Goal: Task Accomplishment & Management: Manage account settings

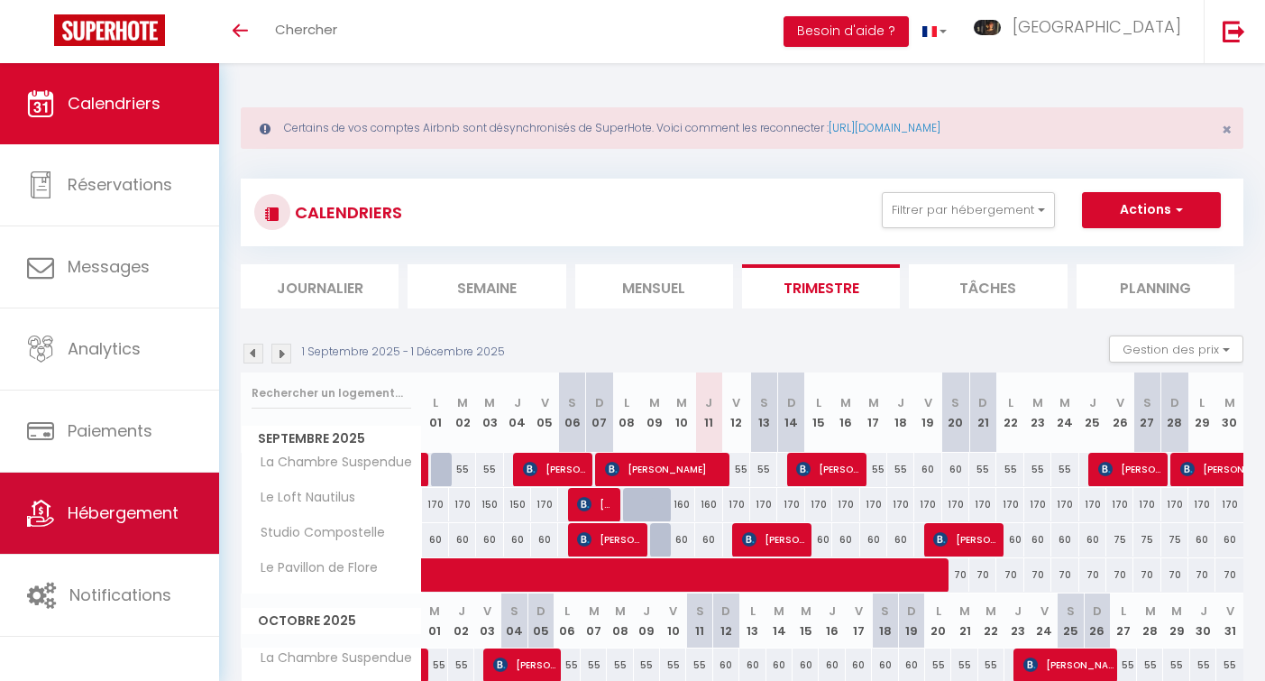
click at [119, 508] on span "Hébergement" at bounding box center [123, 512] width 111 height 23
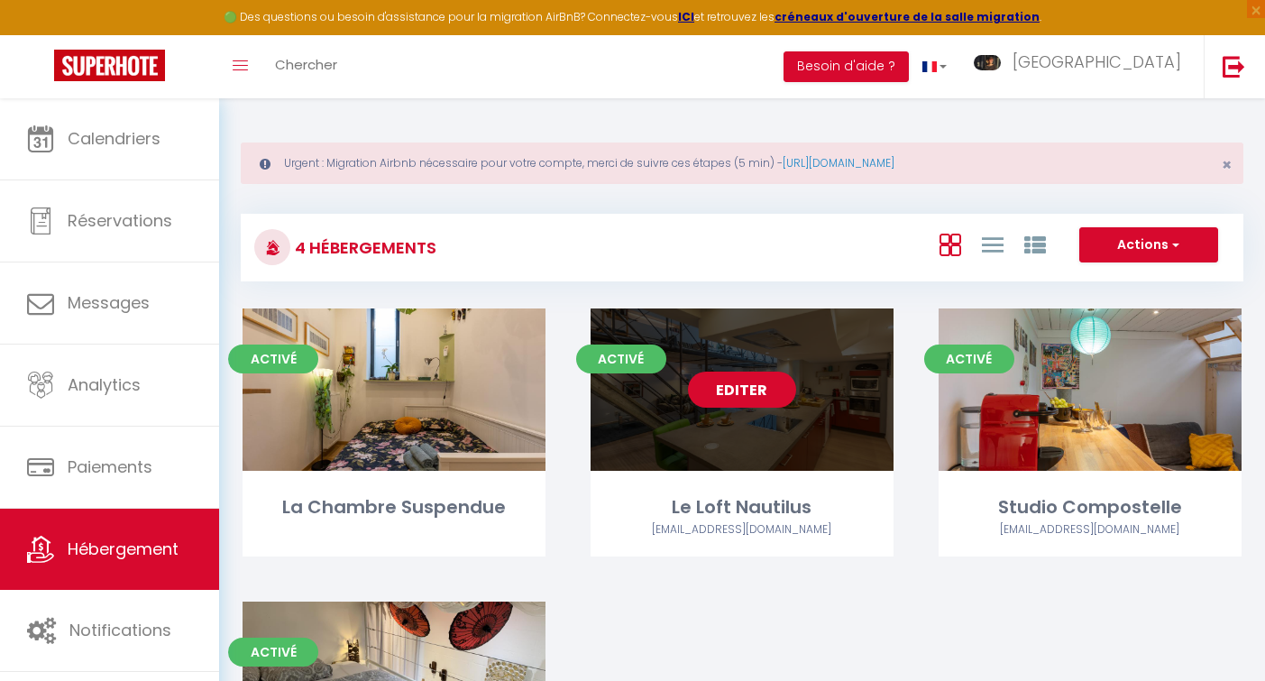
click at [733, 392] on link "Editer" at bounding box center [742, 389] width 108 height 36
select select "3"
select select "2"
select select "1"
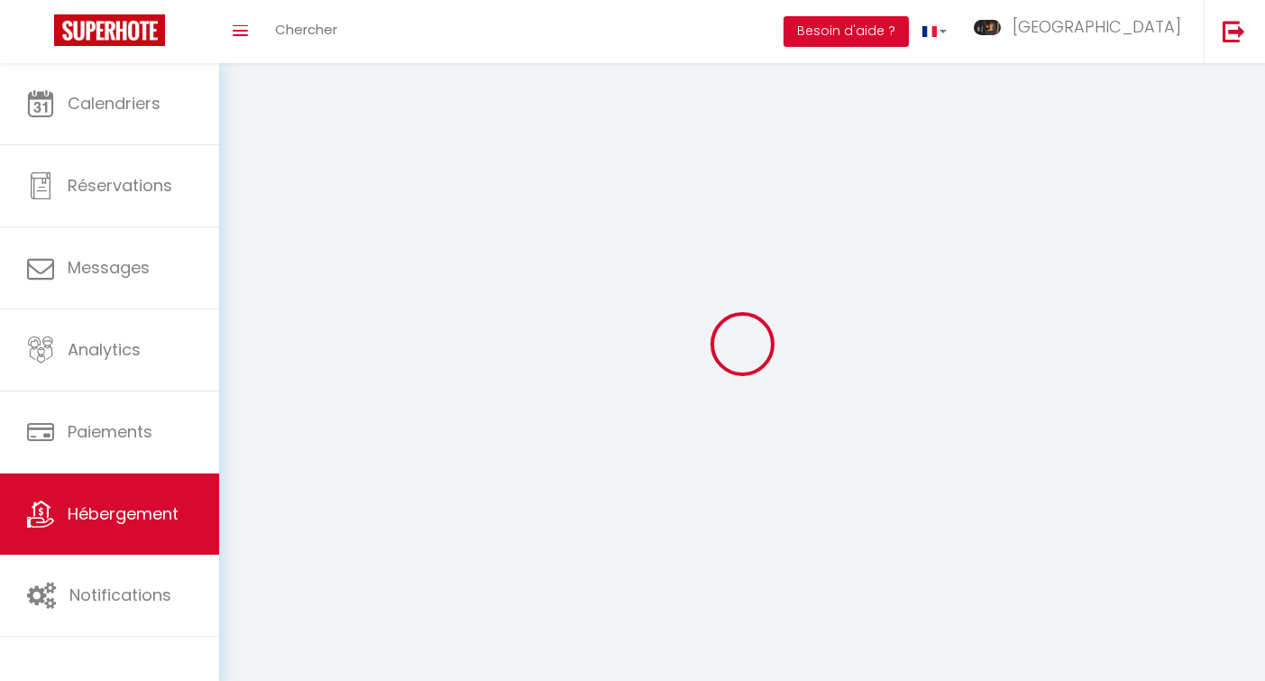
select select
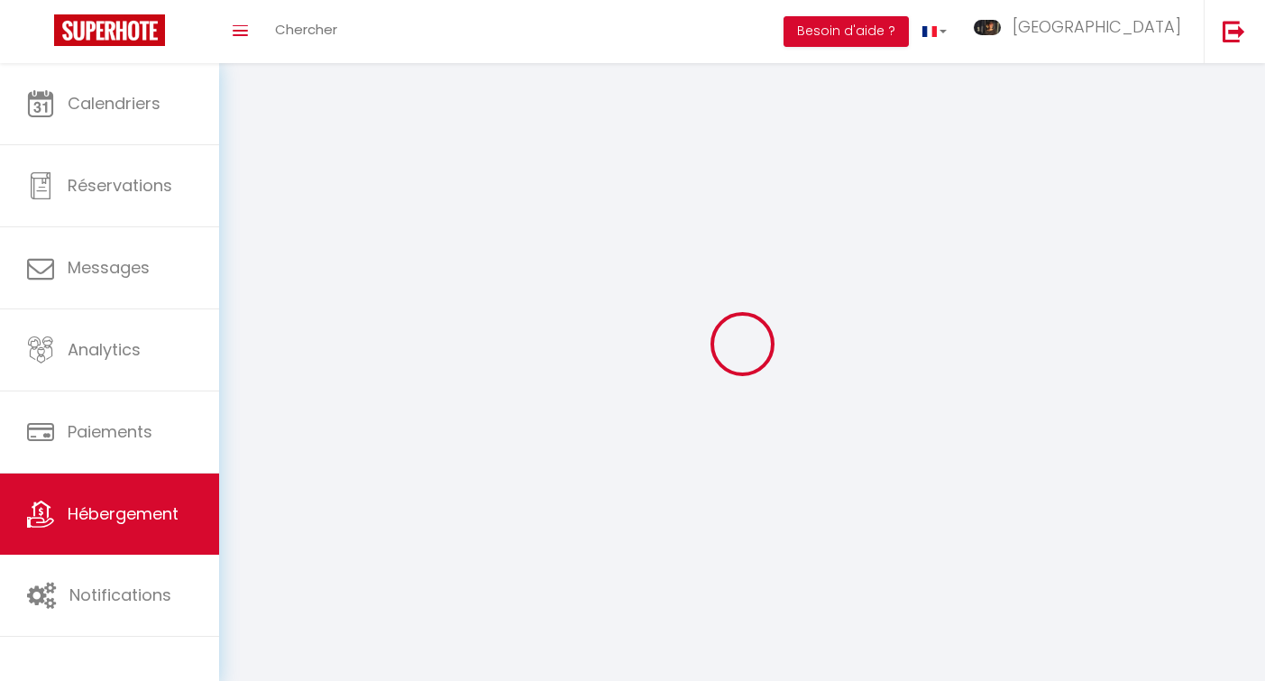
select select
checkbox input "false"
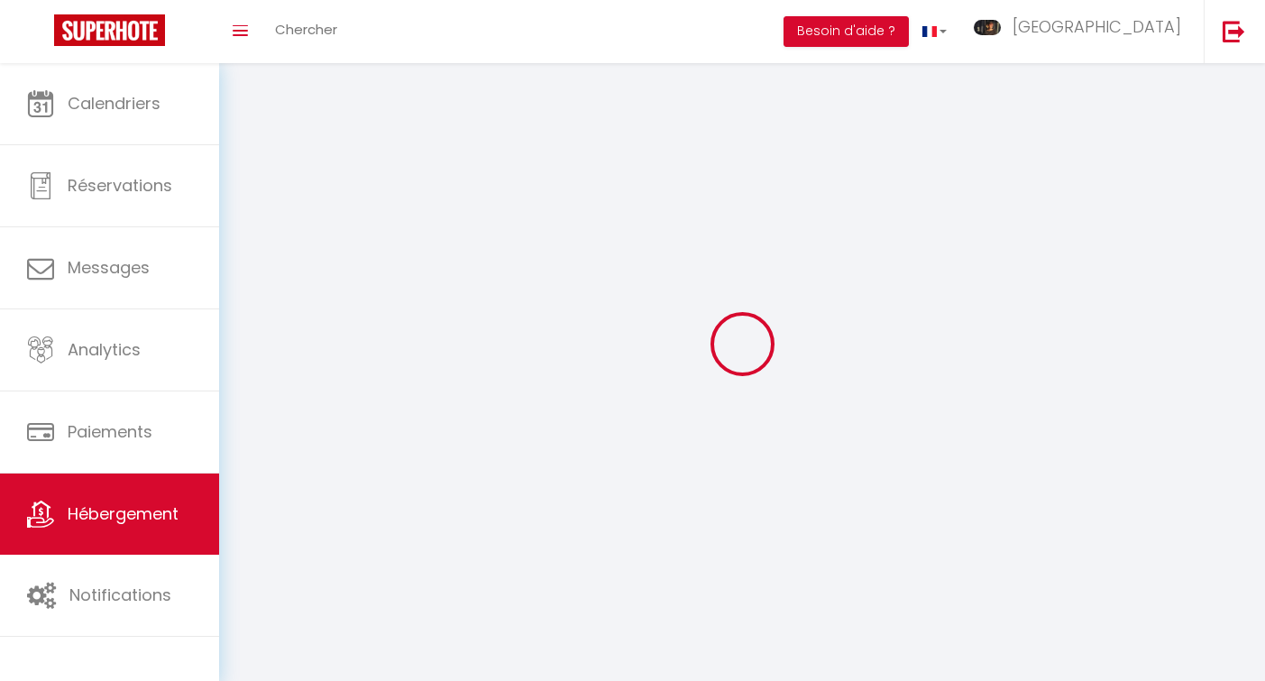
checkbox input "false"
select select
select select "28"
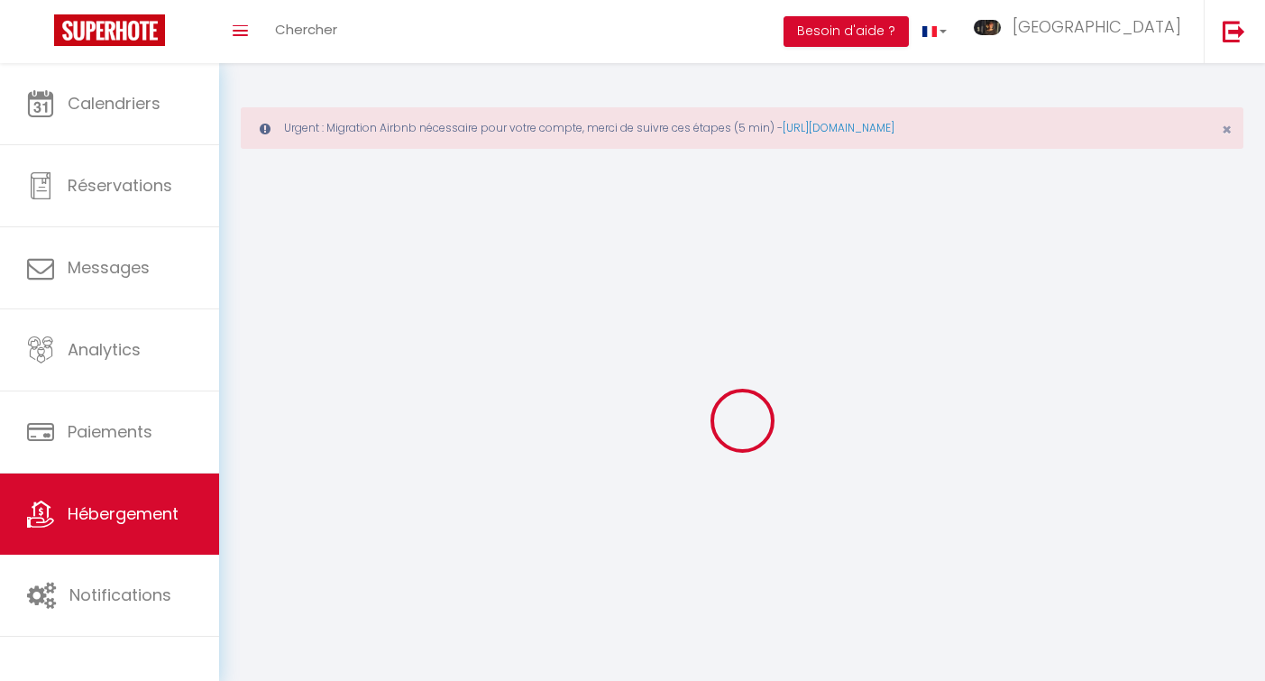
select select
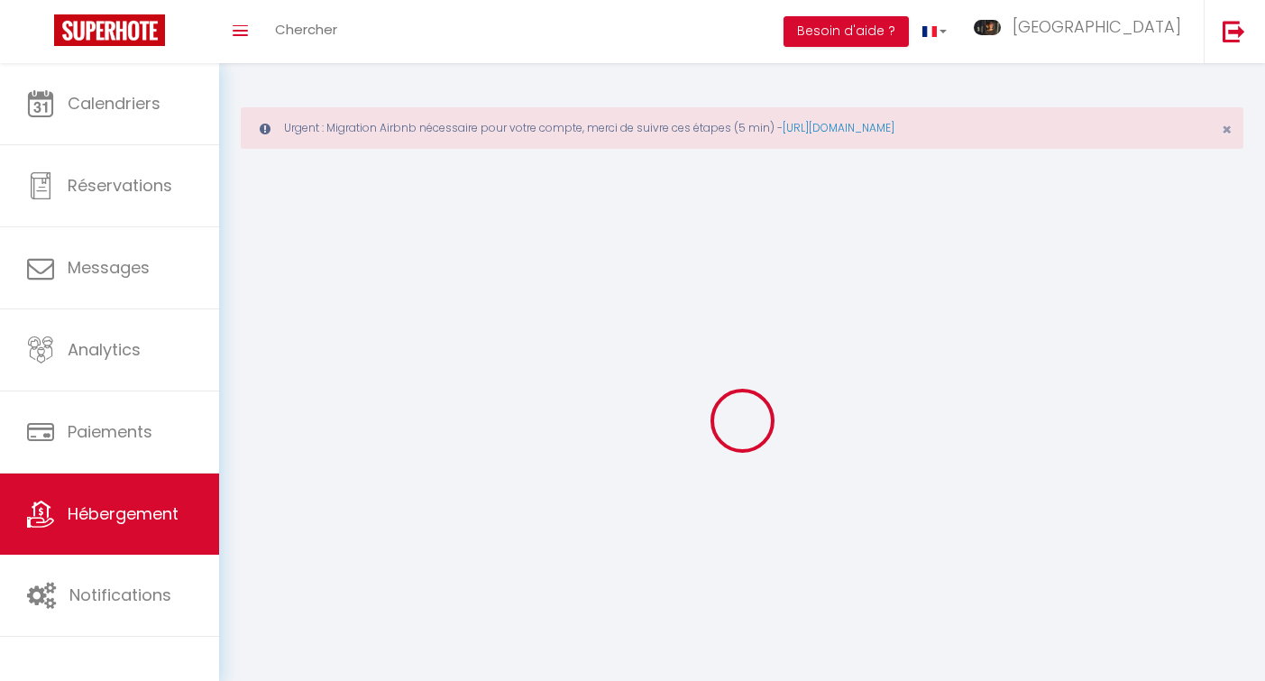
select select "1"
select select
checkbox input "false"
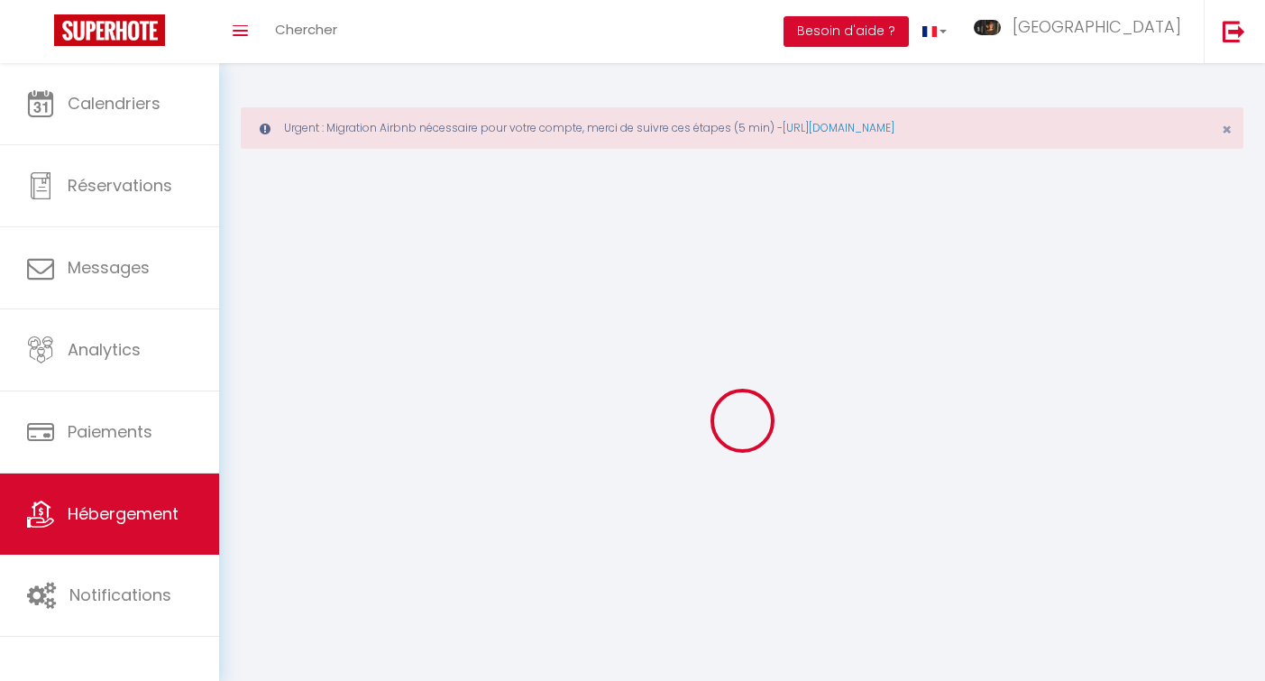
checkbox input "false"
select select
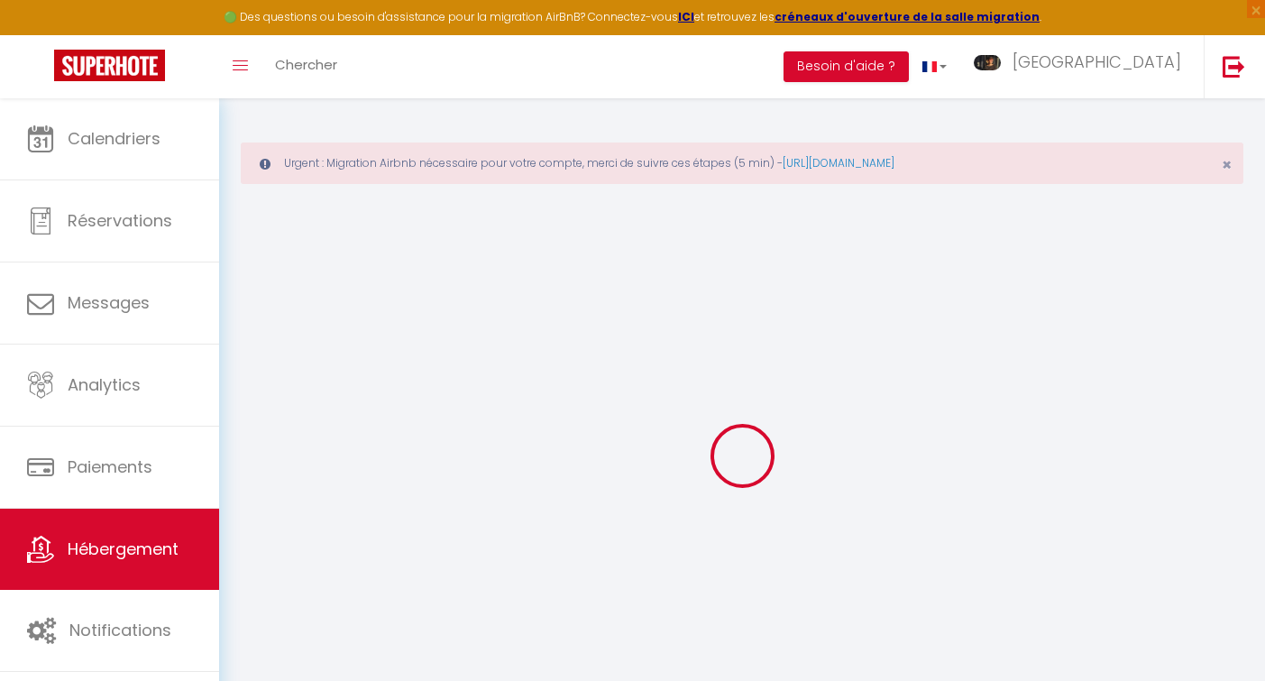
select select
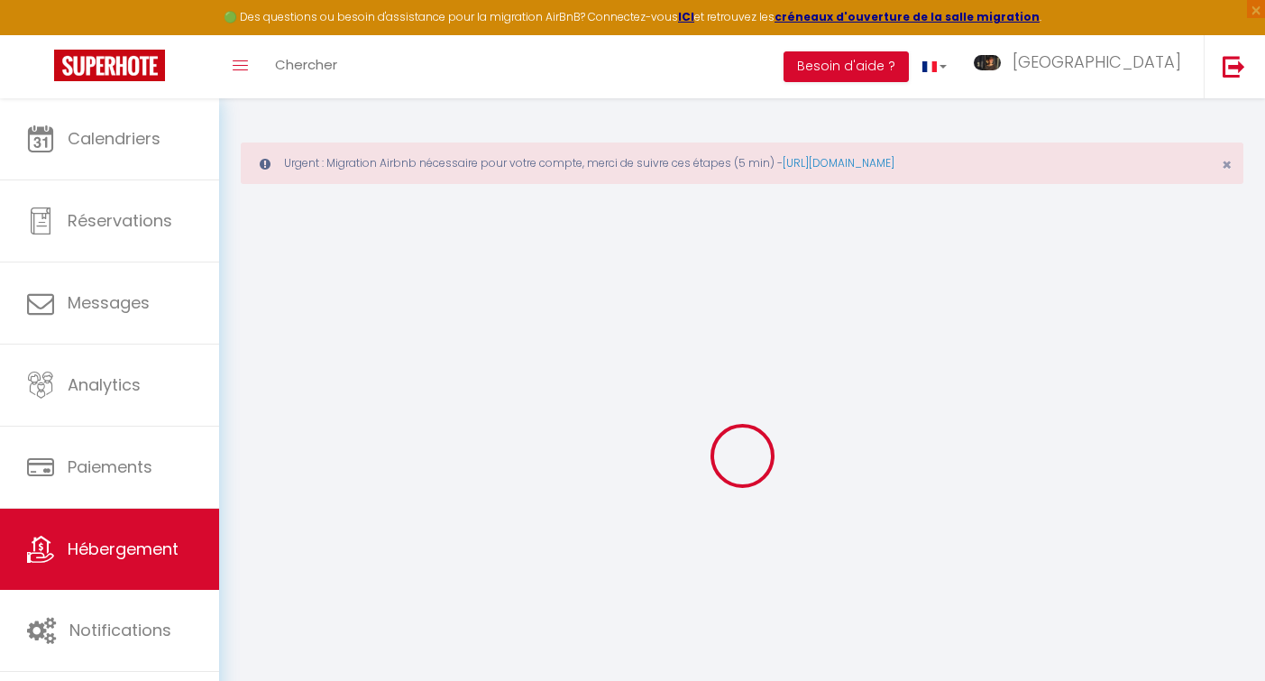
select select
checkbox input "false"
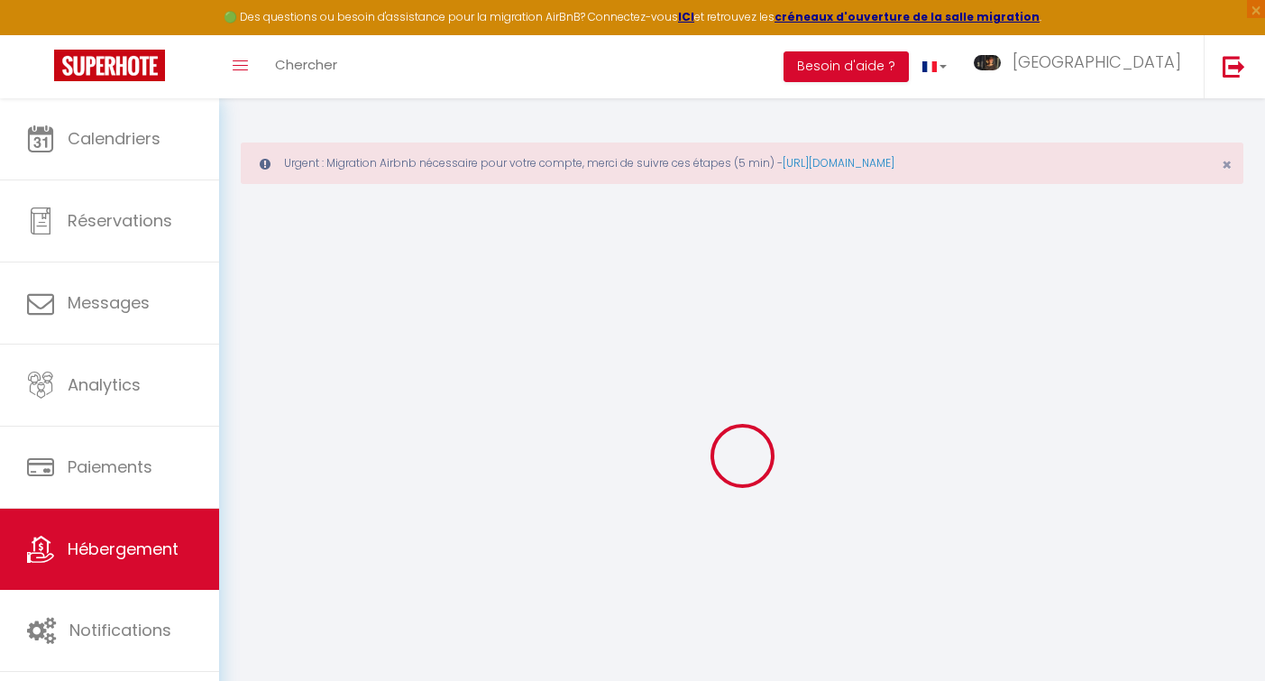
select select
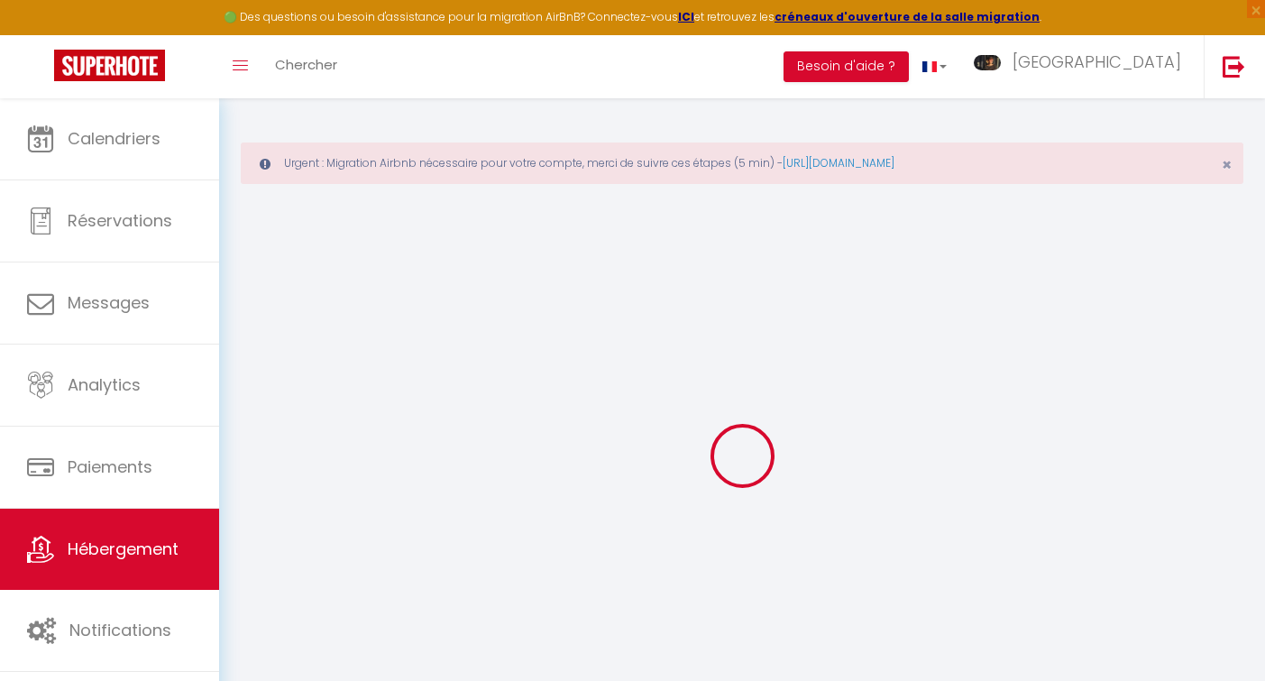
select select
checkbox input "false"
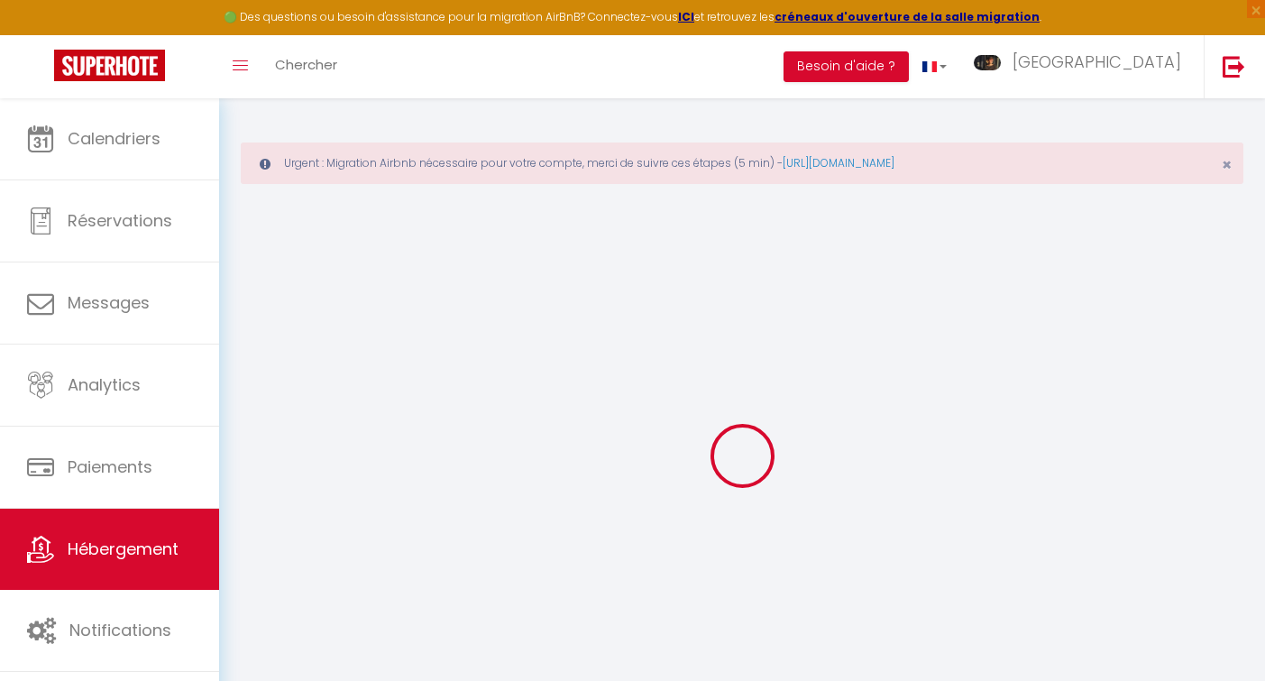
checkbox input "false"
select select
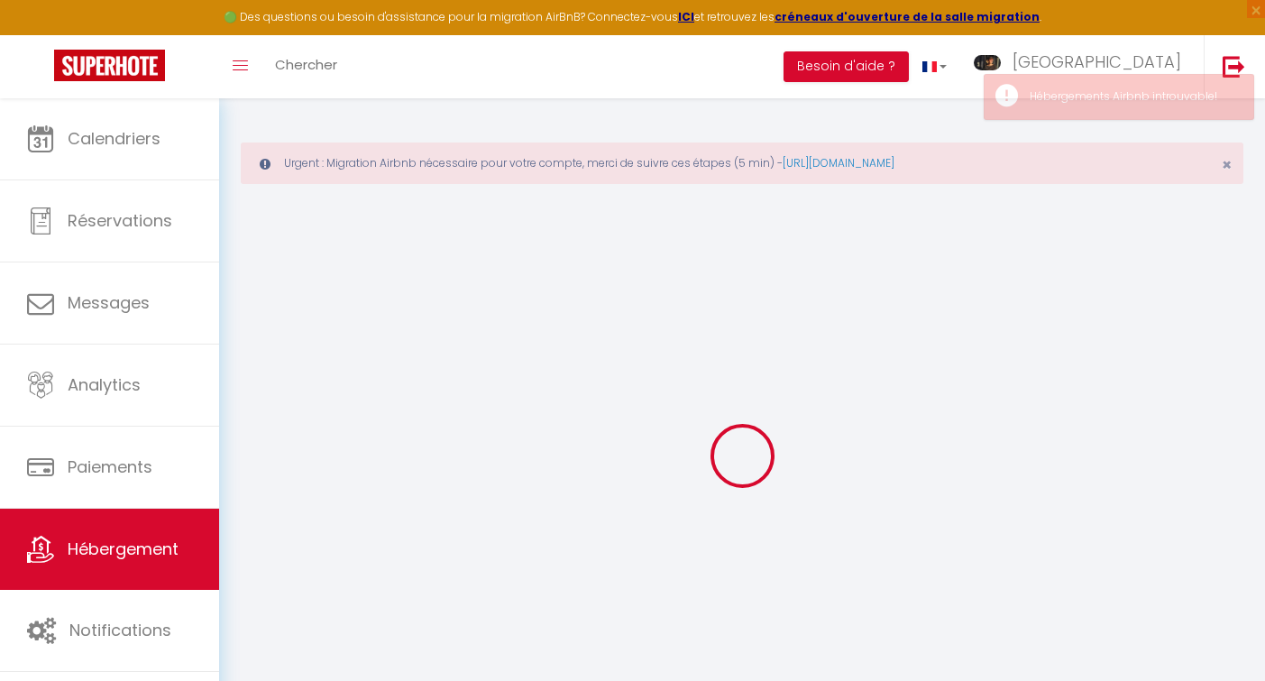
select select
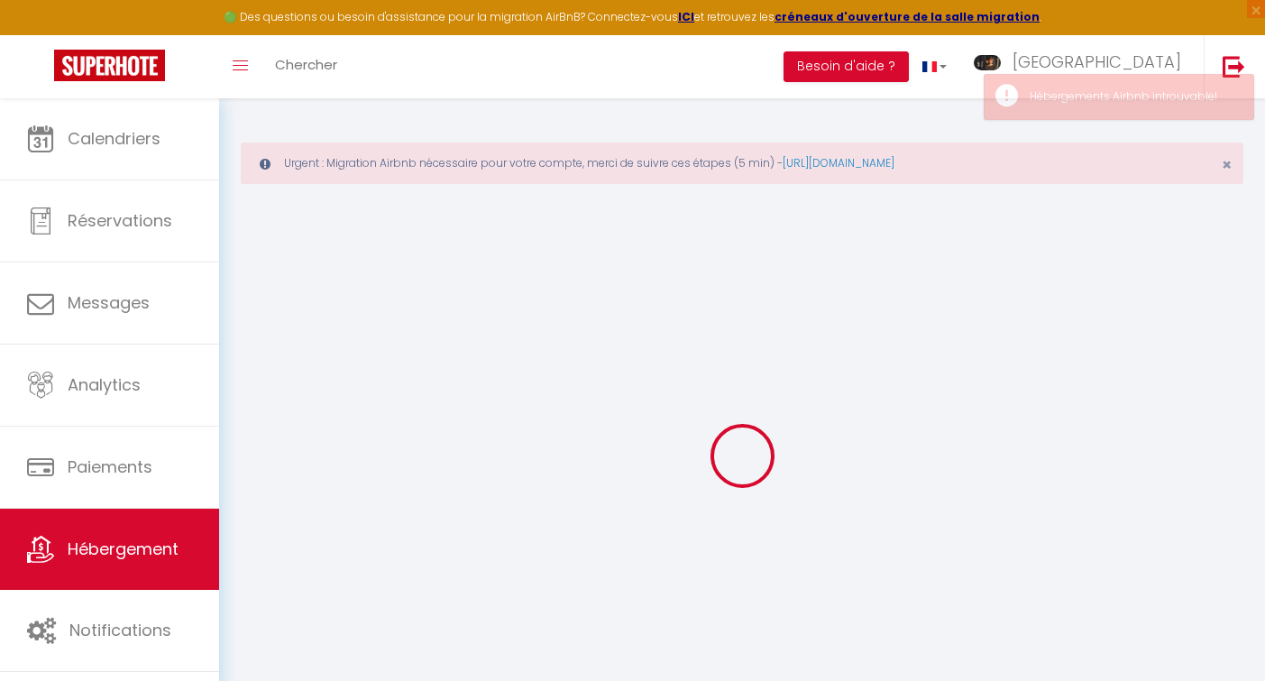
select select
checkbox input "false"
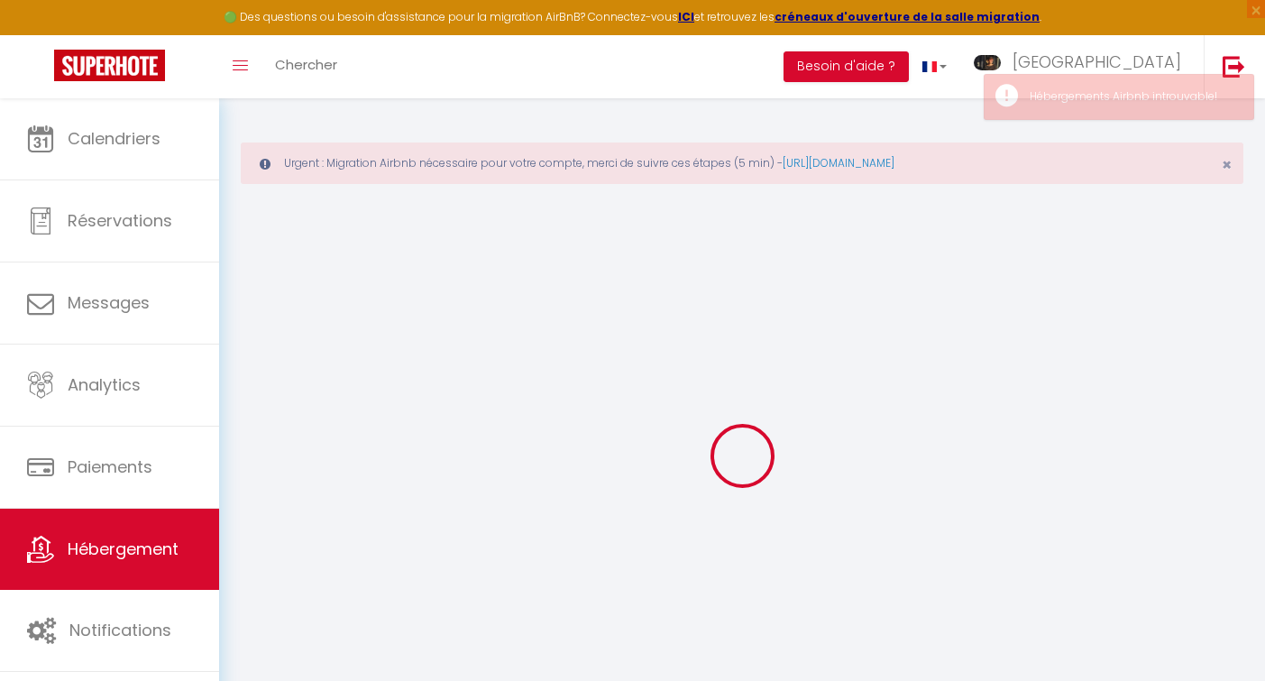
select select
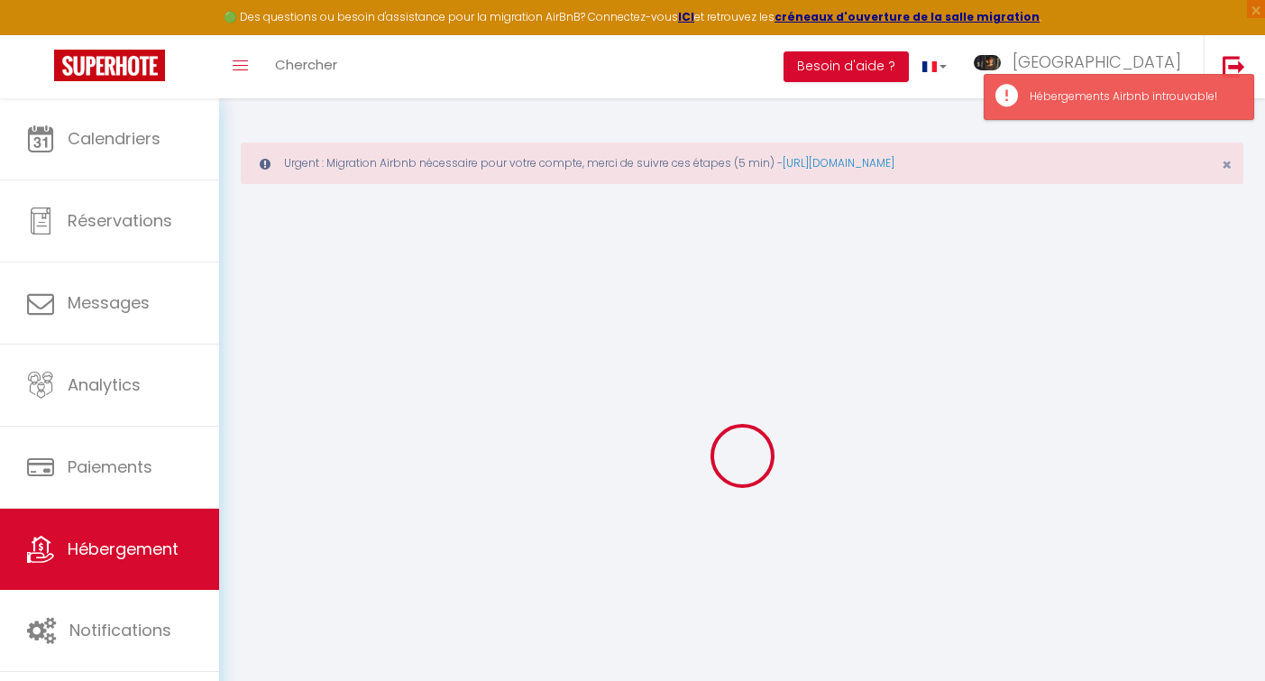
select select
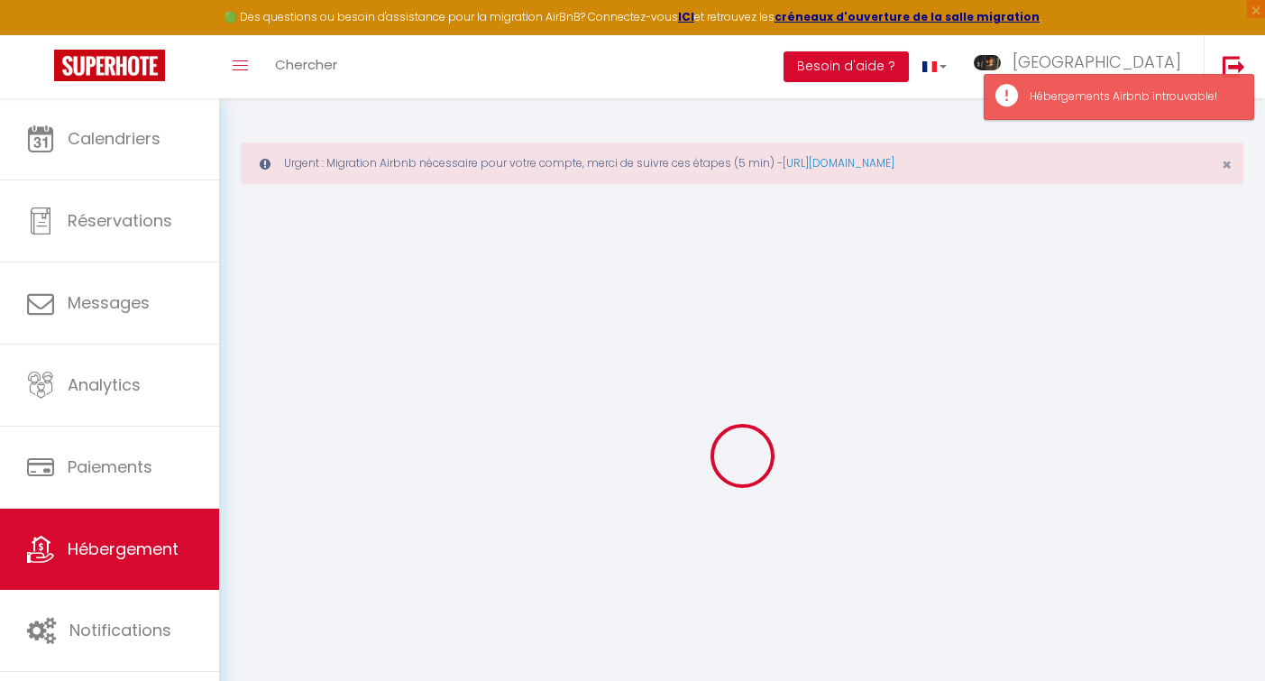
select select
checkbox input "false"
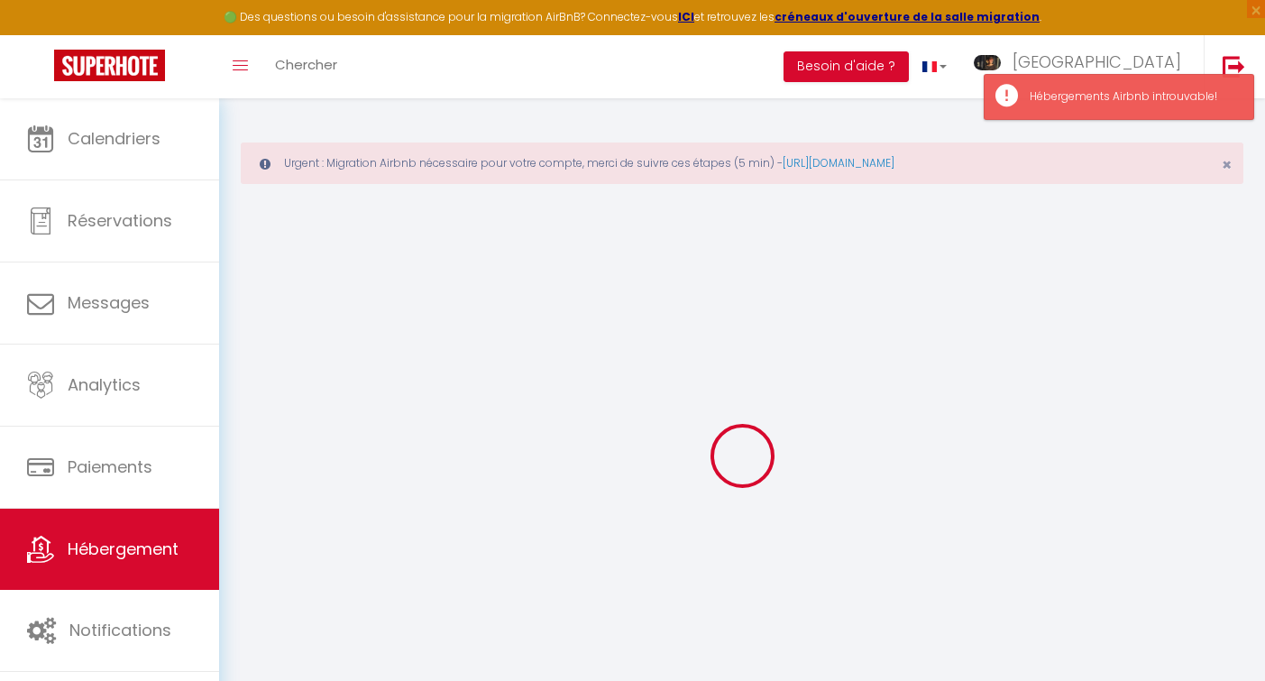
select select
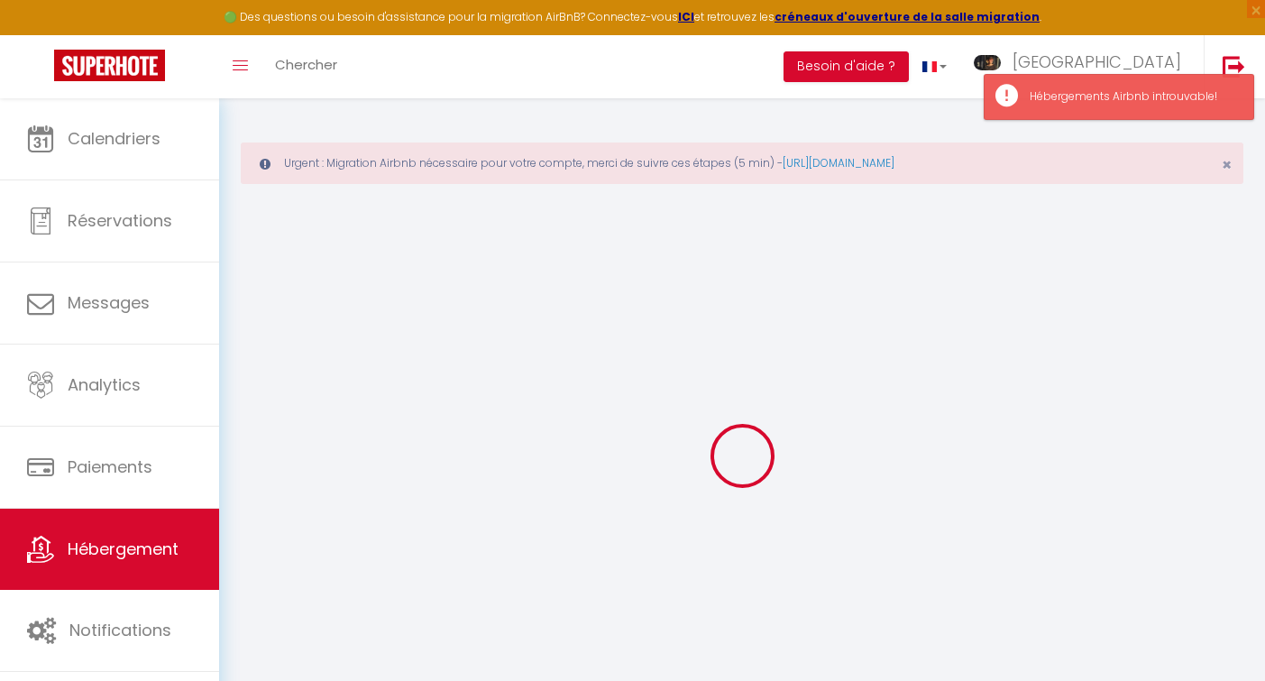
select select
checkbox input "false"
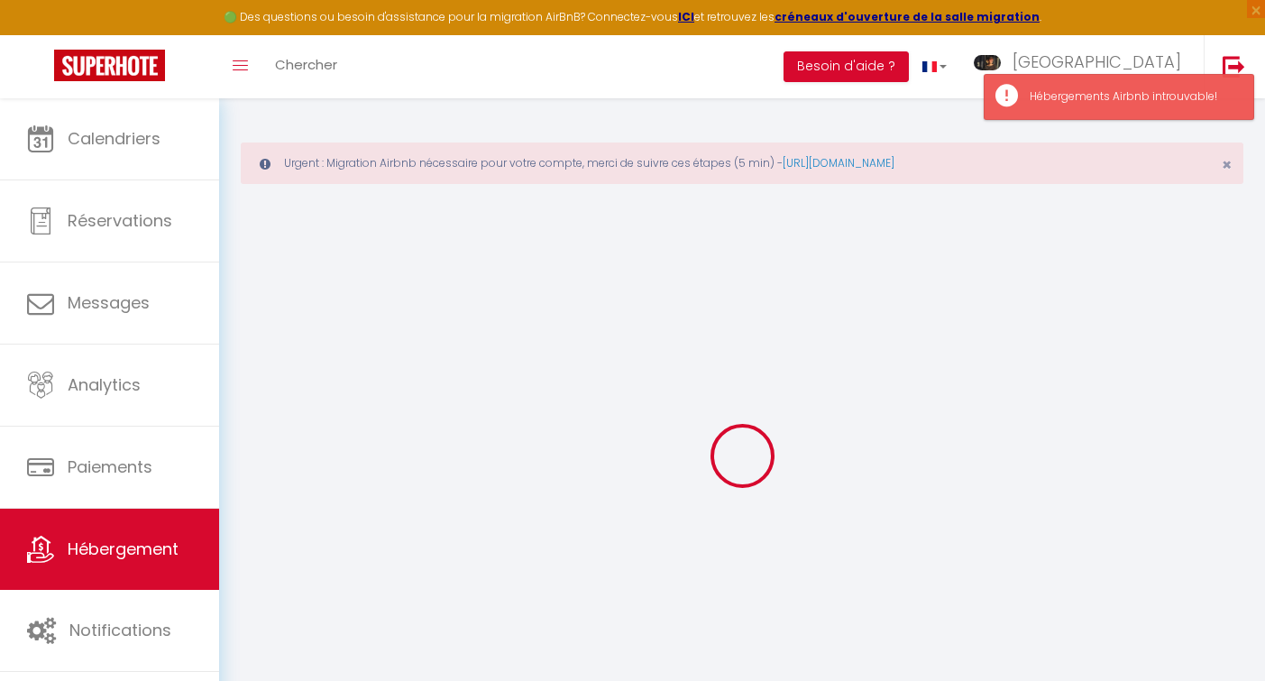
checkbox input "false"
select select
type input "Le Loft Nautilus"
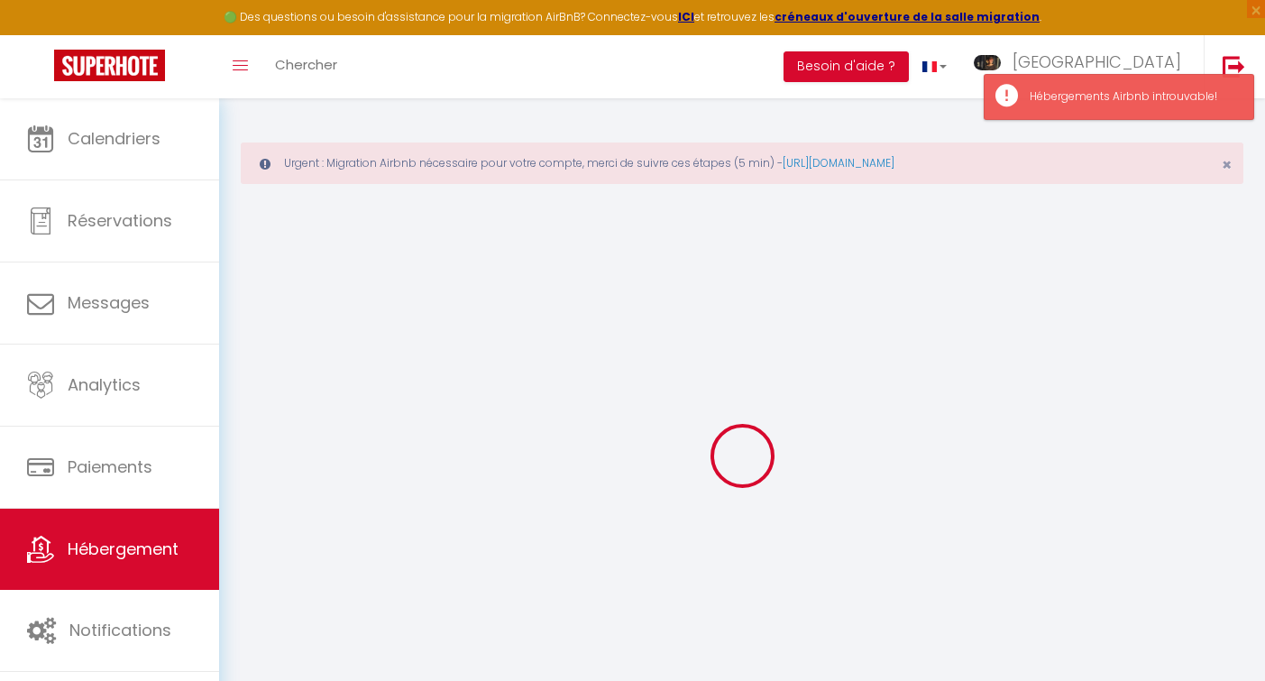
type input "[GEOGRAPHIC_DATA]"
type input "Michaux"
type input "[STREET_ADDRESS]"
type input "4000"
type input "[GEOGRAPHIC_DATA]"
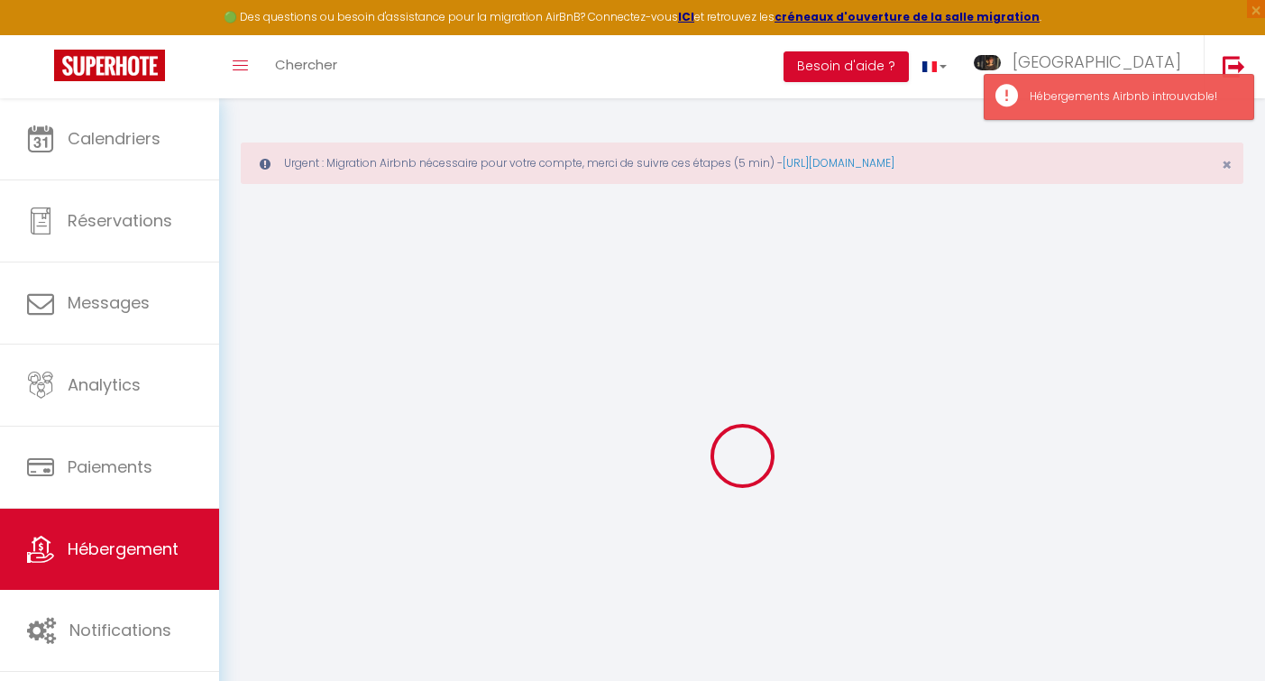
select select "5"
select select "2"
type input "155"
type input "50"
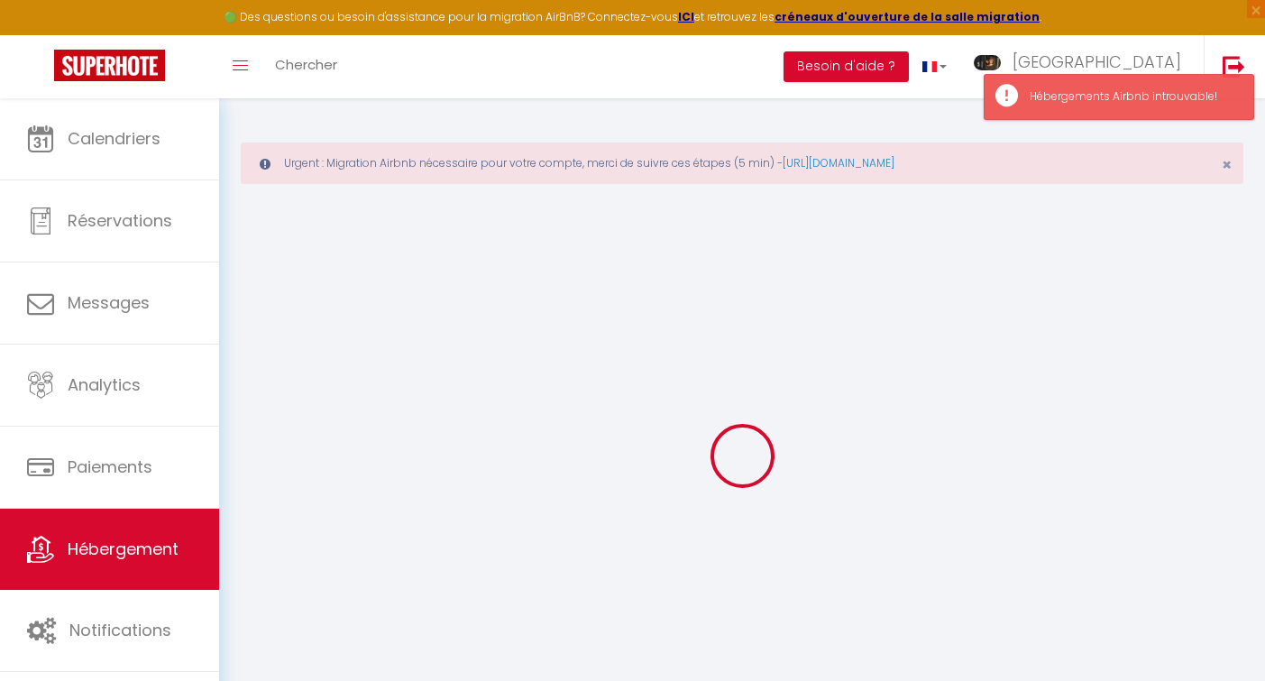
type input "50"
type input "350"
select select
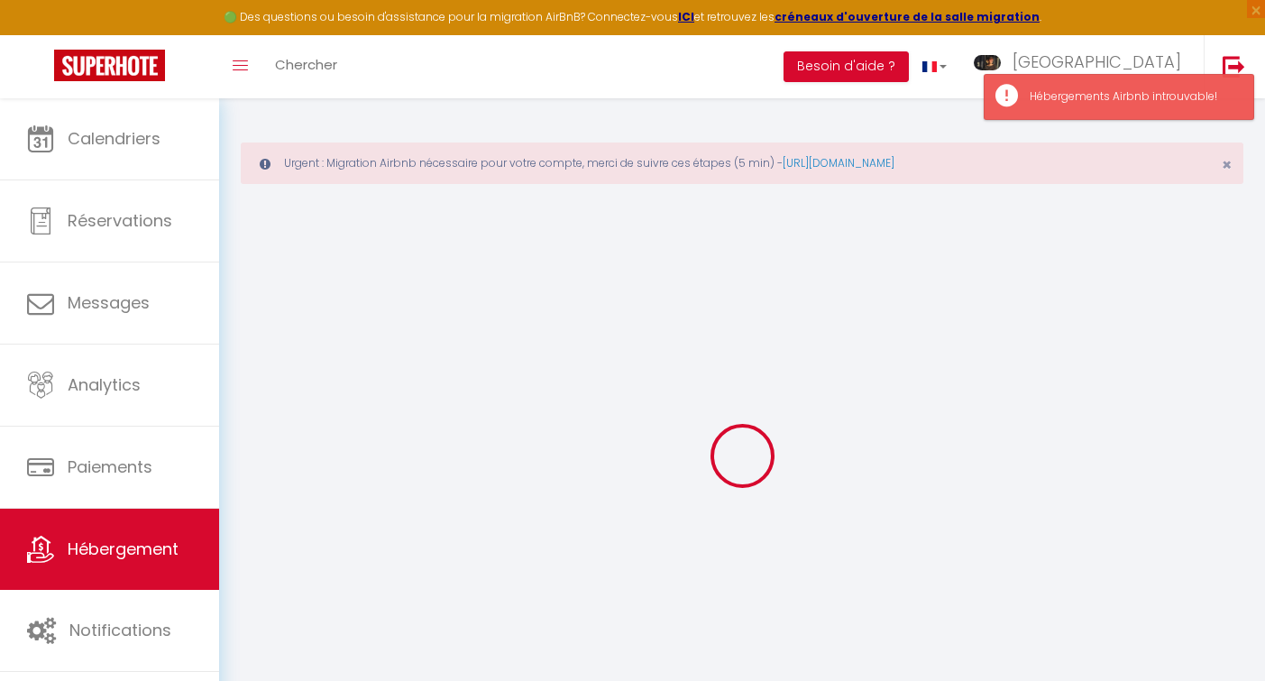
select select
type input "[STREET_ADDRESS]"
type input "4000"
type input "[GEOGRAPHIC_DATA]"
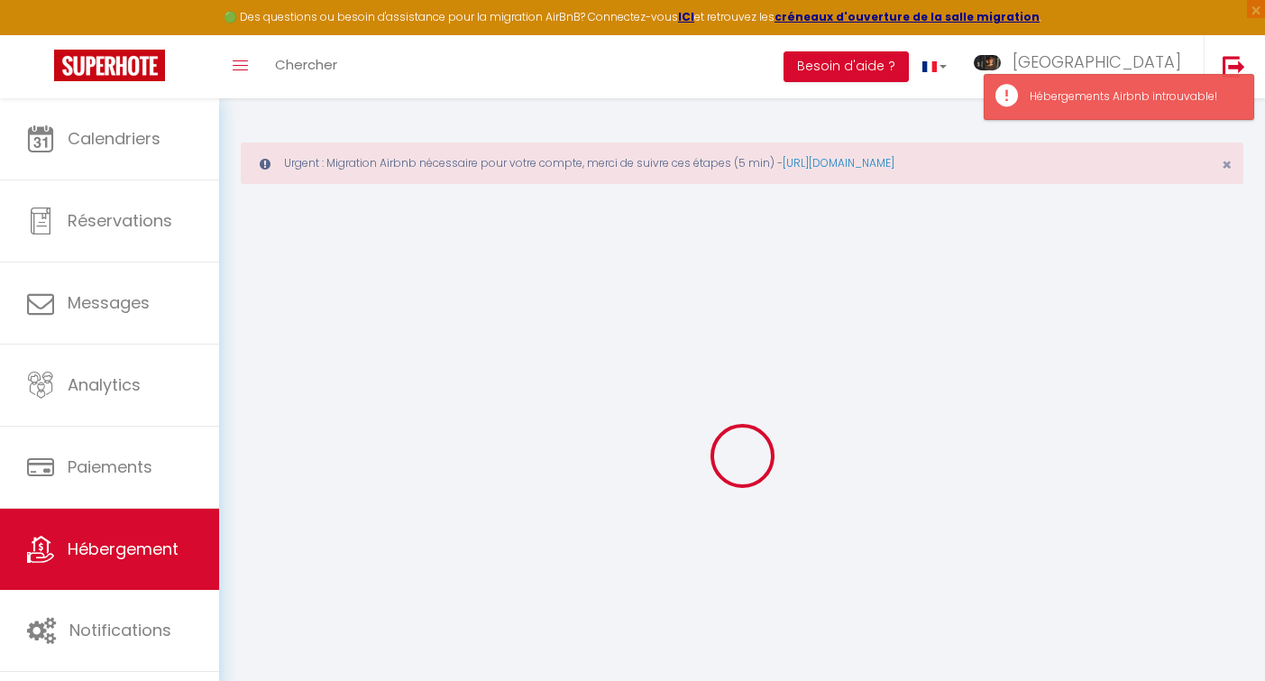
select select "23"
type input "[EMAIL_ADDRESS][DOMAIN_NAME]"
select select "2452"
checkbox input "false"
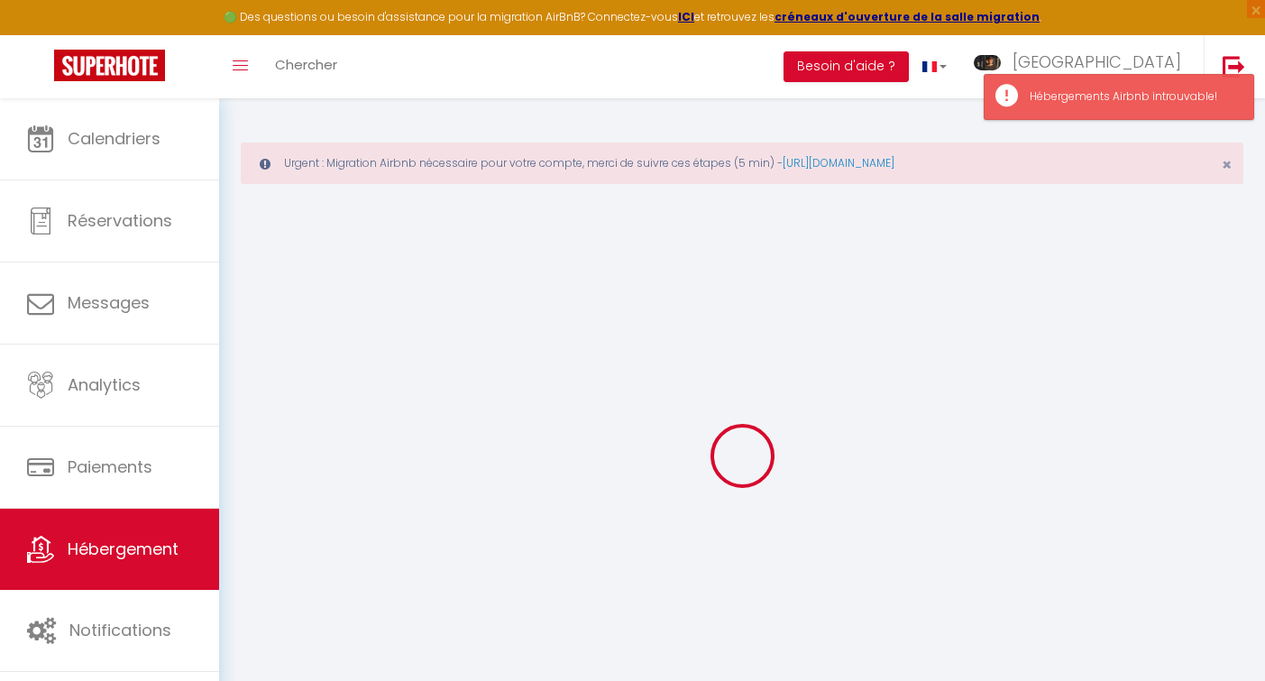
checkbox input "false"
type input "0"
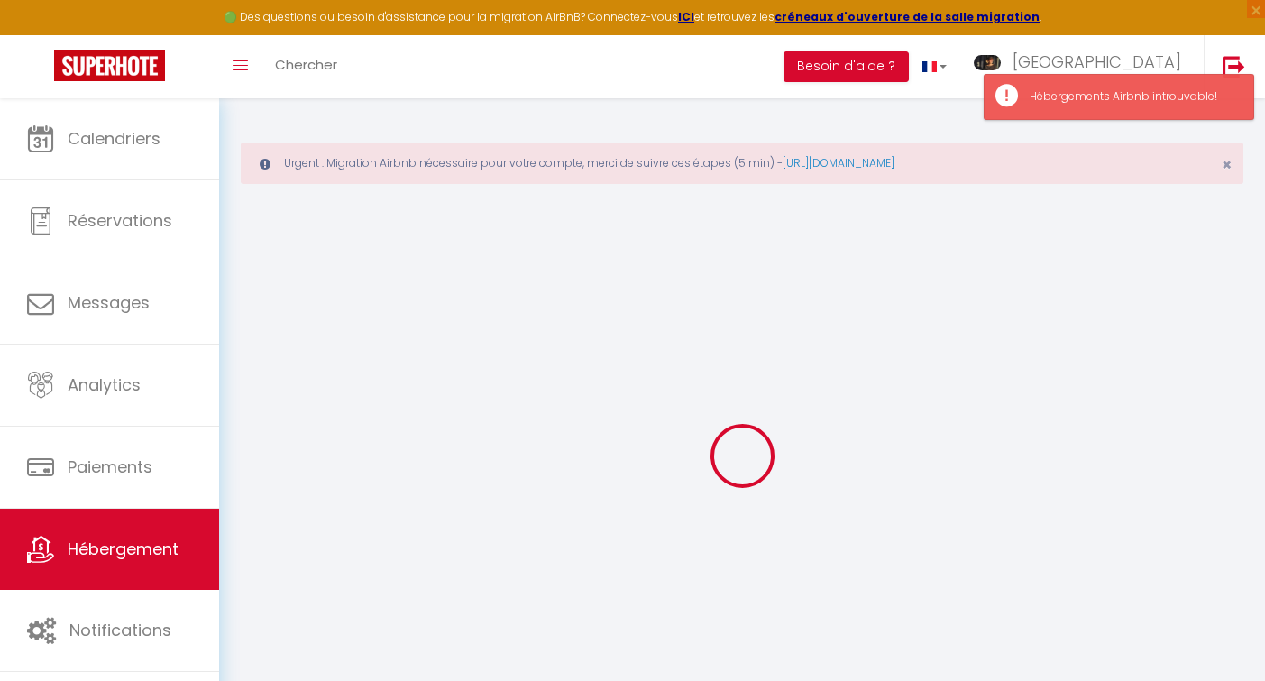
type input "0"
select select
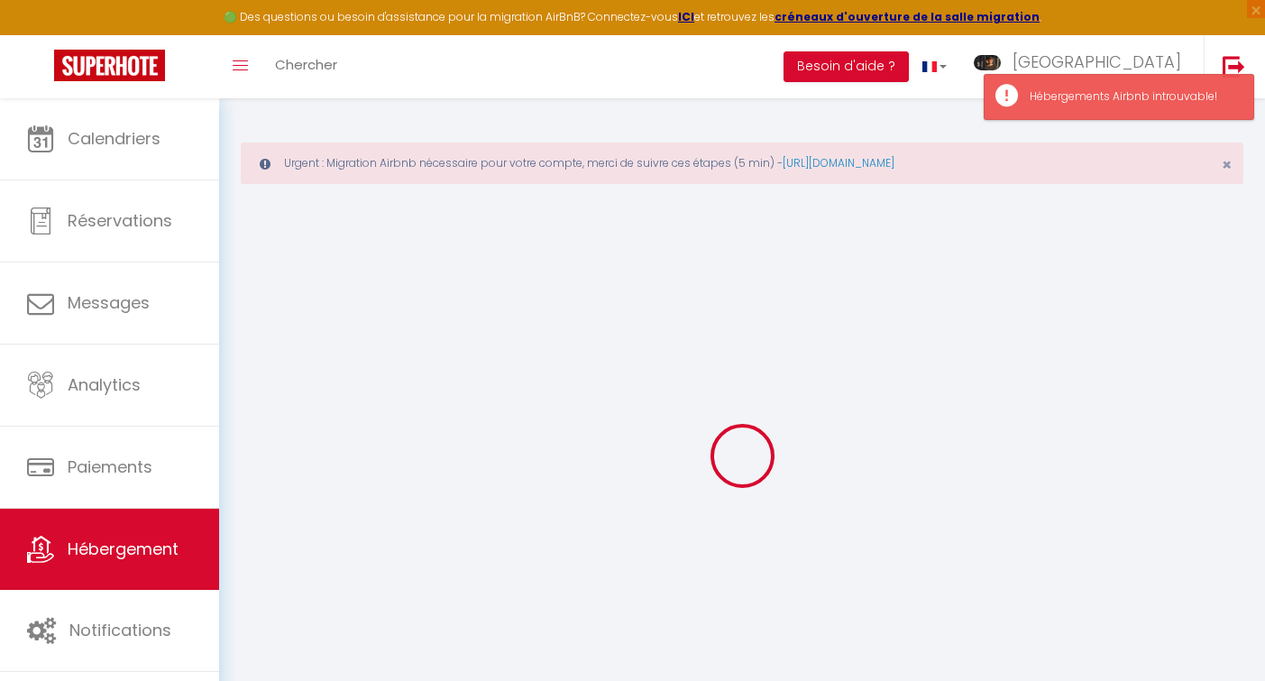
select select
checkbox input "false"
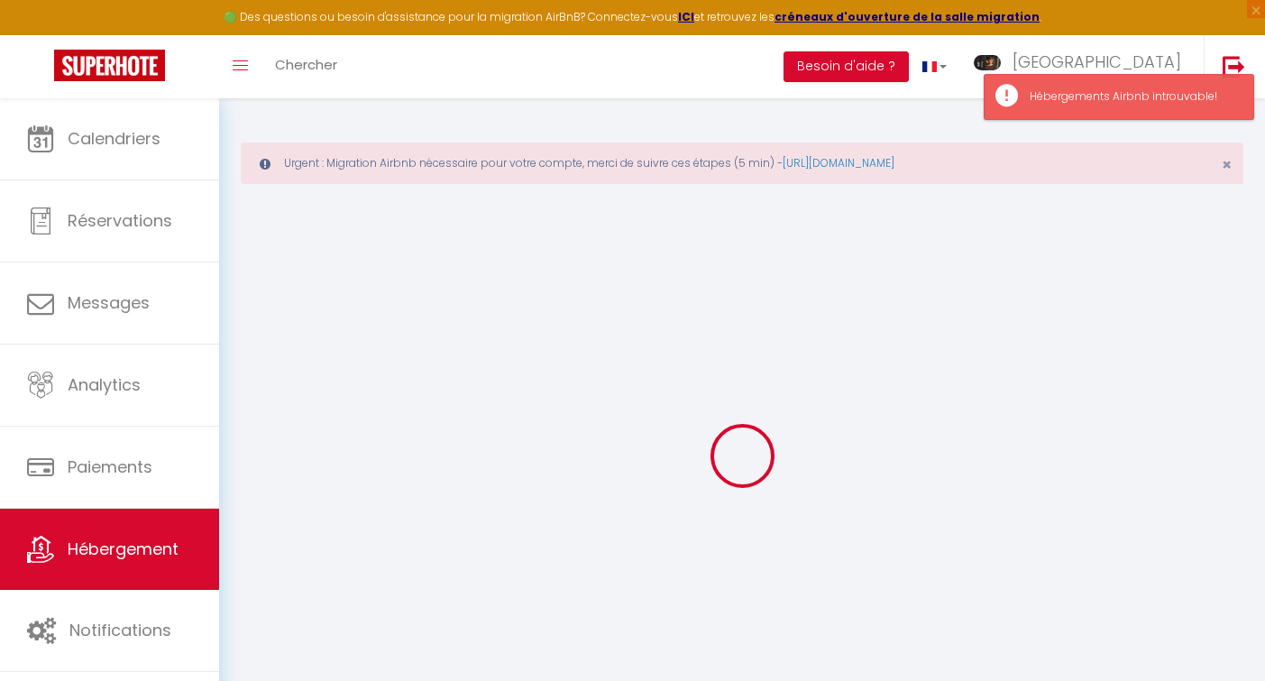
select select
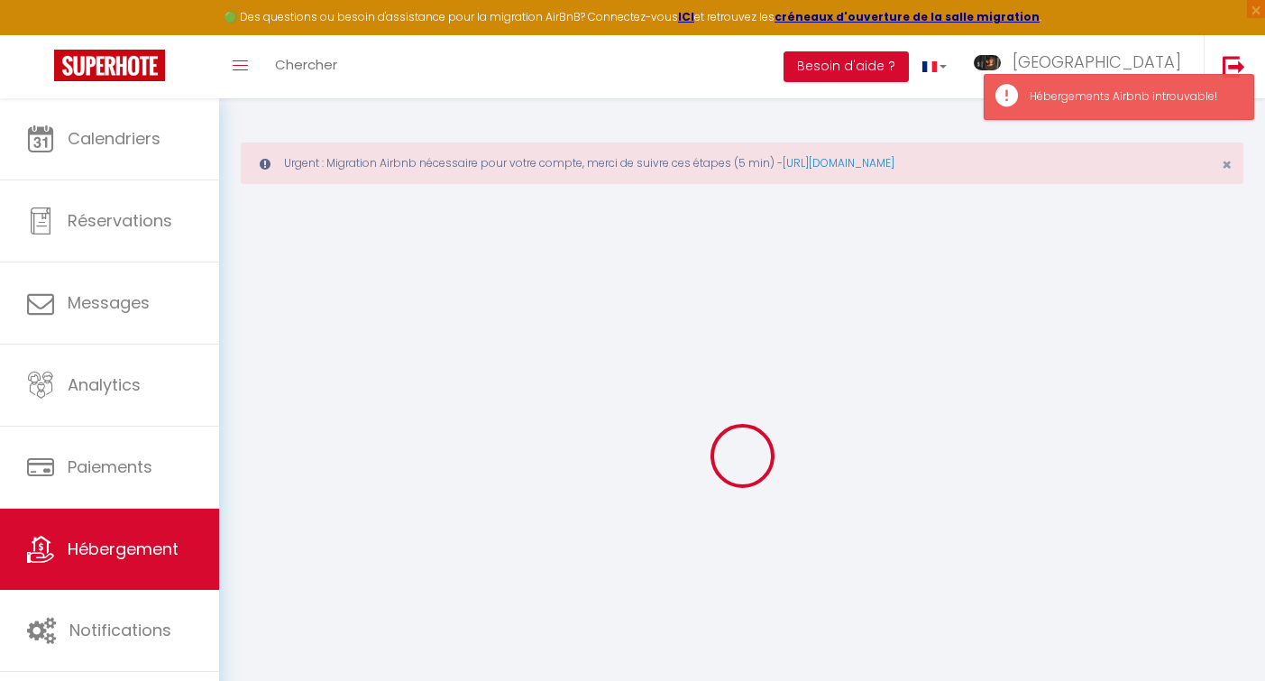
checkbox input "false"
select select
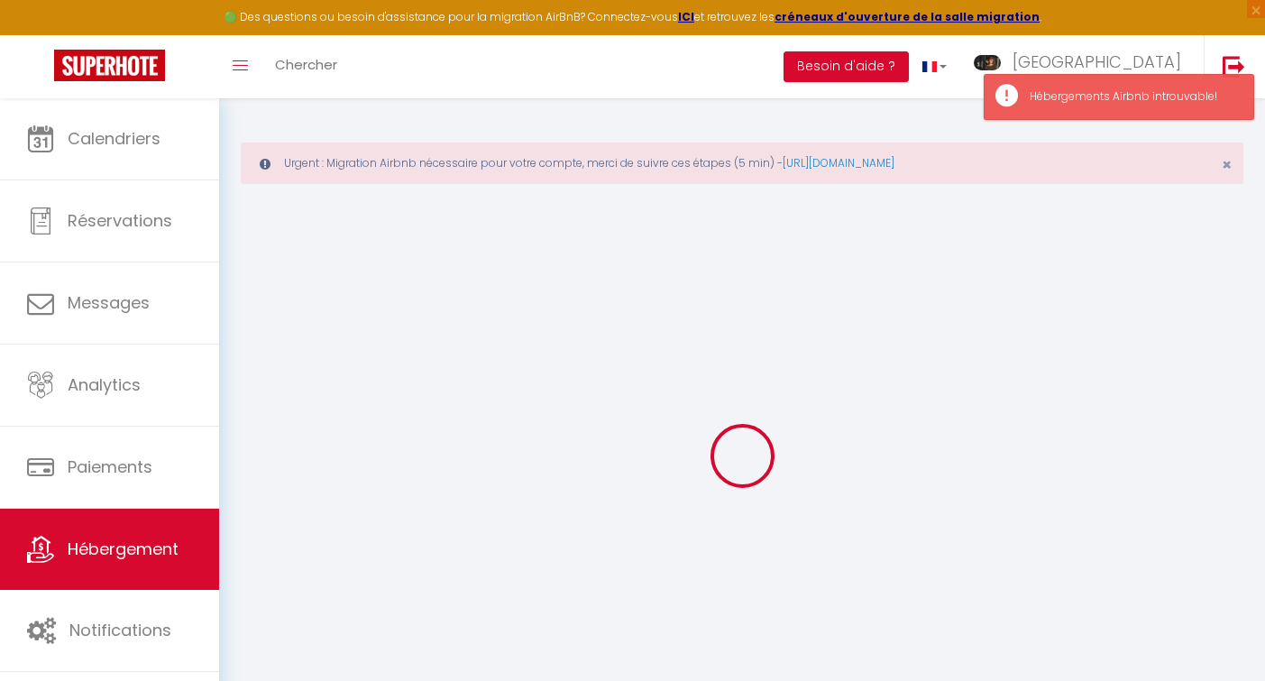
select select
checkbox input "false"
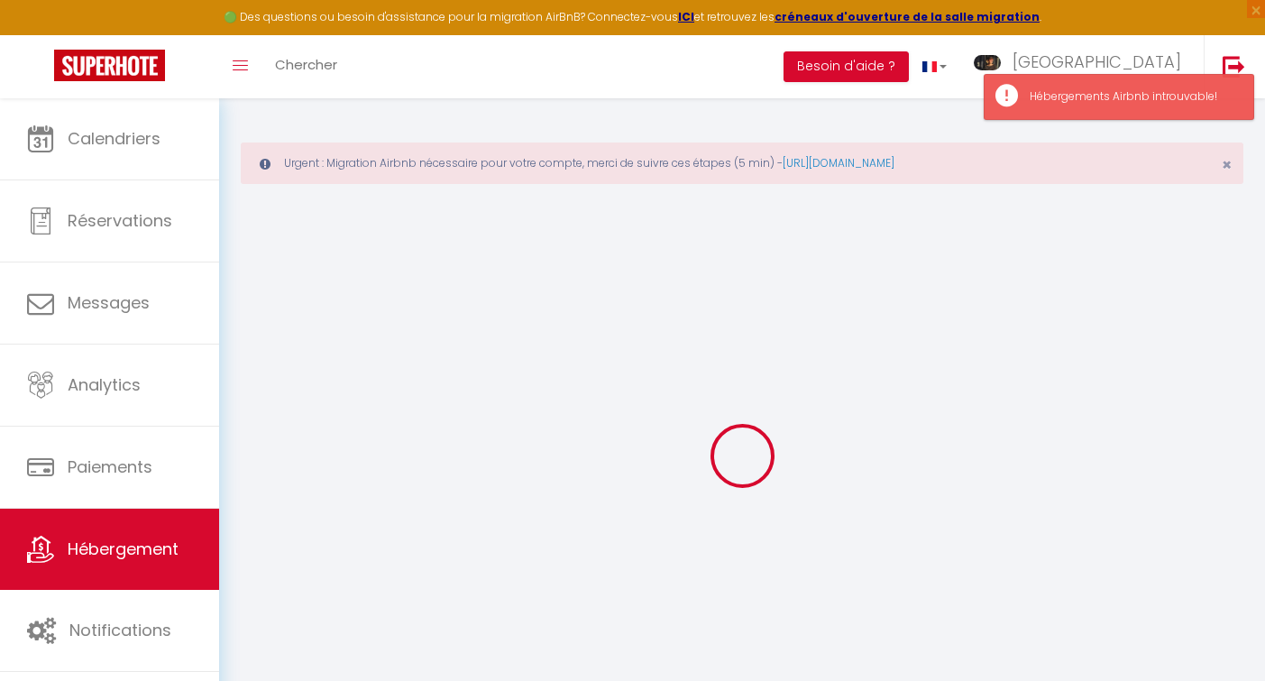
checkbox input "false"
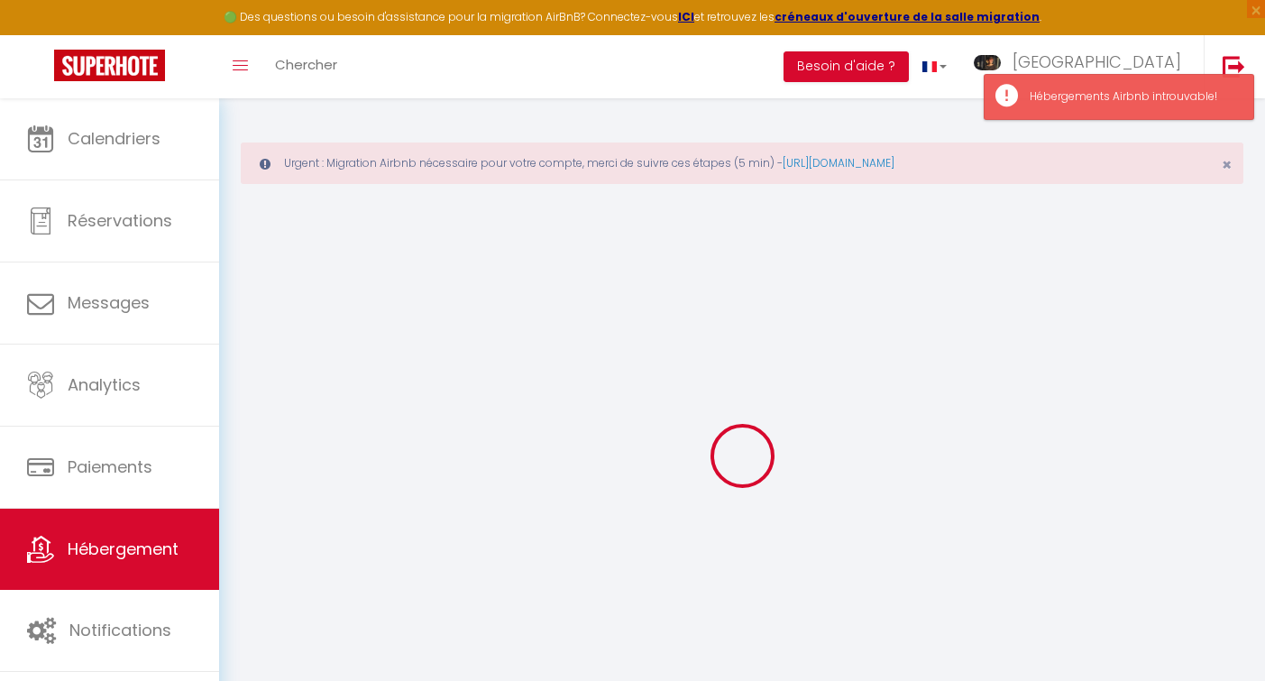
checkbox input "false"
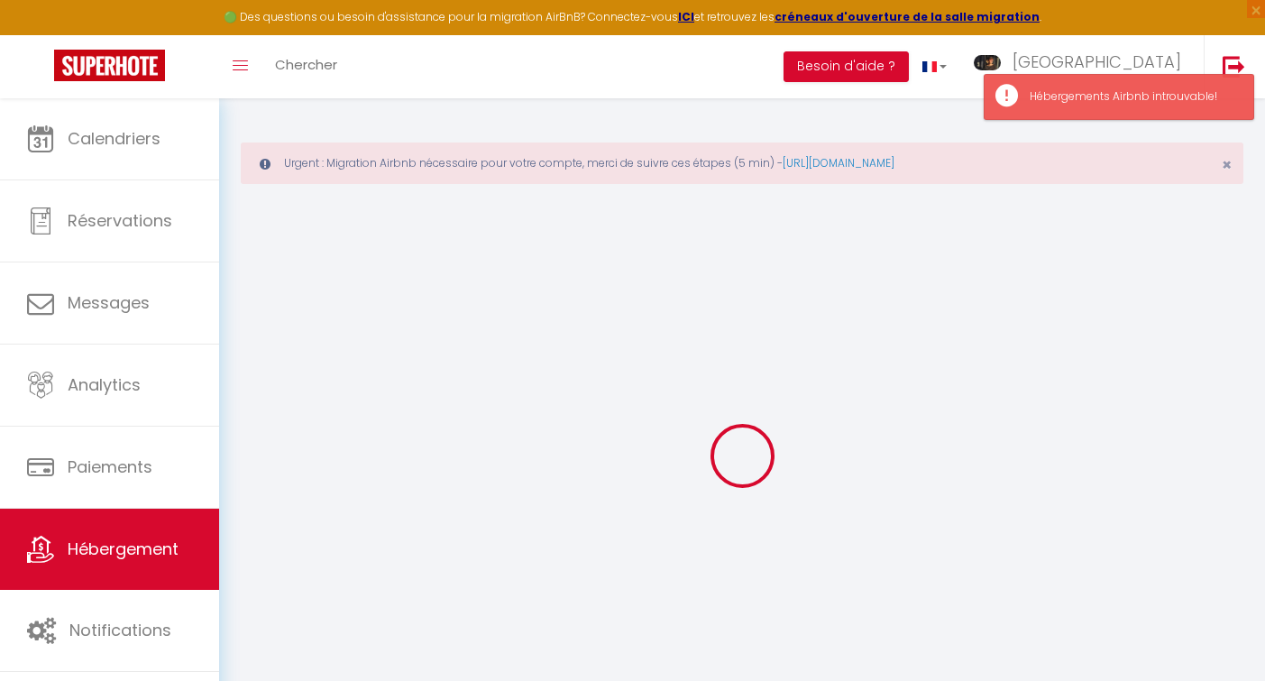
checkbox input "false"
select select "16:00"
select select
select select "11:00"
select select "30"
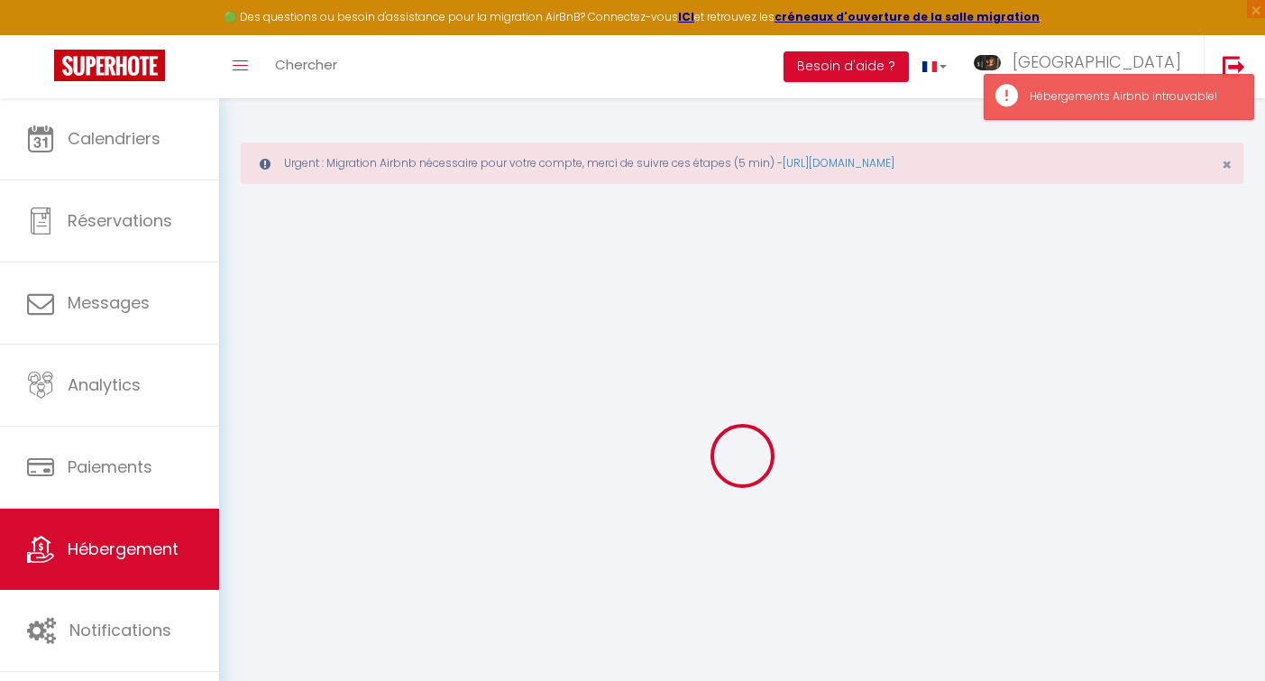
select select "120"
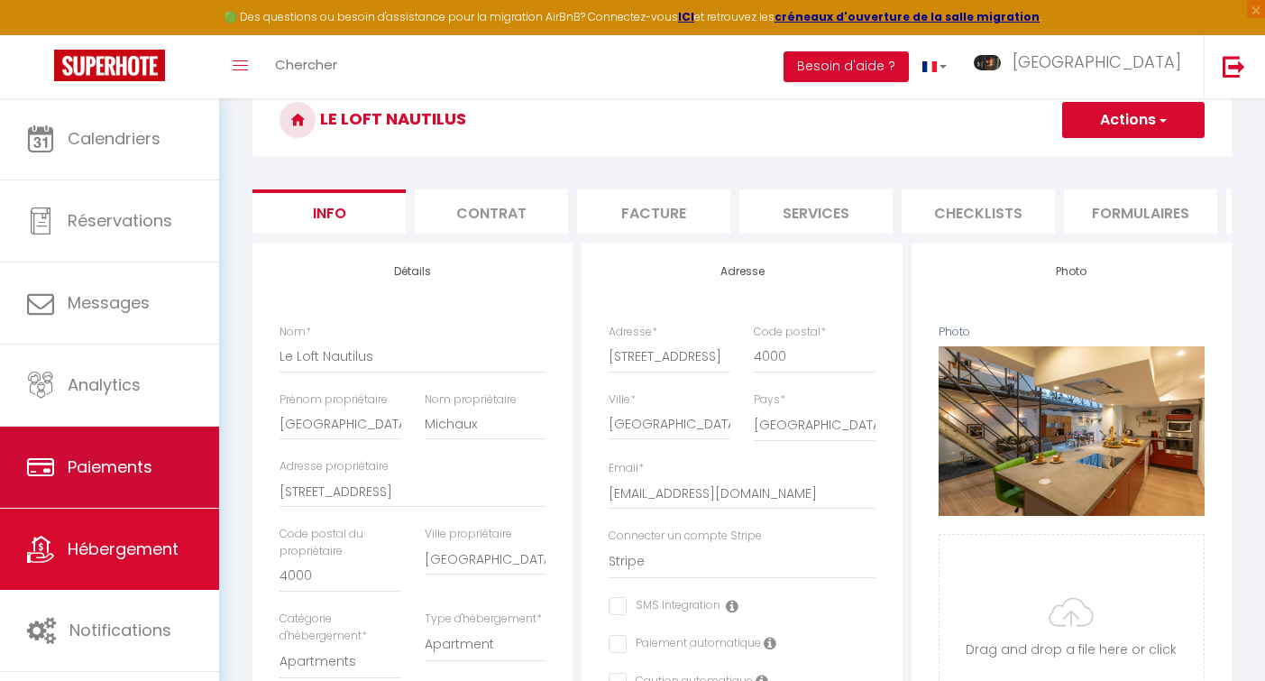
scroll to position [165, 0]
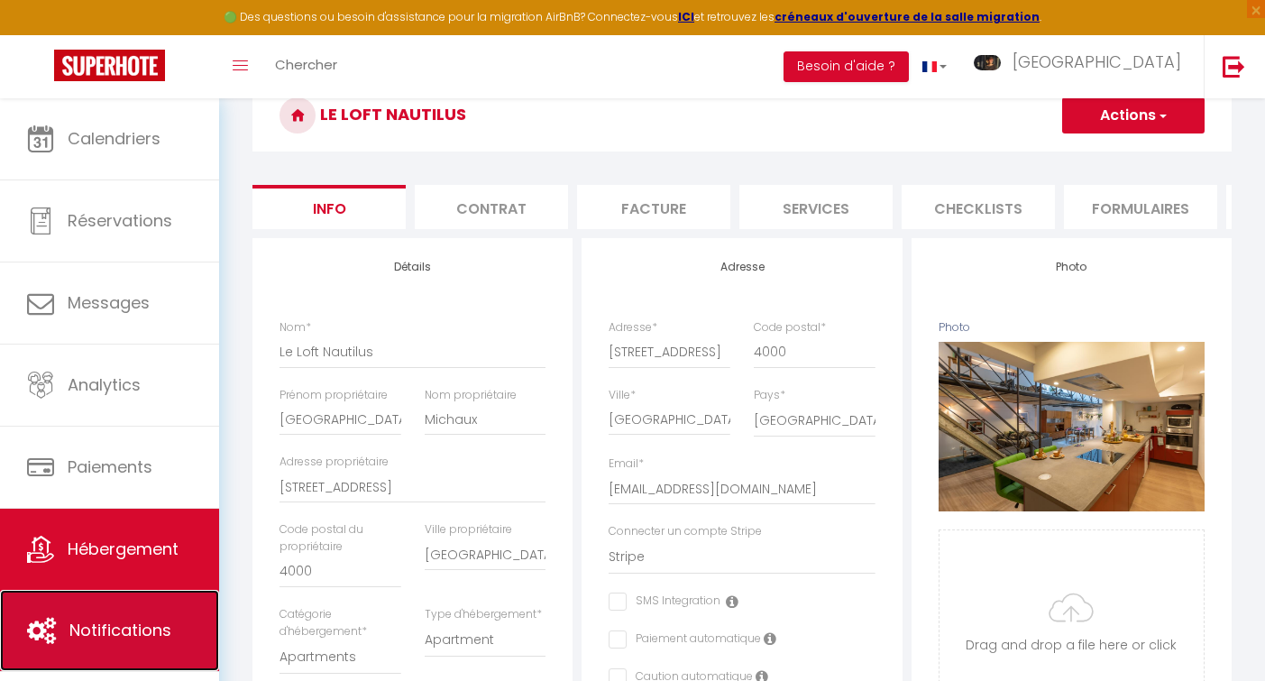
click at [104, 628] on span "Notifications" at bounding box center [120, 629] width 102 height 23
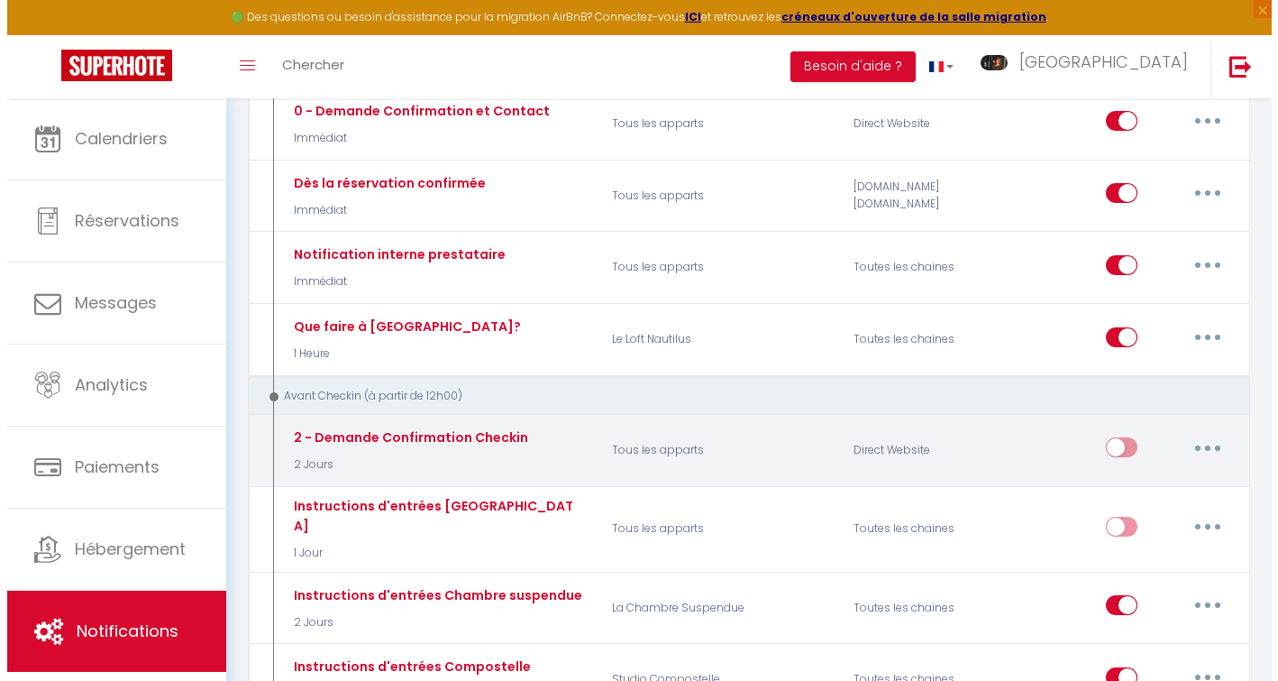
scroll to position [316, 0]
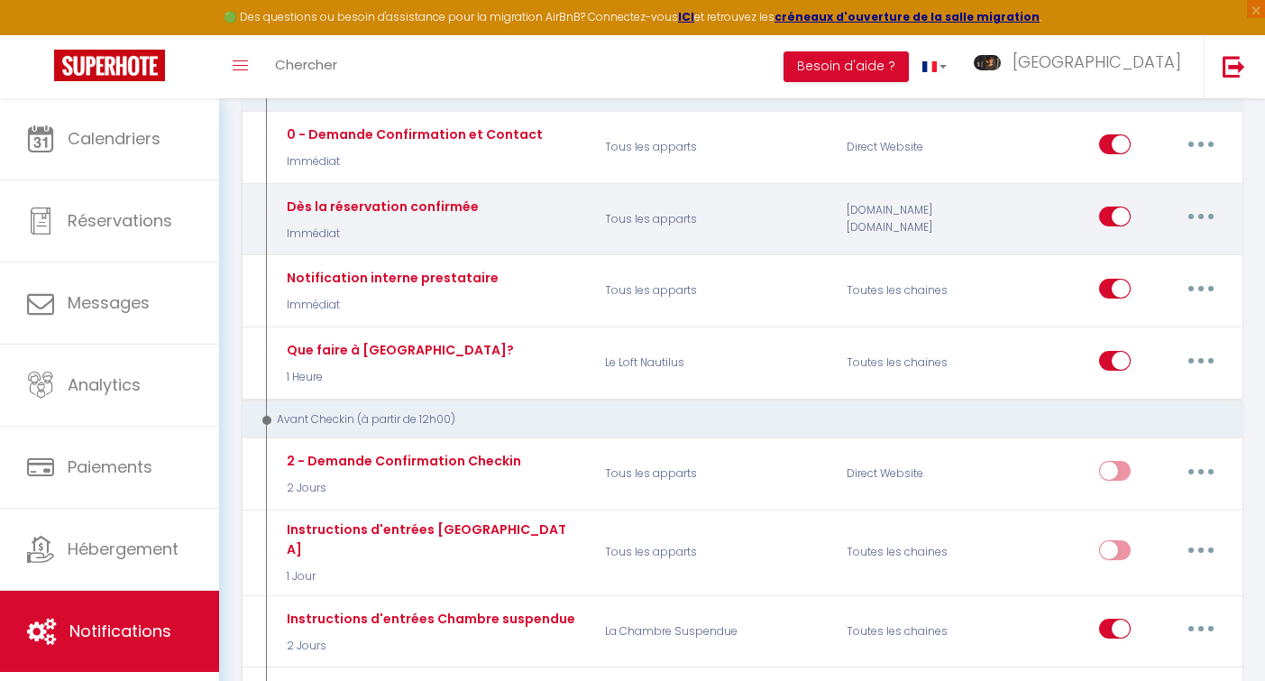
click at [920, 220] on div "[DOMAIN_NAME] [DOMAIN_NAME]" at bounding box center [915, 219] width 161 height 52
click at [1208, 212] on button "button" at bounding box center [1201, 216] width 50 height 29
click at [1114, 257] on link "Editer" at bounding box center [1153, 258] width 133 height 31
type input "Dès la réservation confirmée"
select select "Immédiat"
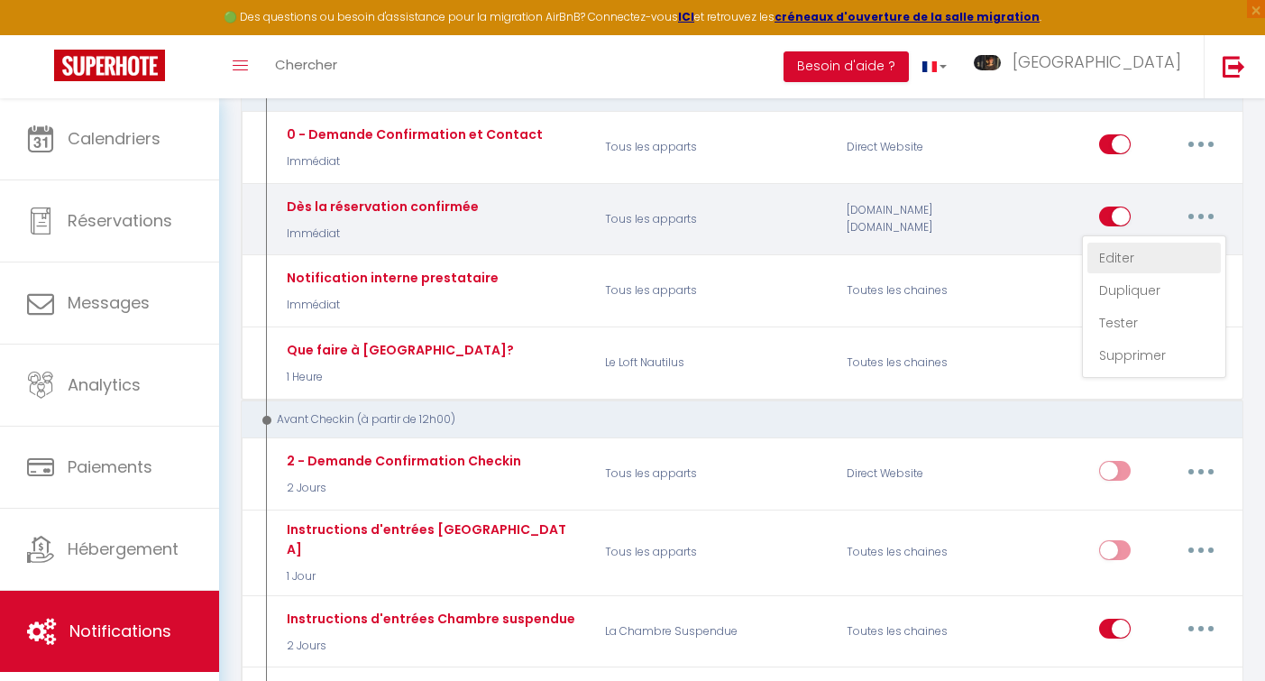
select select "if_booking_is_paid"
checkbox input "true"
checkbox input "false"
radio input "true"
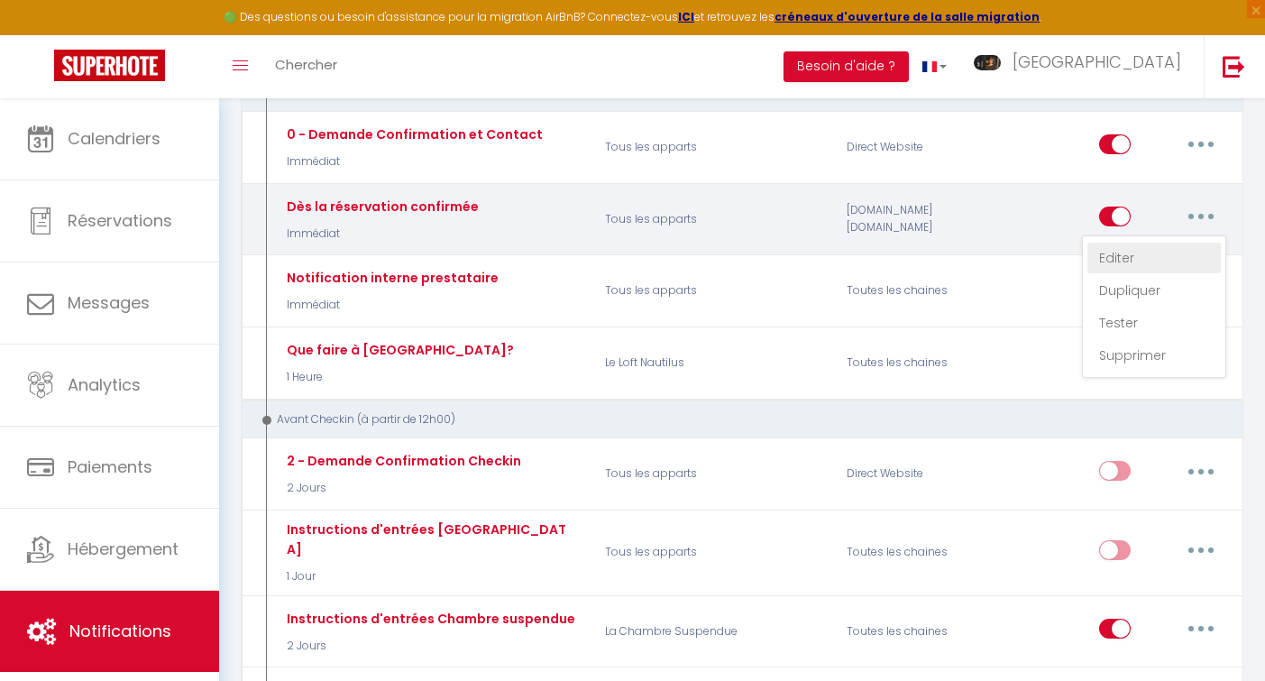
type input "Remerciements [GUEST:FIRST_NAME]"
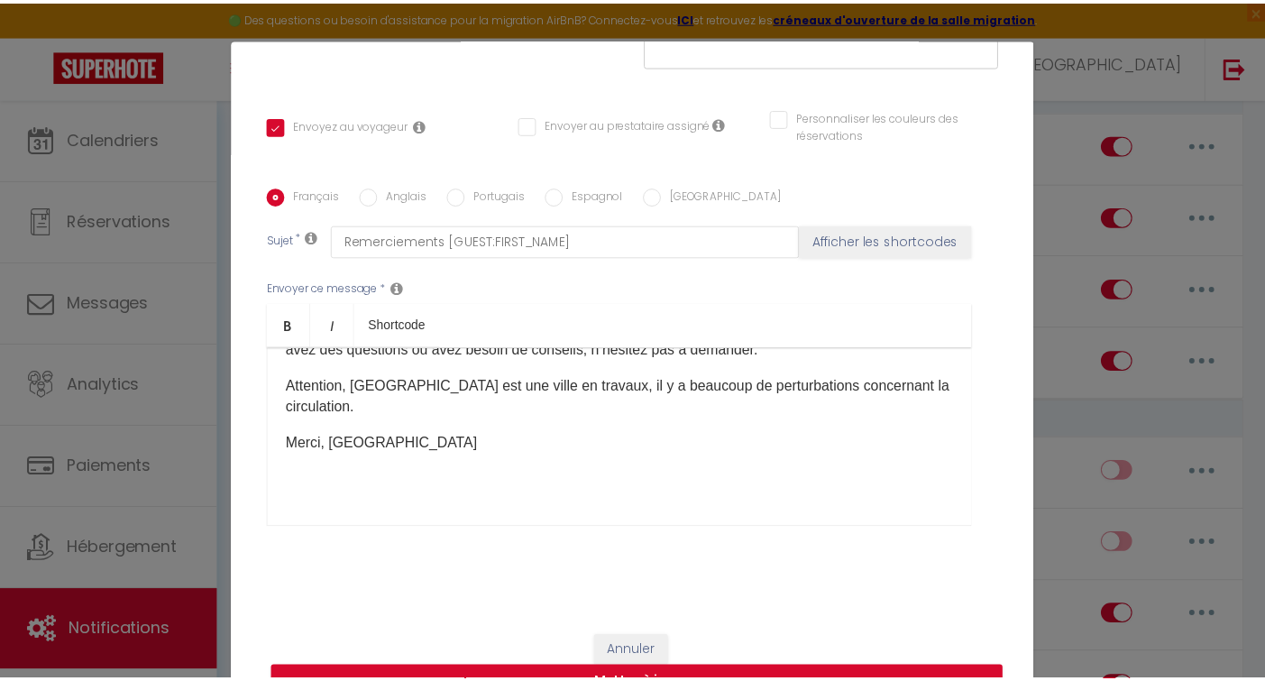
scroll to position [0, 0]
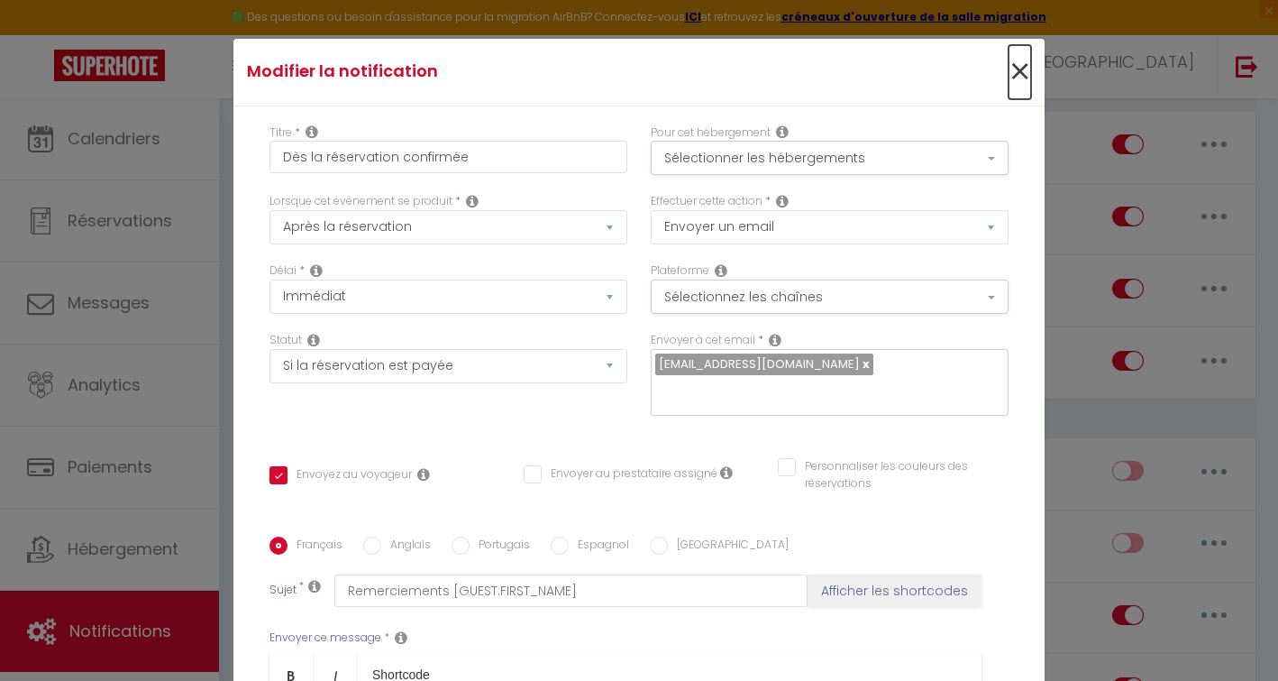
click at [1009, 61] on span "×" at bounding box center [1020, 72] width 23 height 54
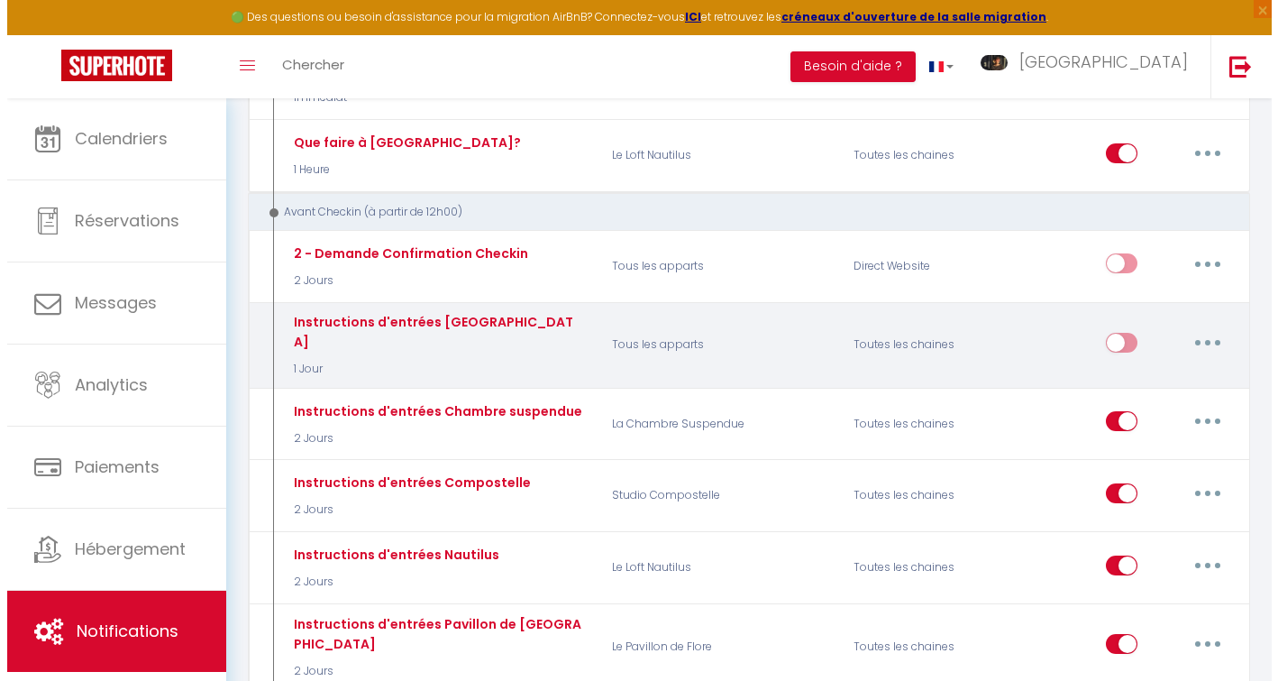
scroll to position [524, 0]
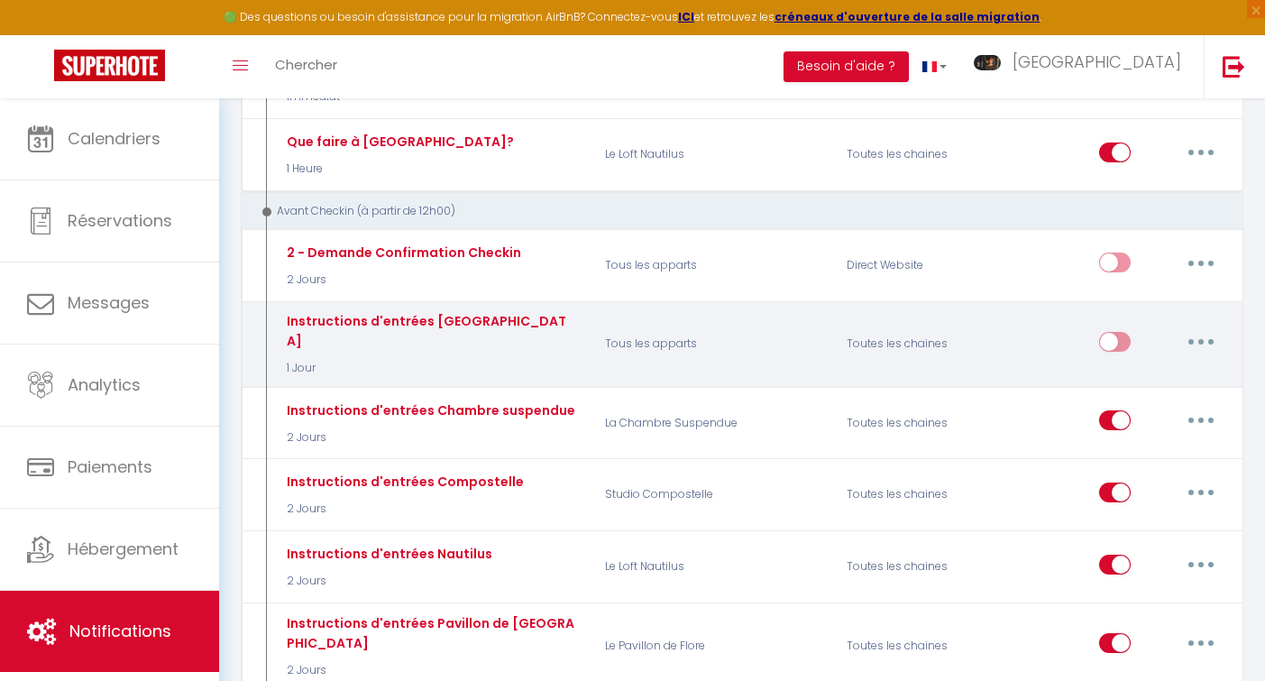
click at [1202, 329] on button "button" at bounding box center [1201, 341] width 50 height 29
click at [1118, 372] on link "Editer" at bounding box center [1153, 382] width 133 height 31
type input "Instructions d'entrées [GEOGRAPHIC_DATA]"
select select "1 Jour"
checkbox input "true"
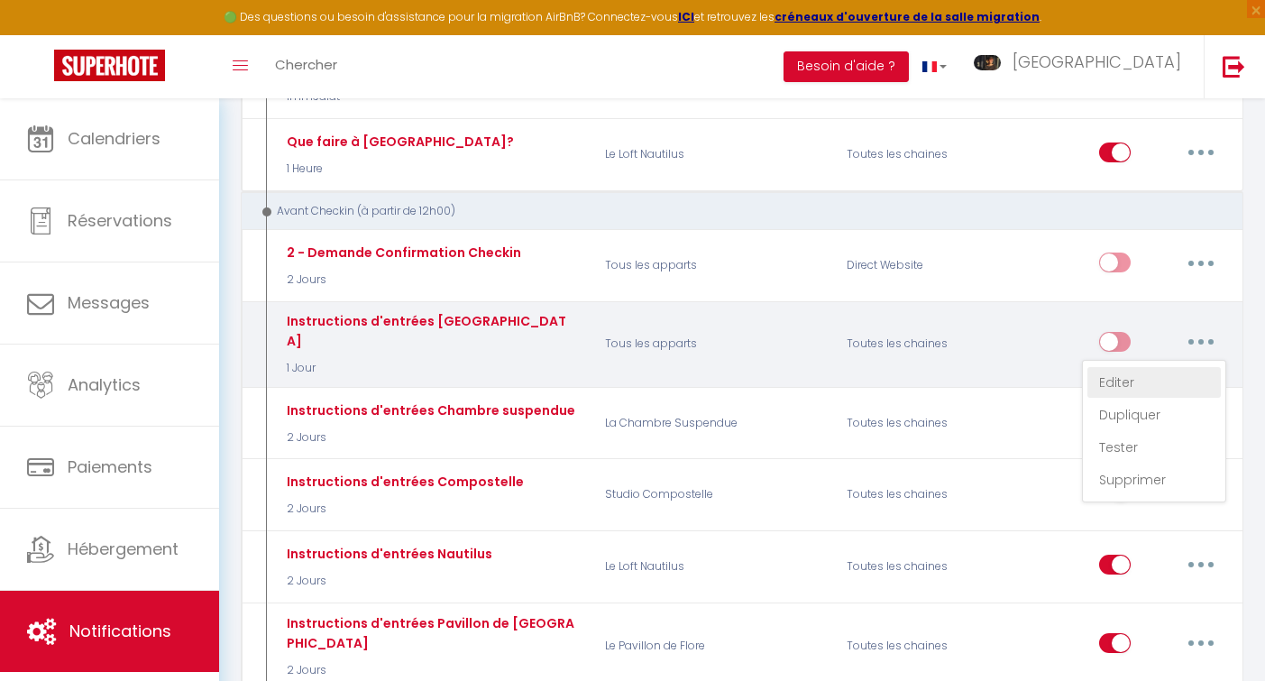
checkbox input "false"
type input "Instructions d'entrée"
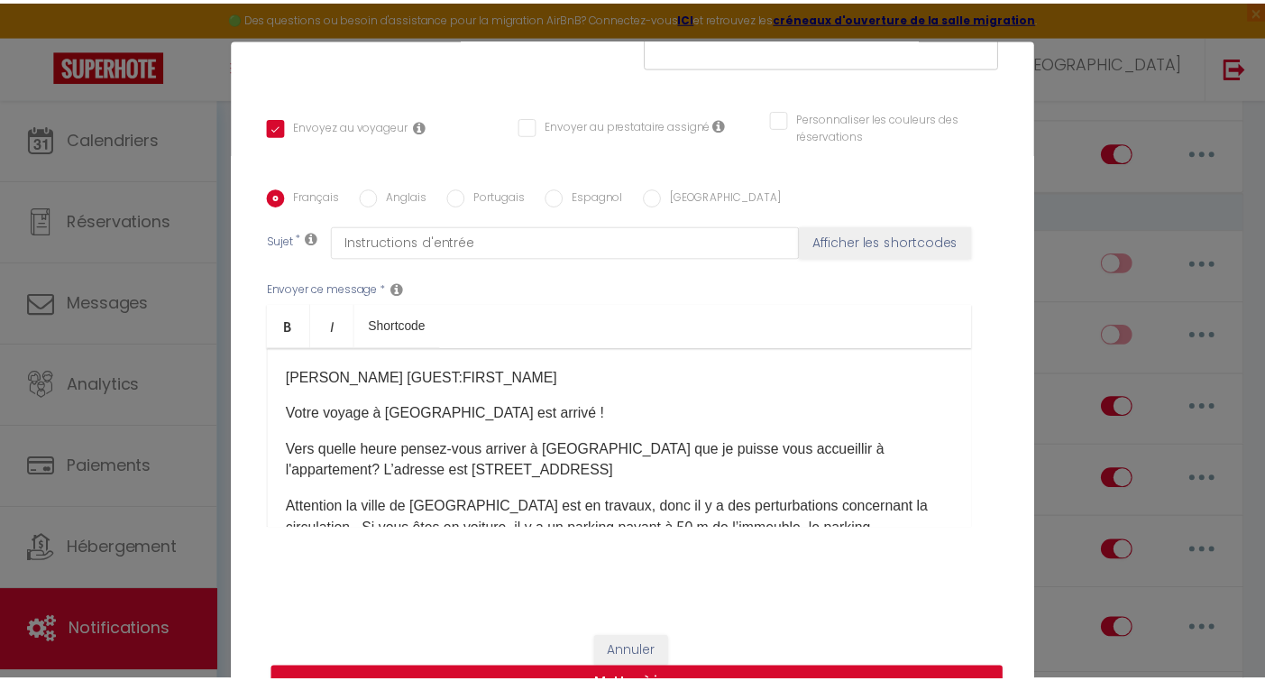
scroll to position [0, 0]
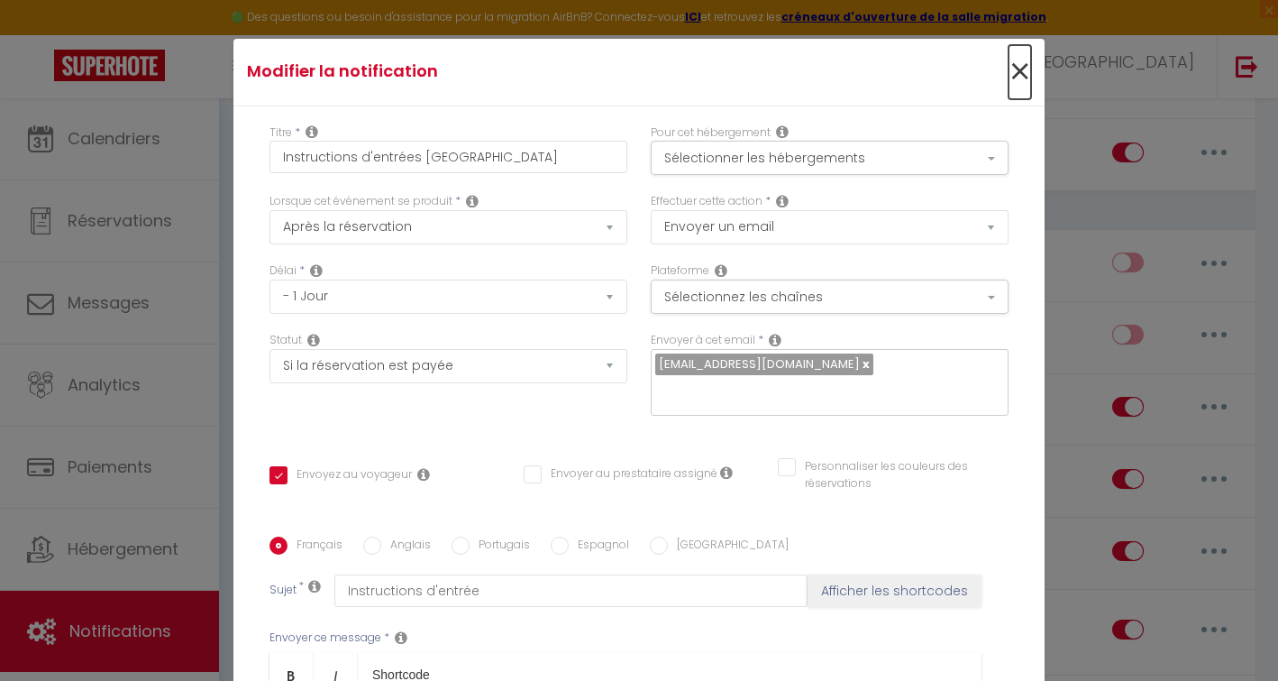
click at [1009, 63] on span "×" at bounding box center [1020, 72] width 23 height 54
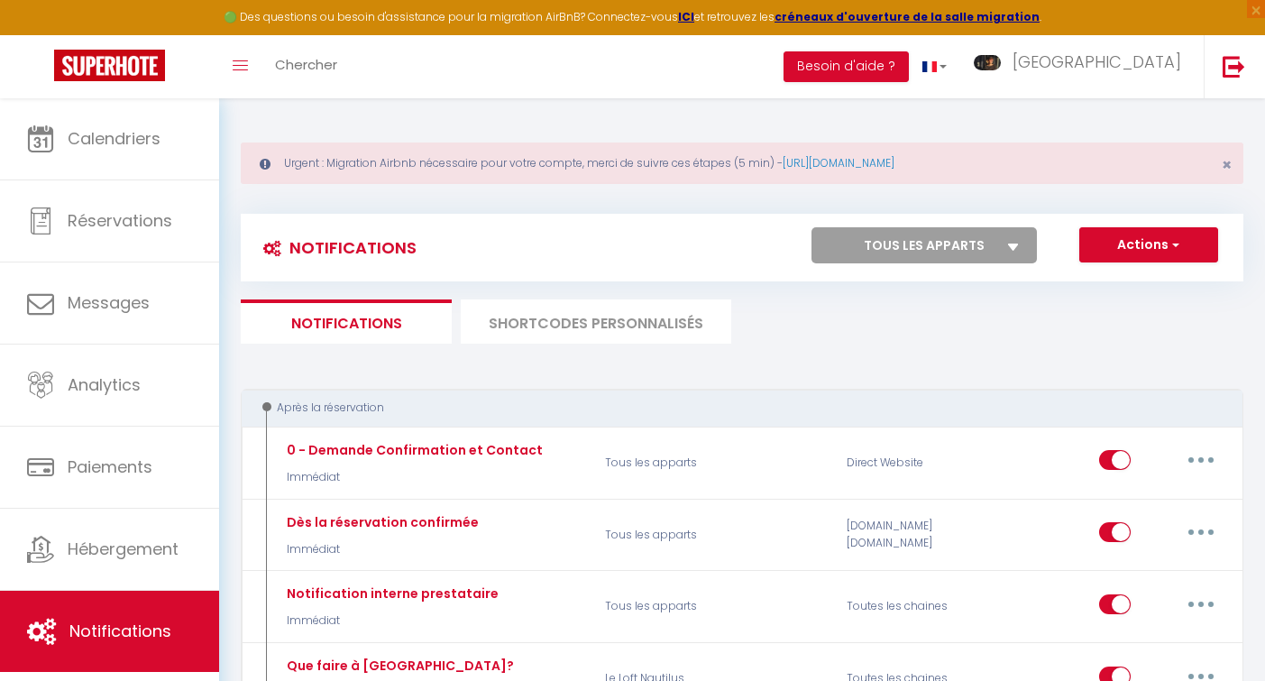
click at [981, 250] on select "Tous les apparts La Chambre Suspendue Le Loft Nautilus Studio Compostelle Le Pa…" at bounding box center [923, 245] width 225 height 36
select select "10896"
click at [811, 227] on select "Tous les apparts La Chambre Suspendue Le Loft Nautilus Studio Compostelle Le Pa…" at bounding box center [923, 245] width 225 height 36
checkbox input "true"
checkbox input "false"
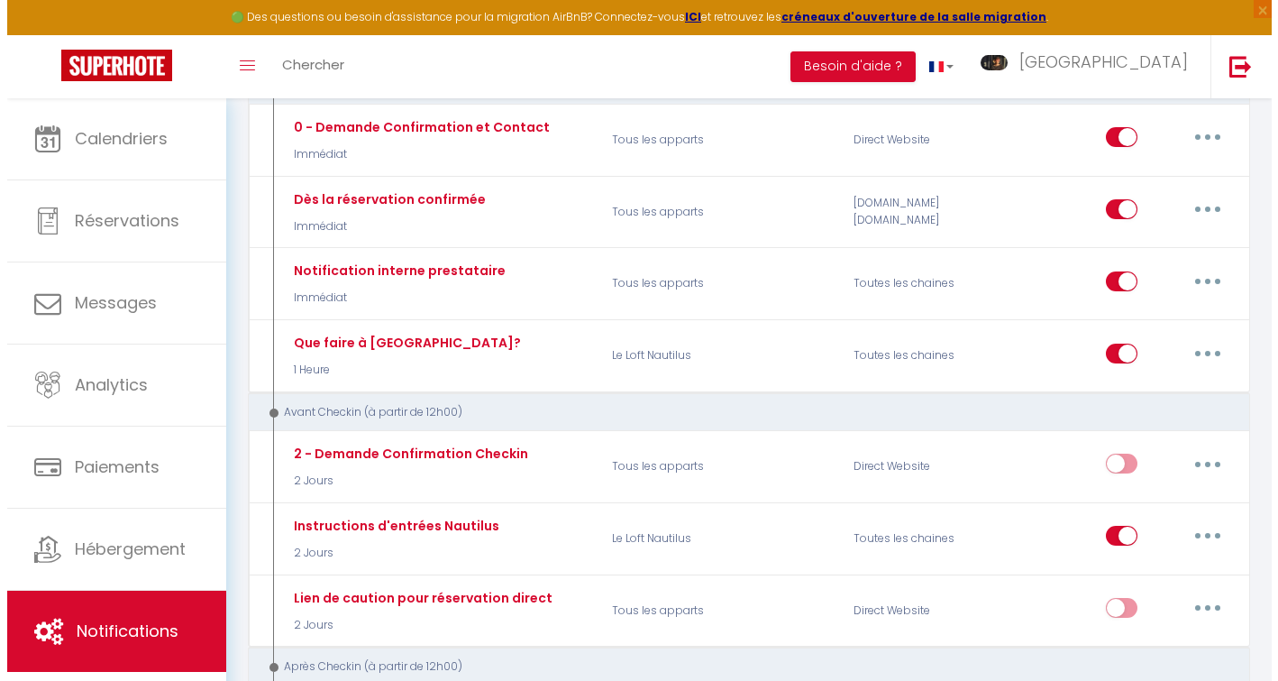
scroll to position [325, 0]
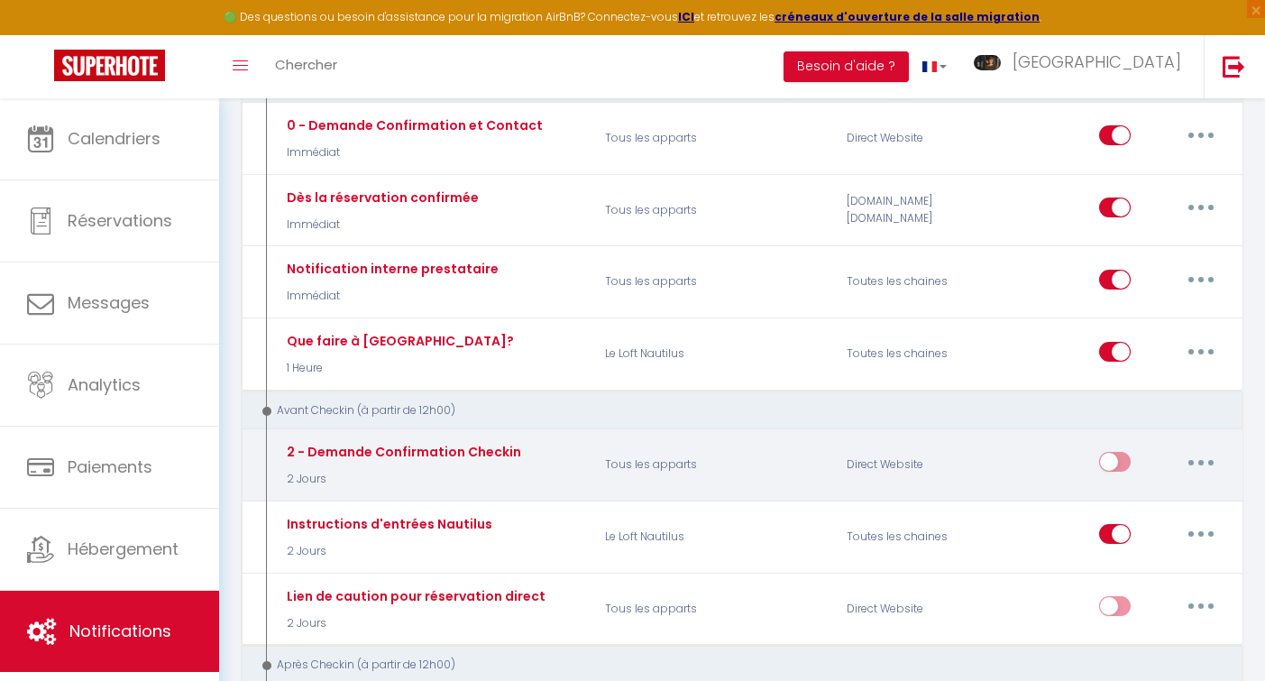
click at [1208, 462] on button "button" at bounding box center [1201, 461] width 50 height 29
click at [1112, 509] on link "Editer" at bounding box center [1153, 503] width 133 height 31
type input "2 - Demande Confirmation Checkin"
select select "2 Jours"
select select "if_booking_is_paid"
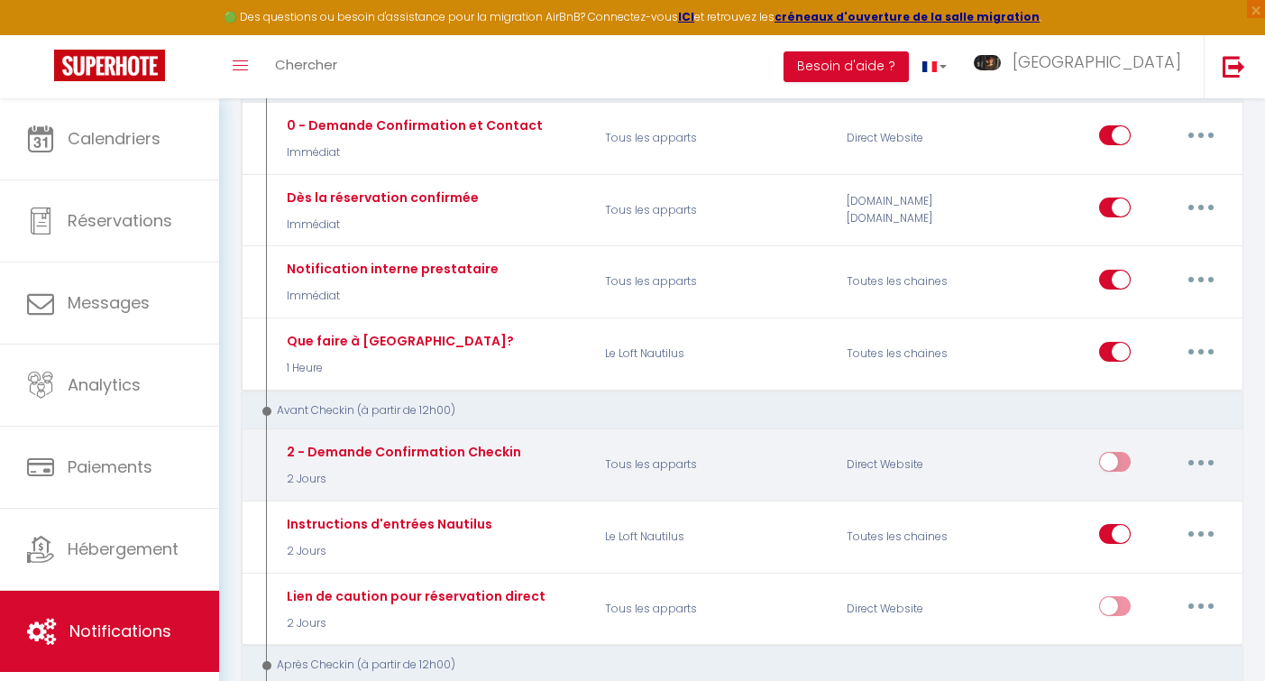
checkbox input "true"
checkbox input "false"
checkbox input "true"
radio input "true"
type input "Procédure pour le checkin - [RENTAL:NAME]"
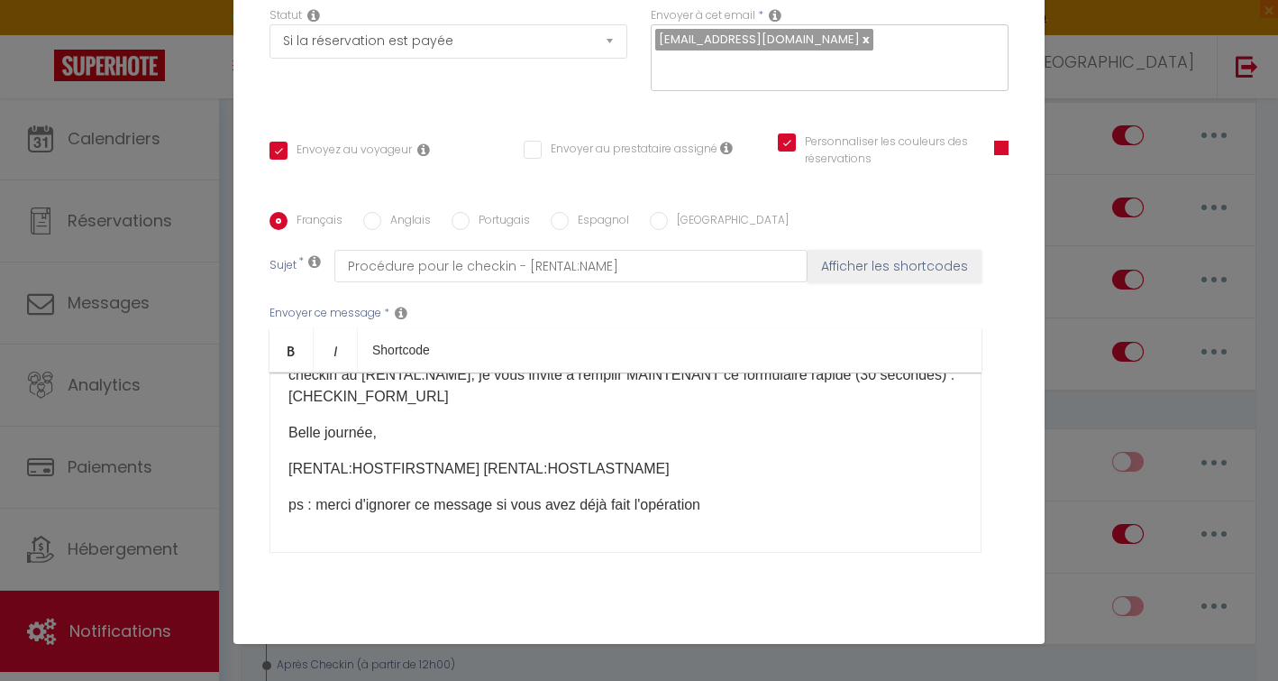
scroll to position [0, 0]
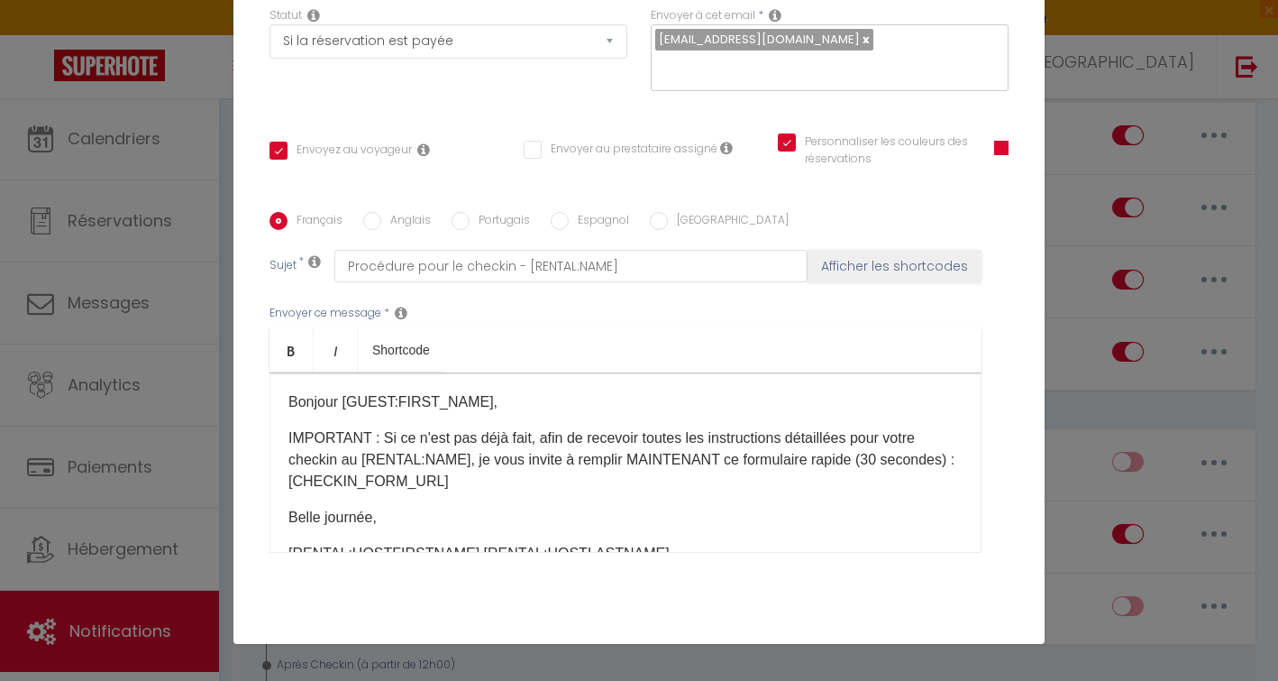
click at [1066, 613] on div "Modifier la notification × Titre * 2 - Demande Confirmation Checkin Pour cet hé…" at bounding box center [639, 340] width 1278 height 681
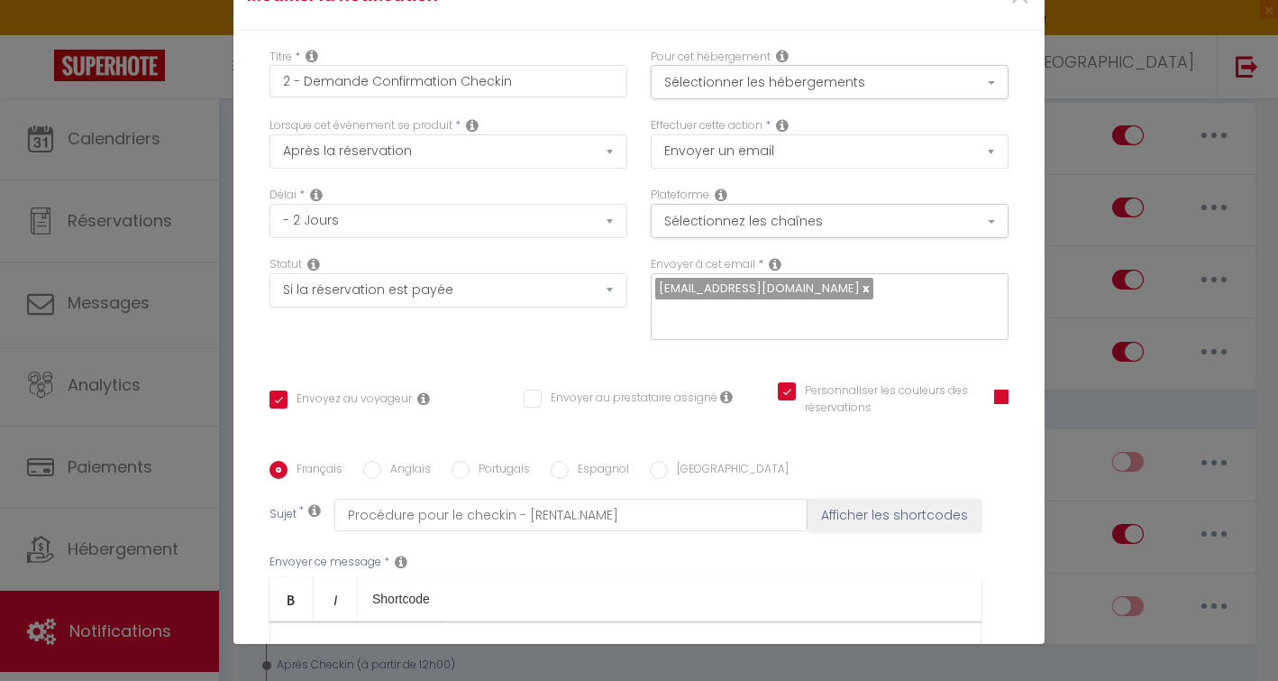
click at [1090, 215] on div "Modifier la notification × Titre * 2 - Demande Confirmation Checkin Pour cet hé…" at bounding box center [639, 340] width 1278 height 681
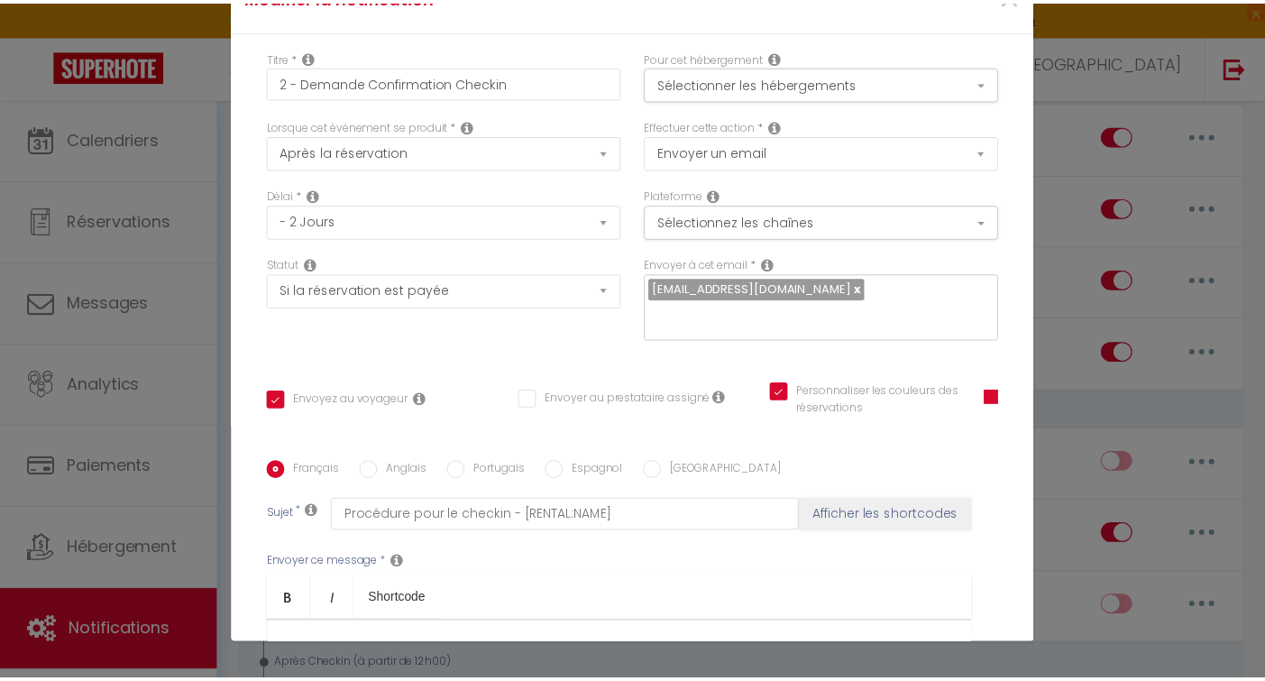
scroll to position [350, 0]
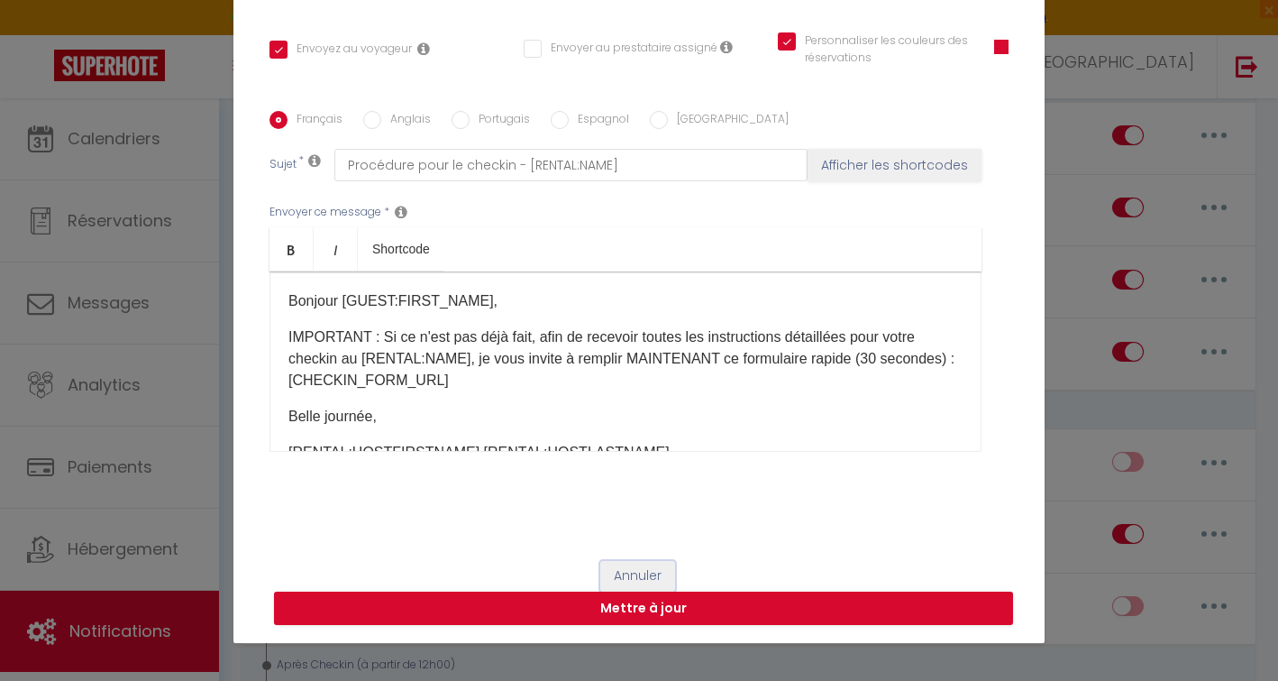
click at [625, 579] on button "Annuler" at bounding box center [637, 576] width 75 height 31
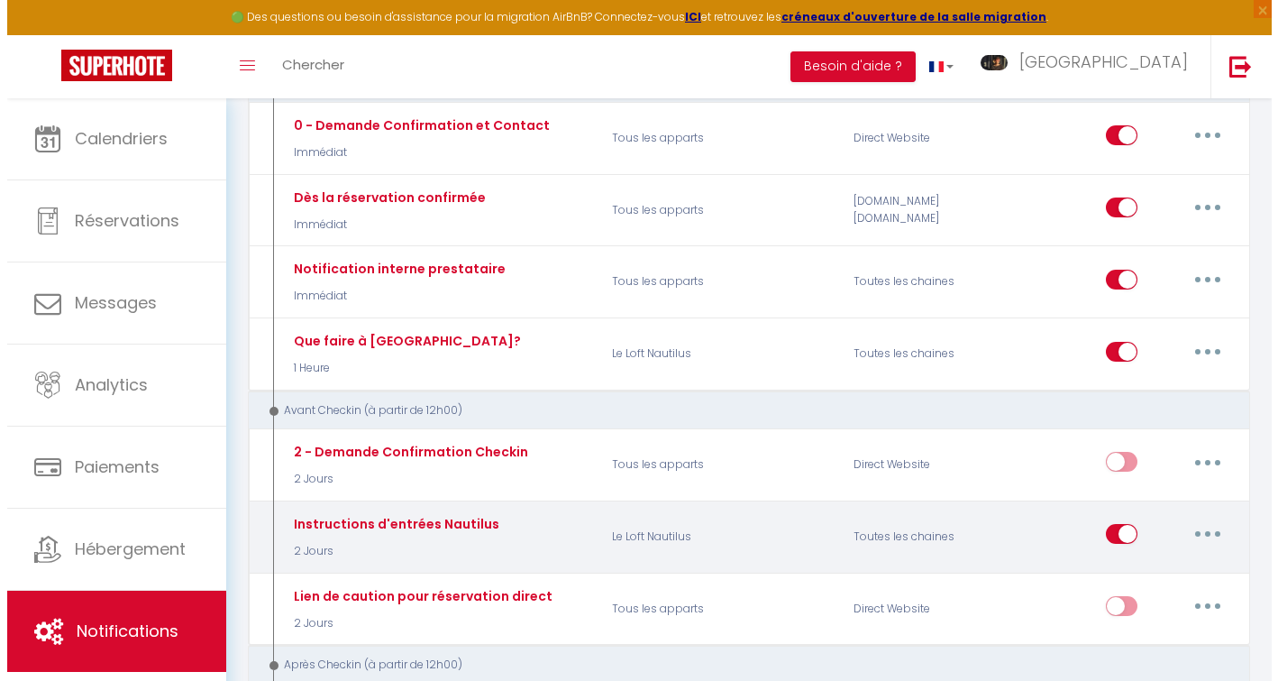
scroll to position [501, 0]
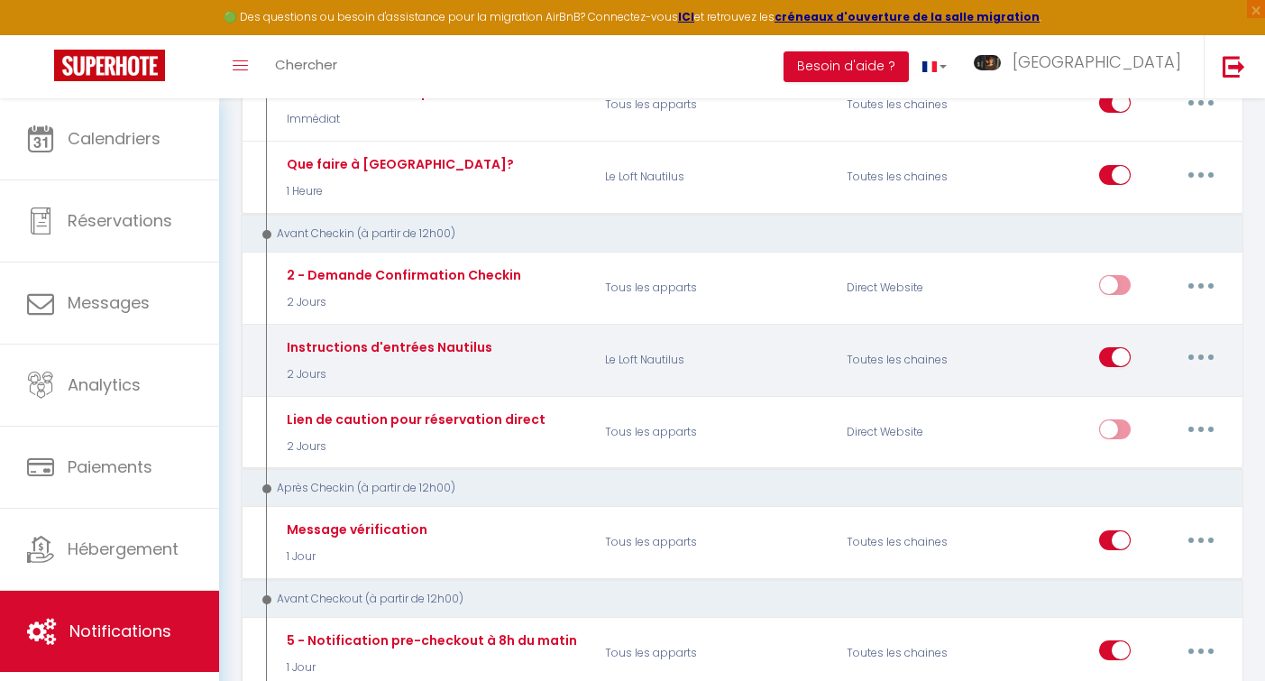
click at [1203, 356] on icon "button" at bounding box center [1200, 356] width 5 height 5
click at [1113, 397] on link "Editer" at bounding box center [1153, 398] width 133 height 31
type input "Instructions d'entrées Nautilus"
checkbox input "true"
checkbox input "false"
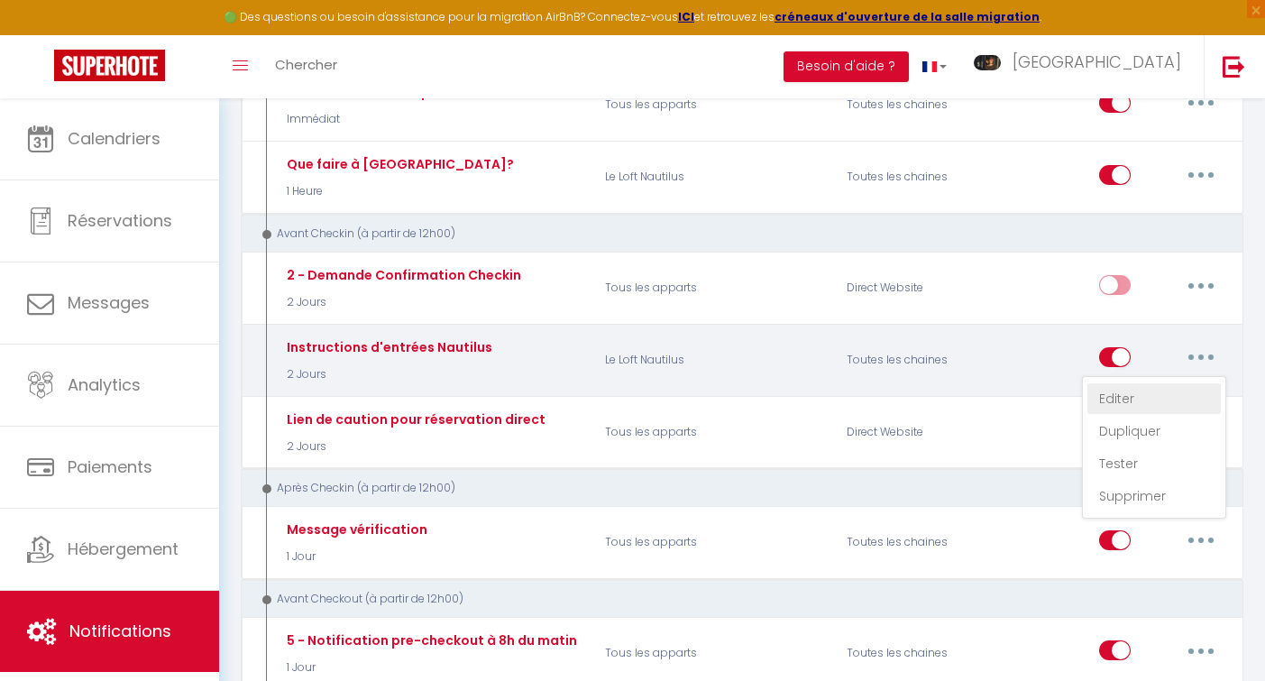
checkbox input "false"
type input "Instructions d'entrée"
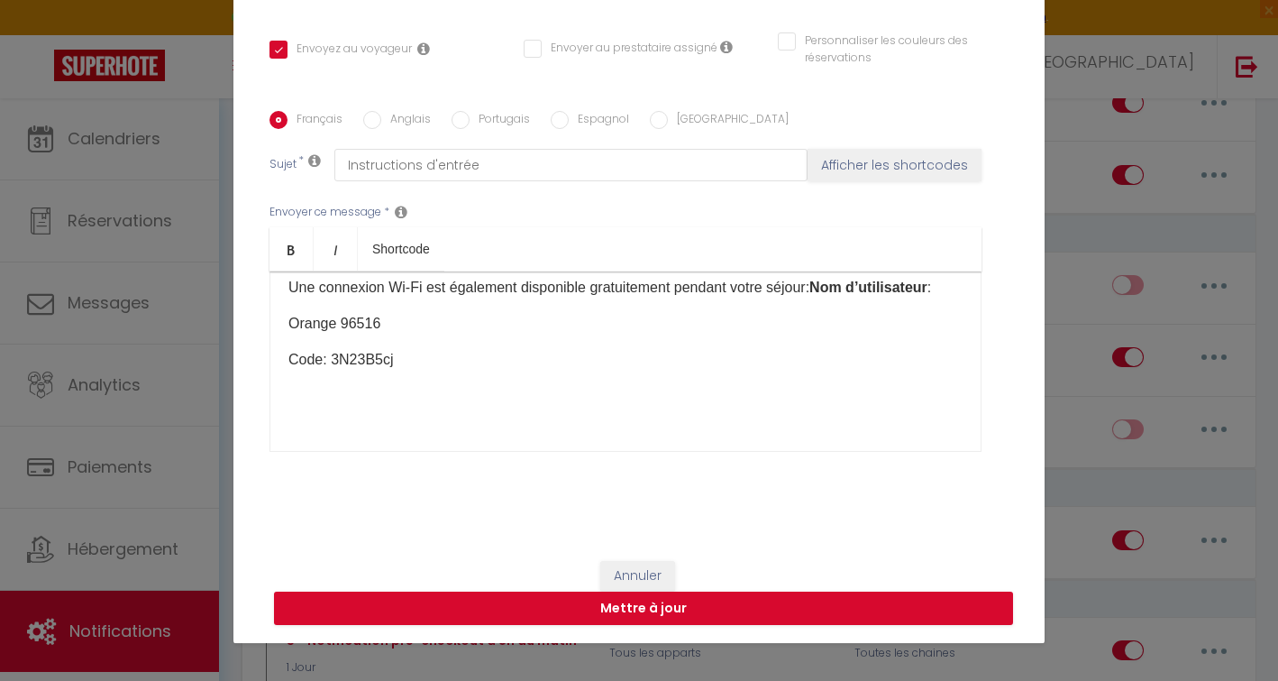
scroll to position [450, 0]
drag, startPoint x: 288, startPoint y: 314, endPoint x: 389, endPoint y: 386, distance: 124.1
click at [389, 386] on div "[PERSON_NAME] [GUEST:FIRST_NAME] Votre arrivée à [GEOGRAPHIC_DATA] Vous pouvez …" at bounding box center [626, 361] width 712 height 180
copy div "Nom d’utilisateur : Orange 96516 Code: 3N23B5cj"
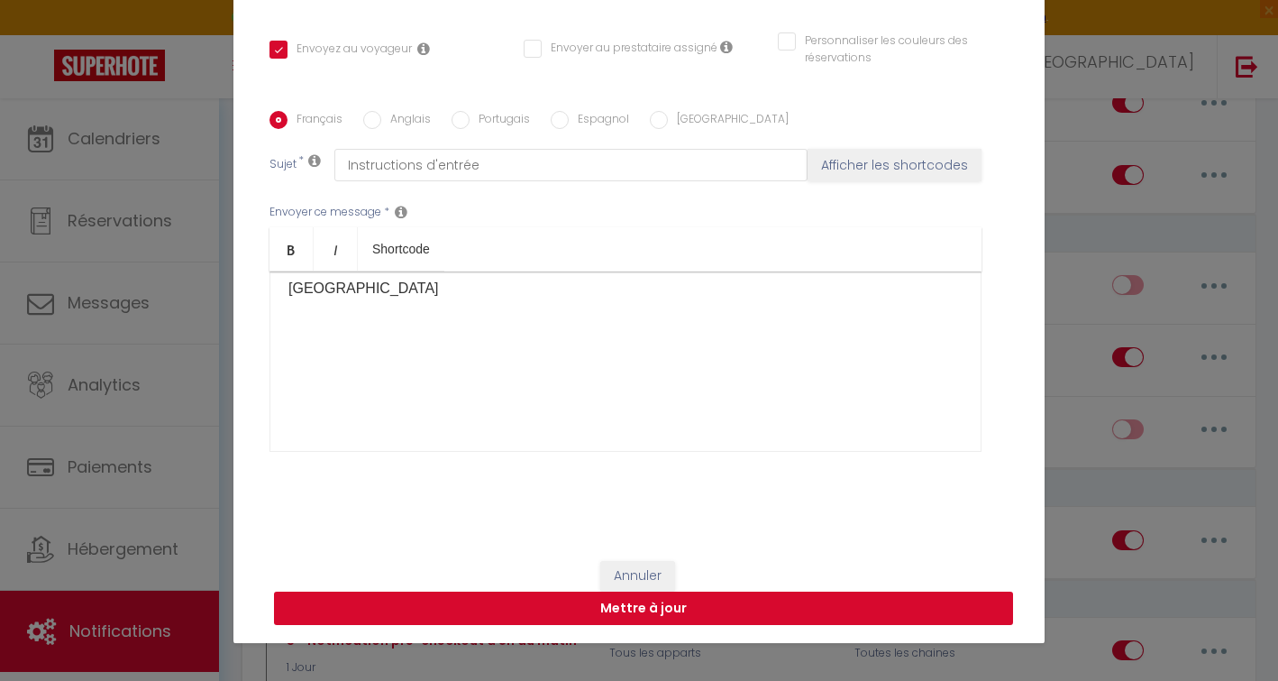
click at [610, 594] on button "Mettre à jour" at bounding box center [643, 608] width 739 height 34
checkbox input "true"
checkbox input "false"
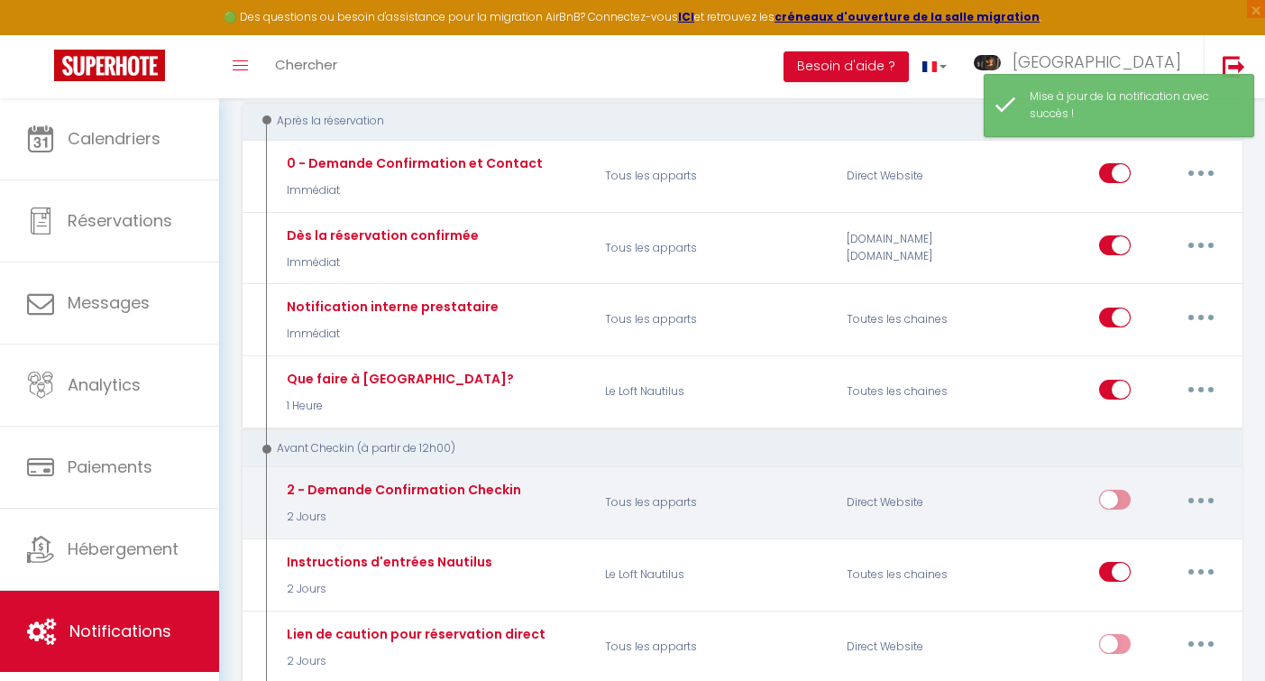
scroll to position [0, 0]
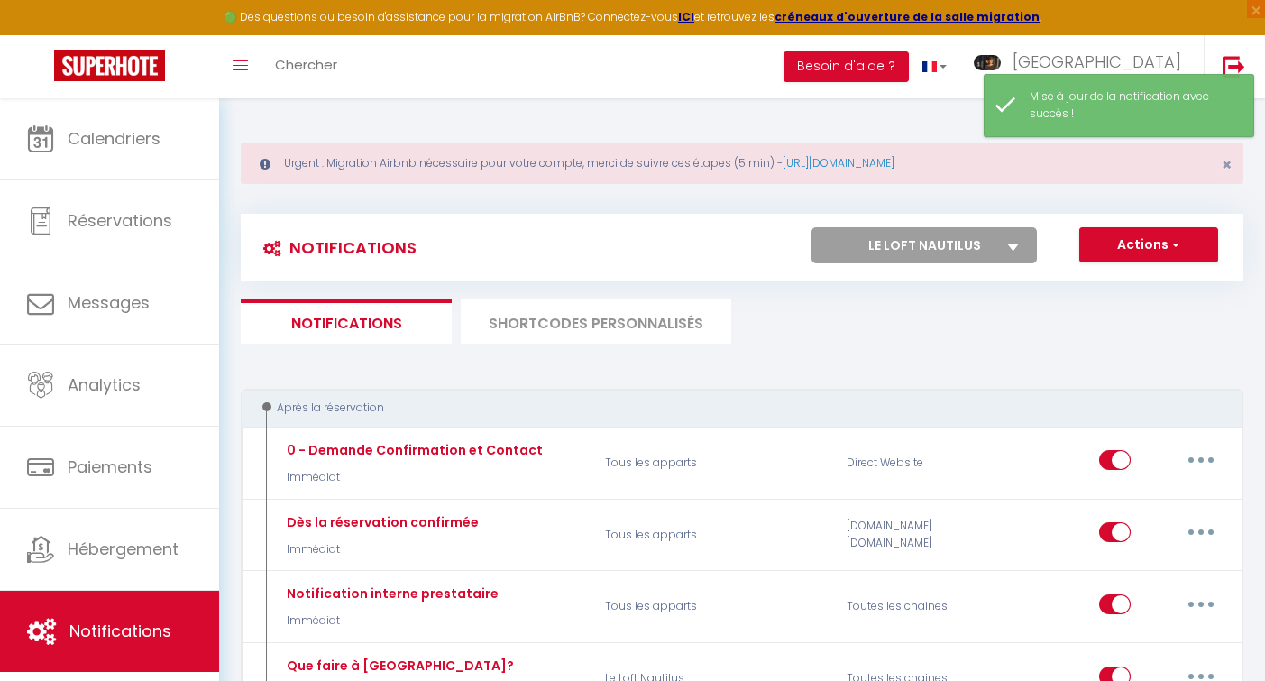
click at [985, 241] on select "Tous les apparts La Chambre Suspendue Le Loft Nautilus Studio Compostelle Le Pa…" at bounding box center [923, 245] width 225 height 36
select select "10893"
click at [811, 227] on select "Tous les apparts La Chambre Suspendue Le Loft Nautilus Studio Compostelle Le Pa…" at bounding box center [923, 245] width 225 height 36
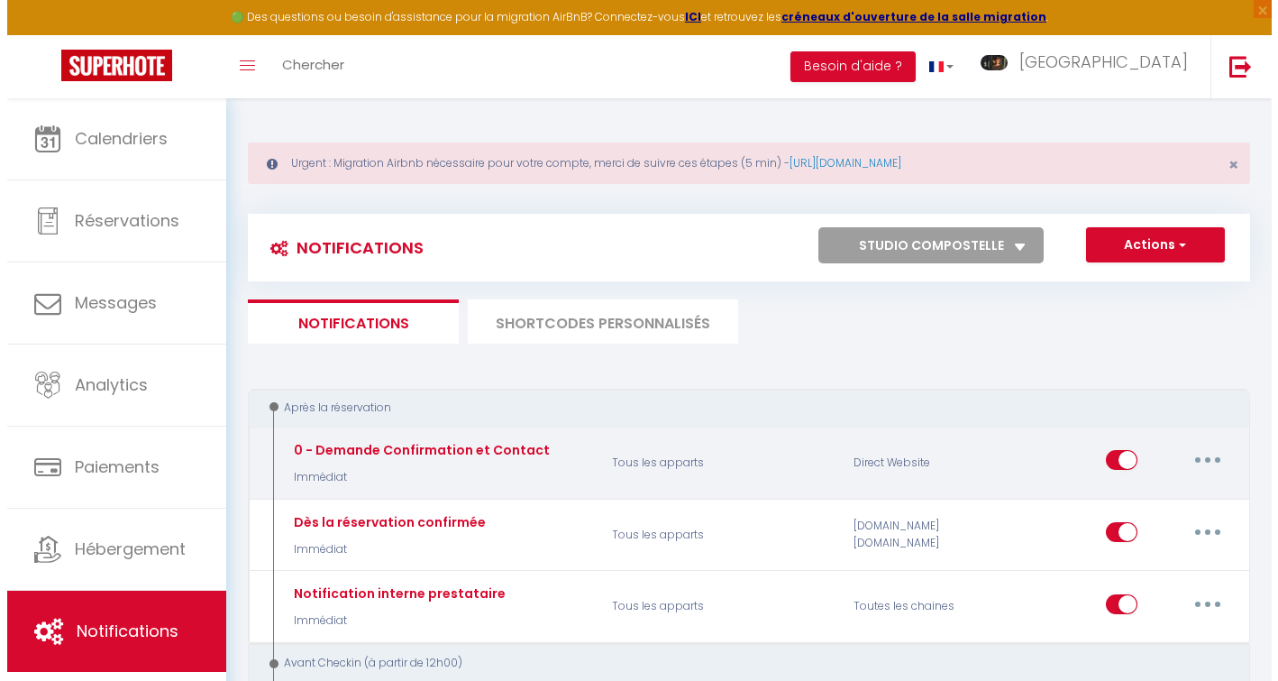
scroll to position [304, 0]
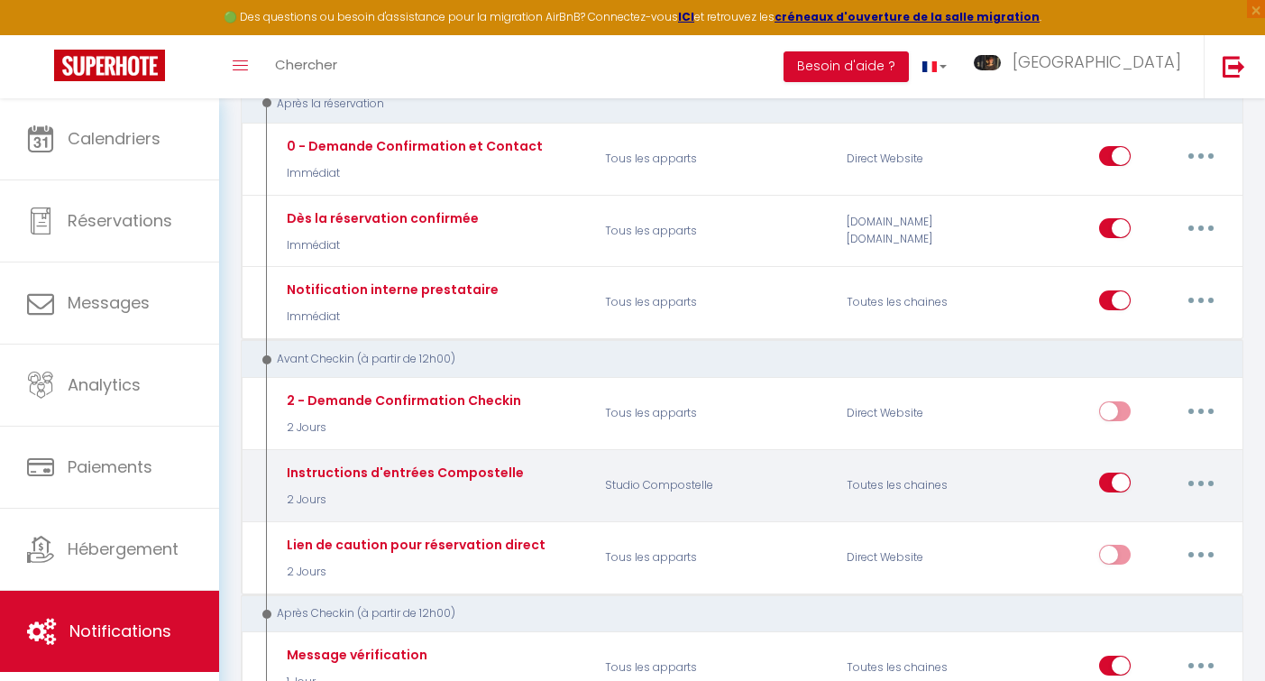
click at [1194, 483] on button "button" at bounding box center [1201, 482] width 50 height 29
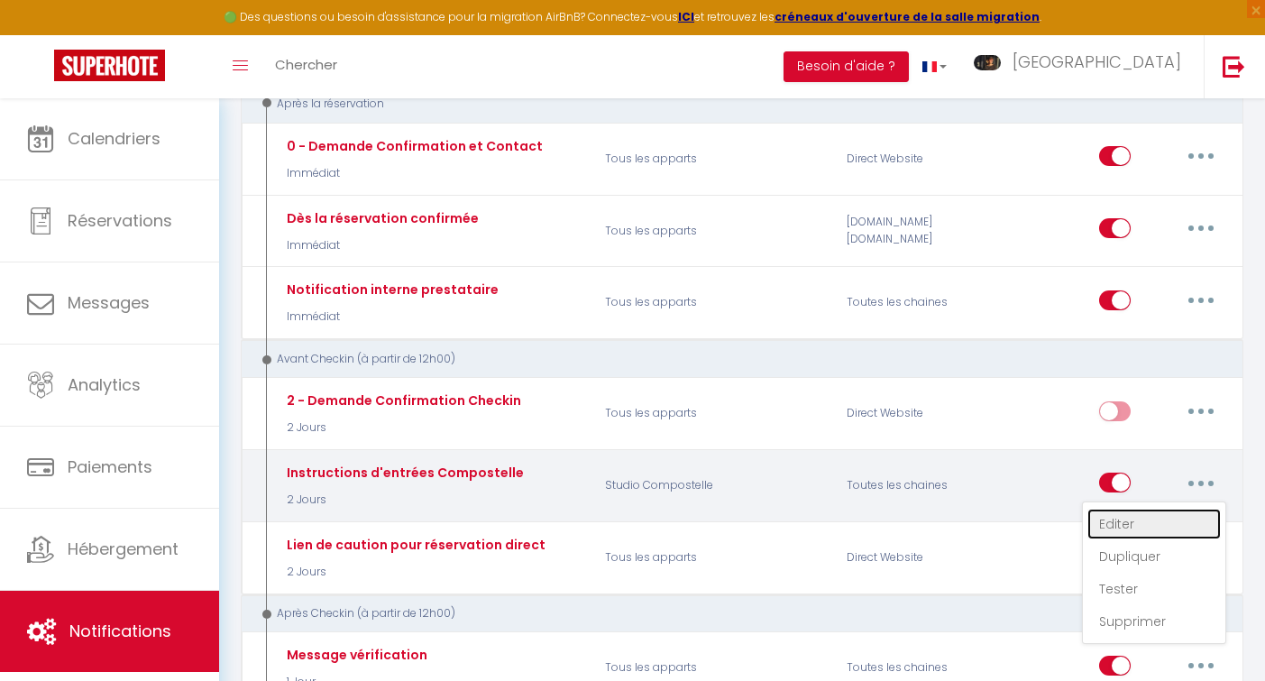
click at [1123, 513] on link "Editer" at bounding box center [1153, 523] width 133 height 31
type input "Instructions d'entrées Compostelle"
select select "2 Jours"
select select "if_booking_is_paid"
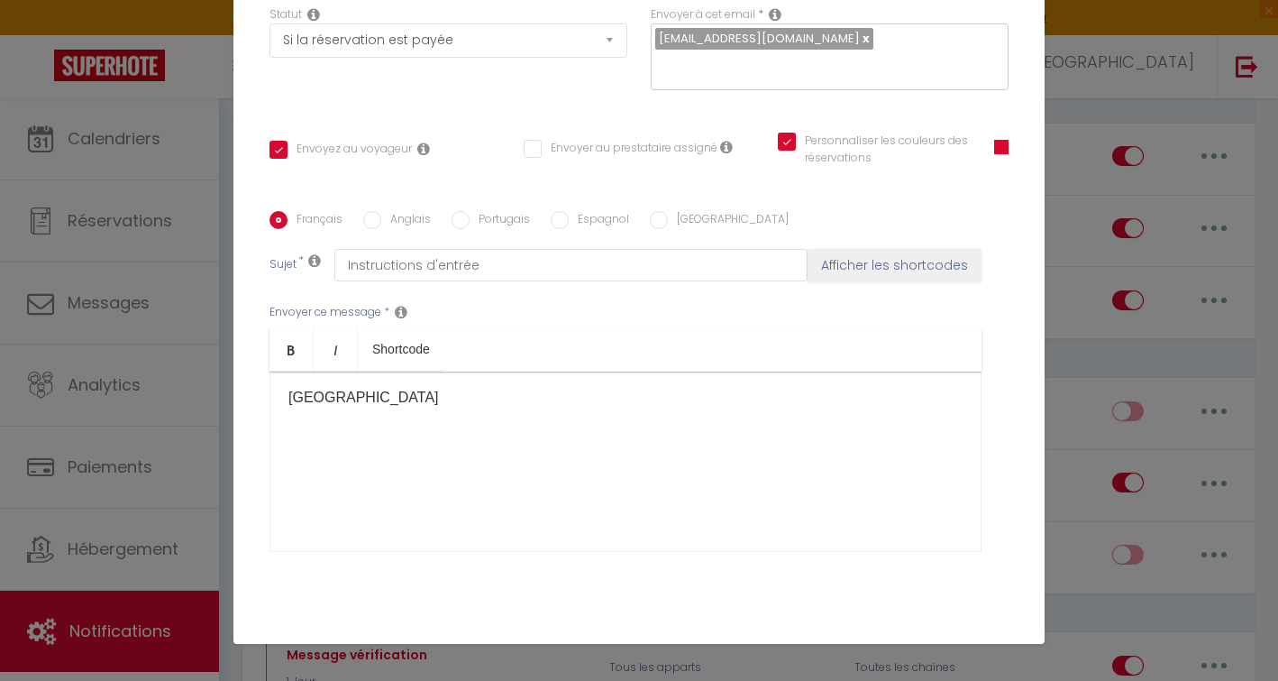
scroll to position [652, 0]
click at [1066, 116] on div "Modifier la notification × Titre * Instructions d'entrées Compostelle Pour cet …" at bounding box center [639, 340] width 1278 height 681
click at [1075, 490] on div "Modifier la notification × Titre * Instructions d'entrées Compostelle Pour cet …" at bounding box center [639, 340] width 1278 height 681
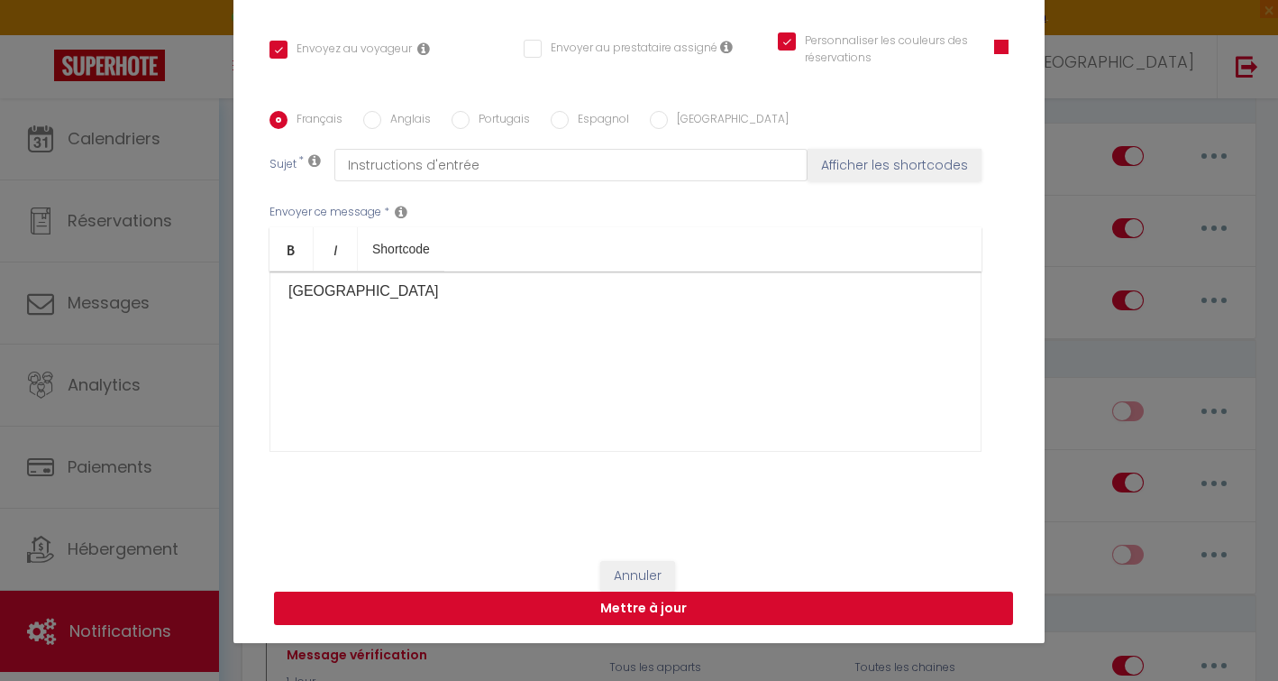
click at [608, 605] on button "Mettre à jour" at bounding box center [643, 608] width 739 height 34
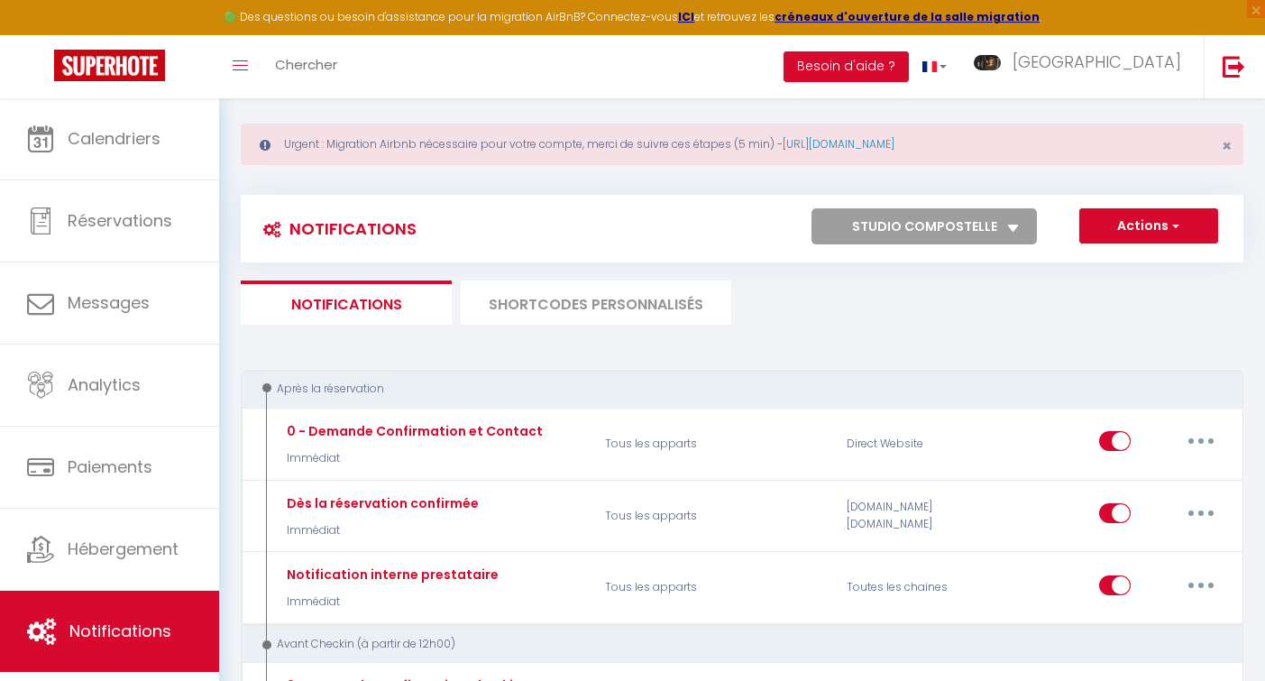
scroll to position [0, 0]
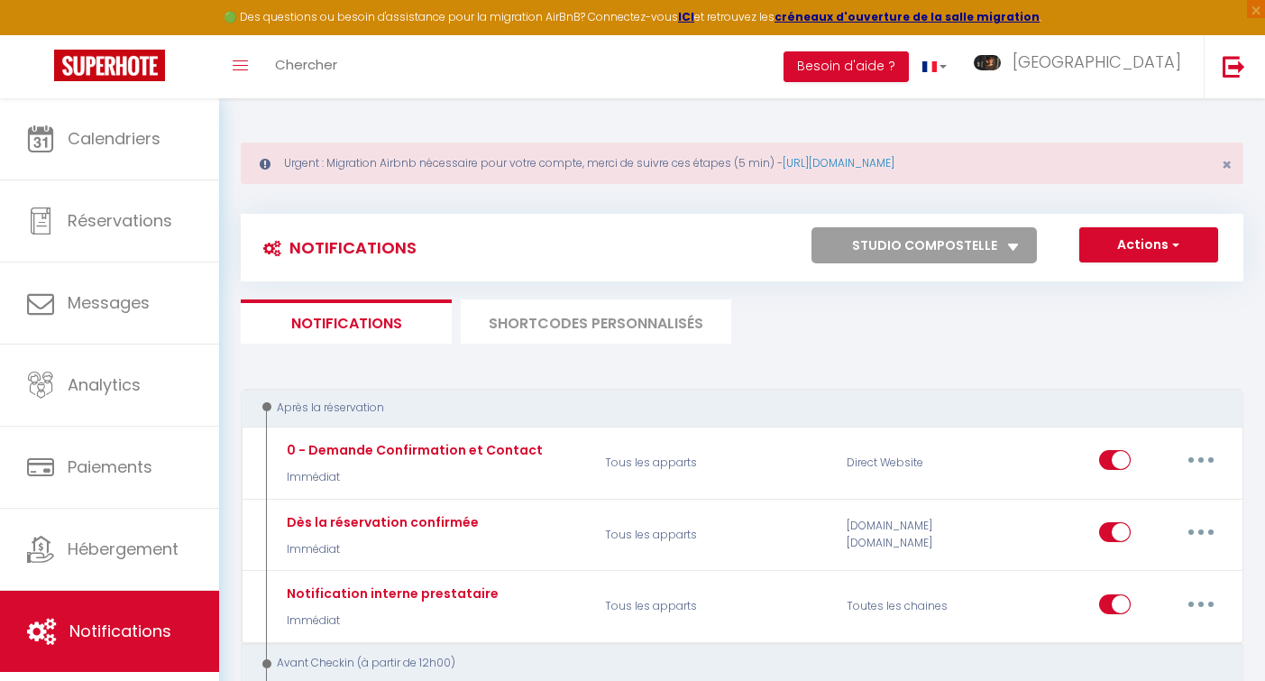
click at [944, 247] on select "Tous les apparts La Chambre Suspendue Le Loft Nautilus Studio Compostelle Le Pa…" at bounding box center [923, 245] width 225 height 36
click at [811, 227] on select "Tous les apparts La Chambre Suspendue Le Loft Nautilus Studio Compostelle Le Pa…" at bounding box center [923, 245] width 225 height 36
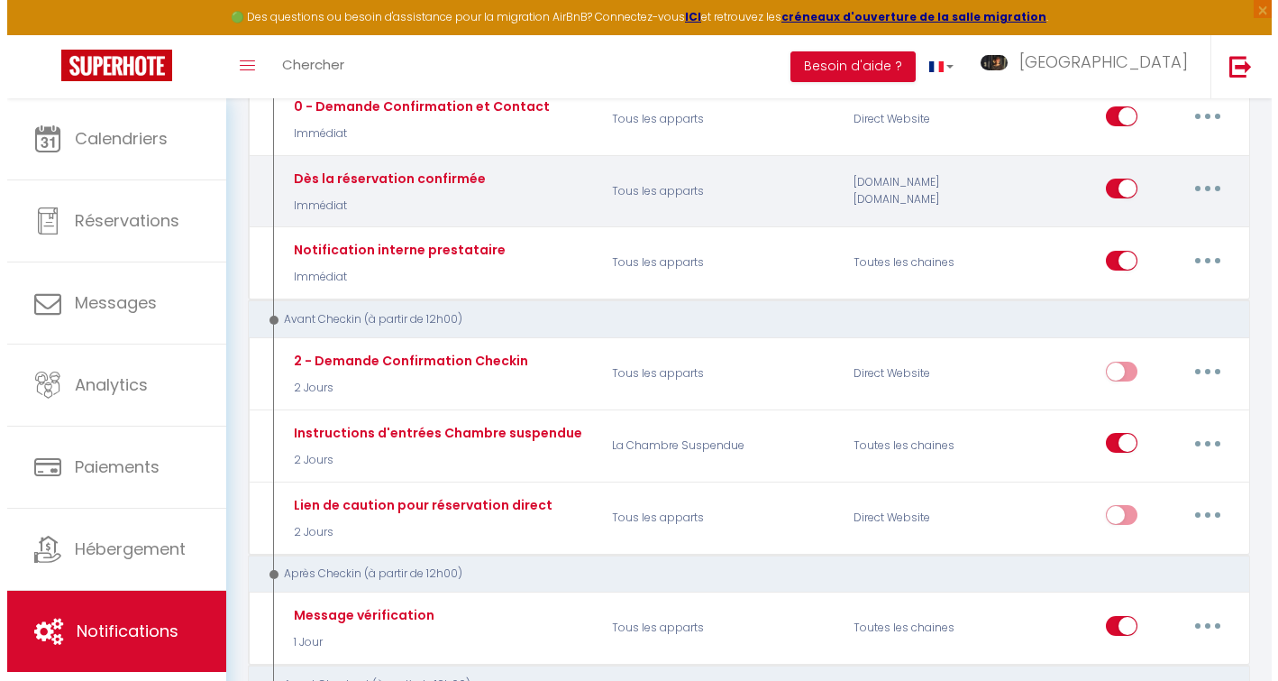
scroll to position [344, 0]
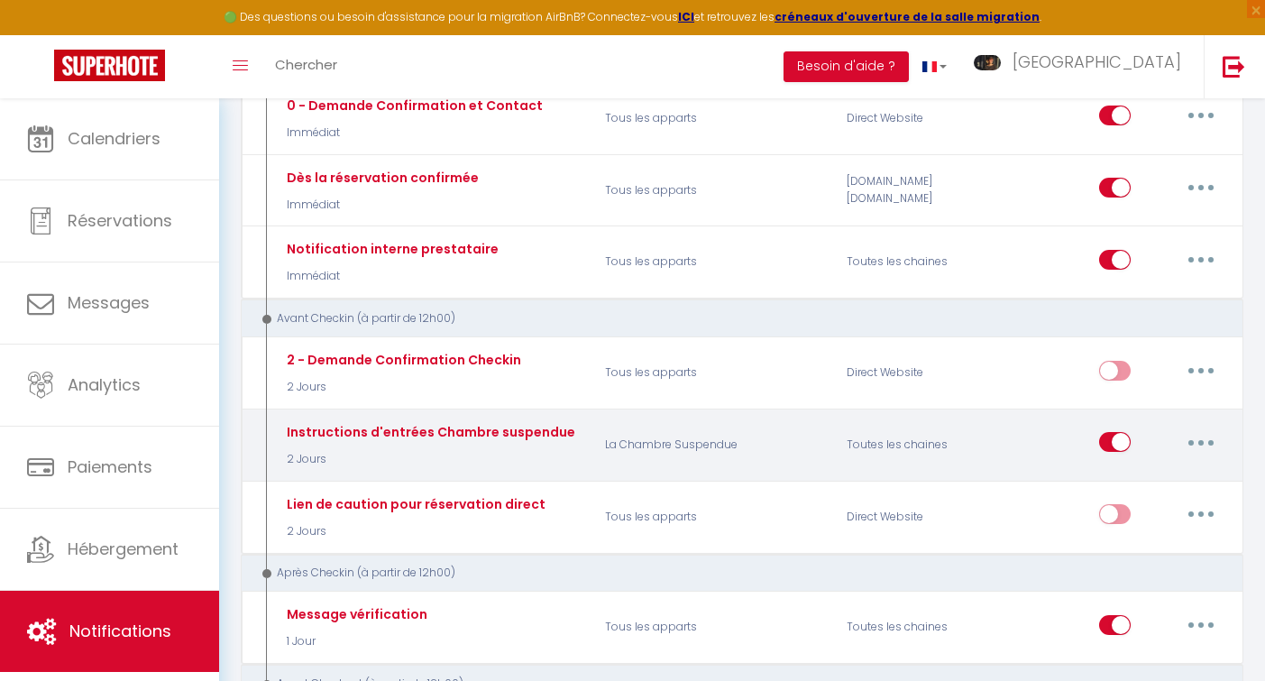
click at [1206, 444] on button "button" at bounding box center [1201, 441] width 50 height 29
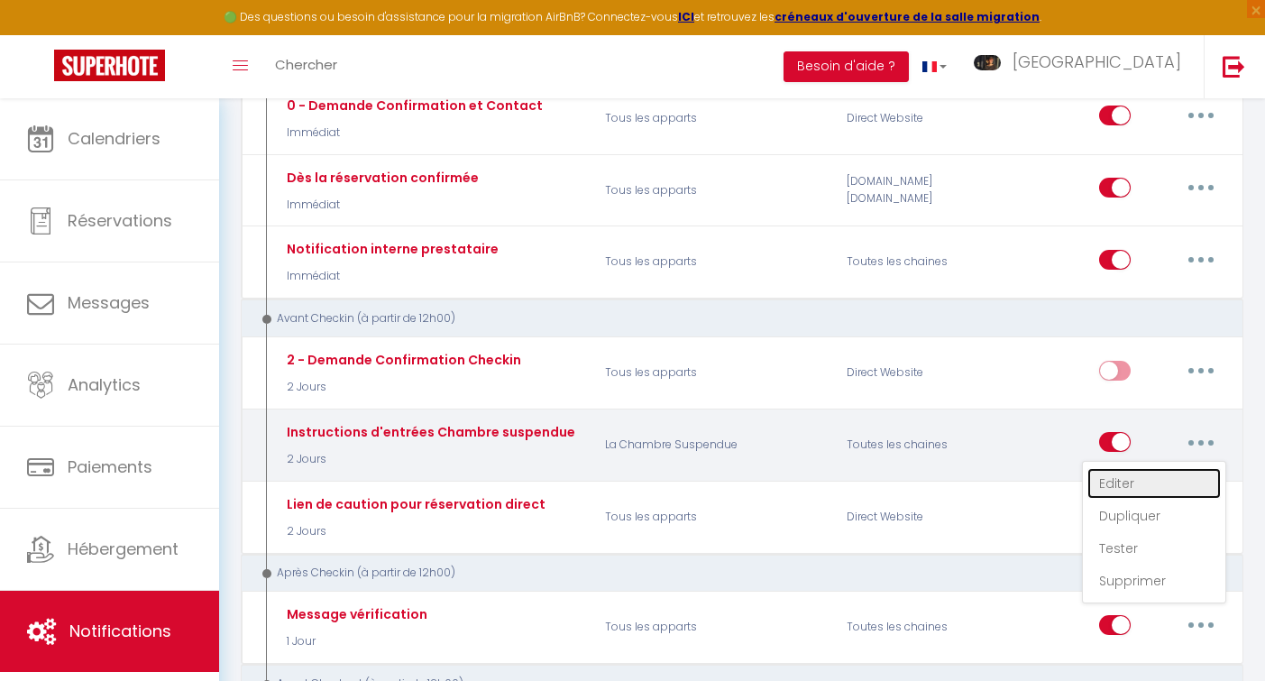
click at [1114, 474] on link "Editer" at bounding box center [1153, 483] width 133 height 31
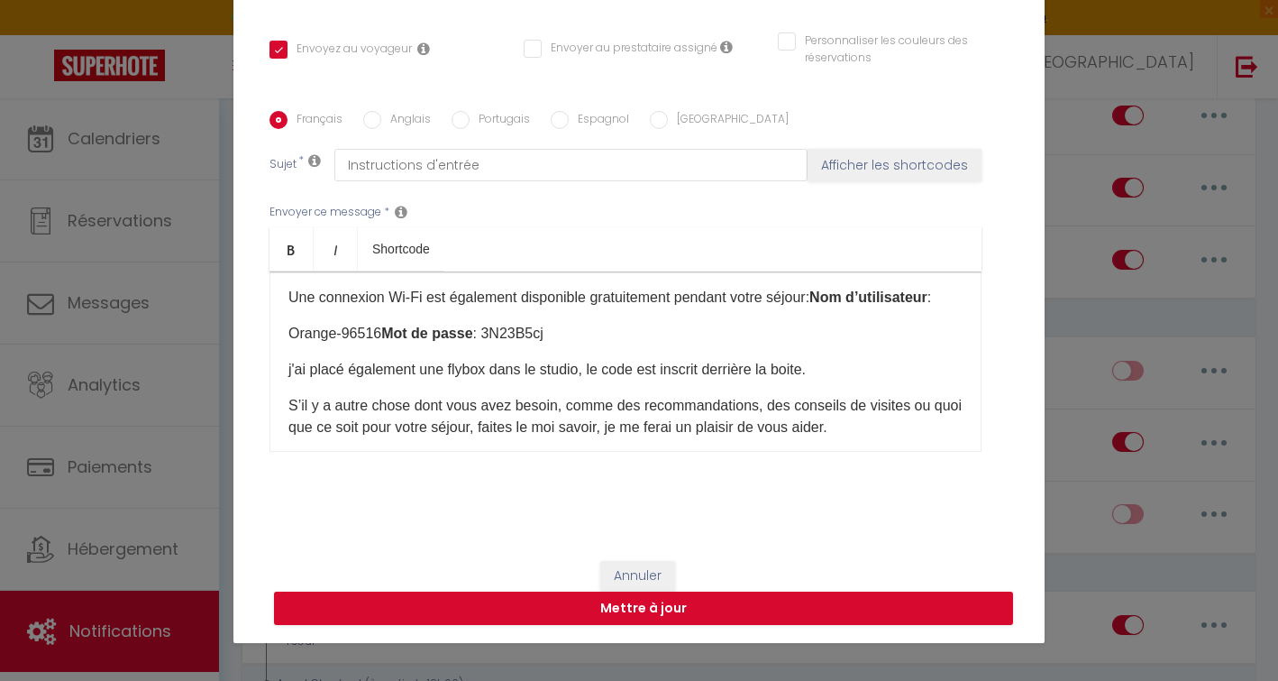
scroll to position [466, 0]
drag, startPoint x: 281, startPoint y: 354, endPoint x: 542, endPoint y: 358, distance: 260.6
click at [542, 343] on p "Orange-96516 Mot de passe : 3N23B5cj" at bounding box center [625, 333] width 674 height 22
copy p "Orange-96516 Mot de passe : 3N23B5cj"
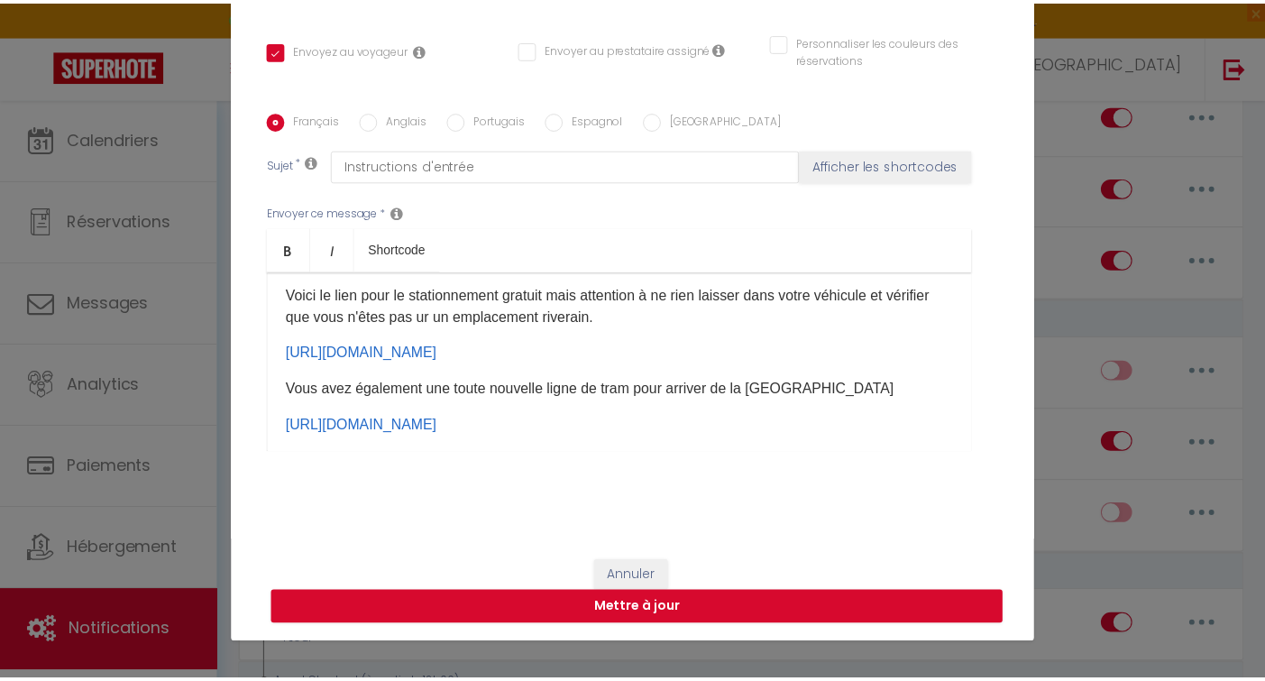
scroll to position [0, 0]
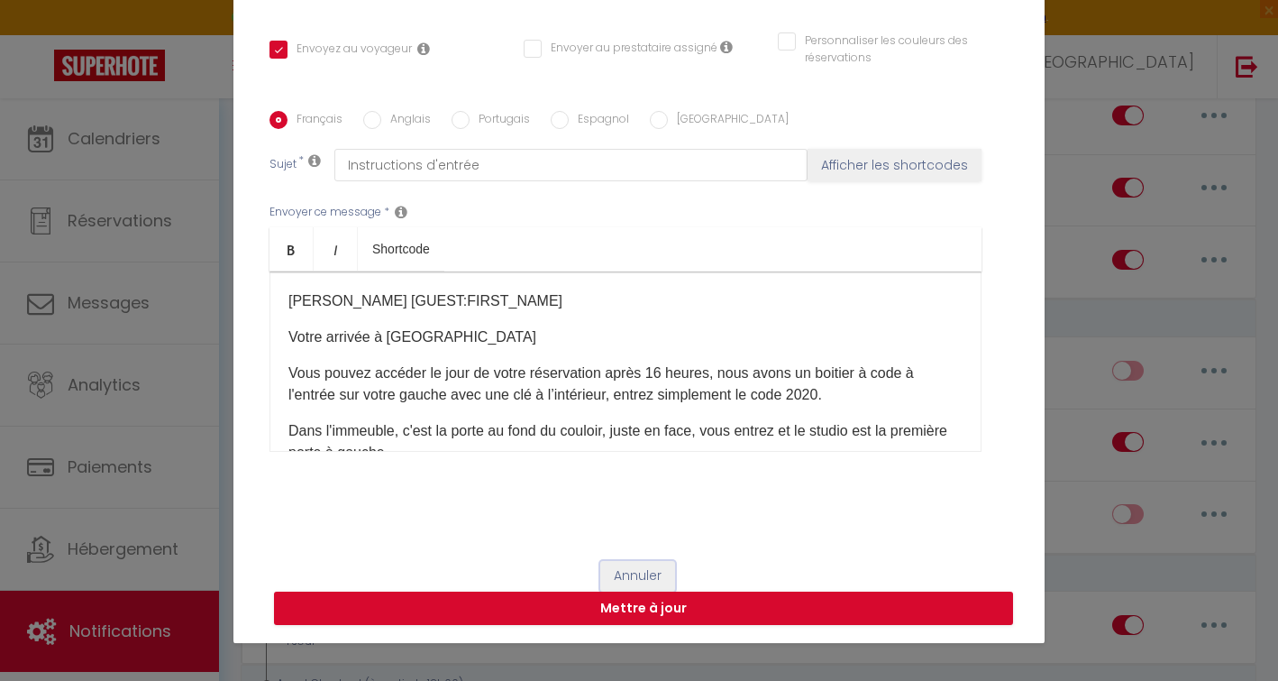
click at [615, 574] on button "Annuler" at bounding box center [637, 576] width 75 height 31
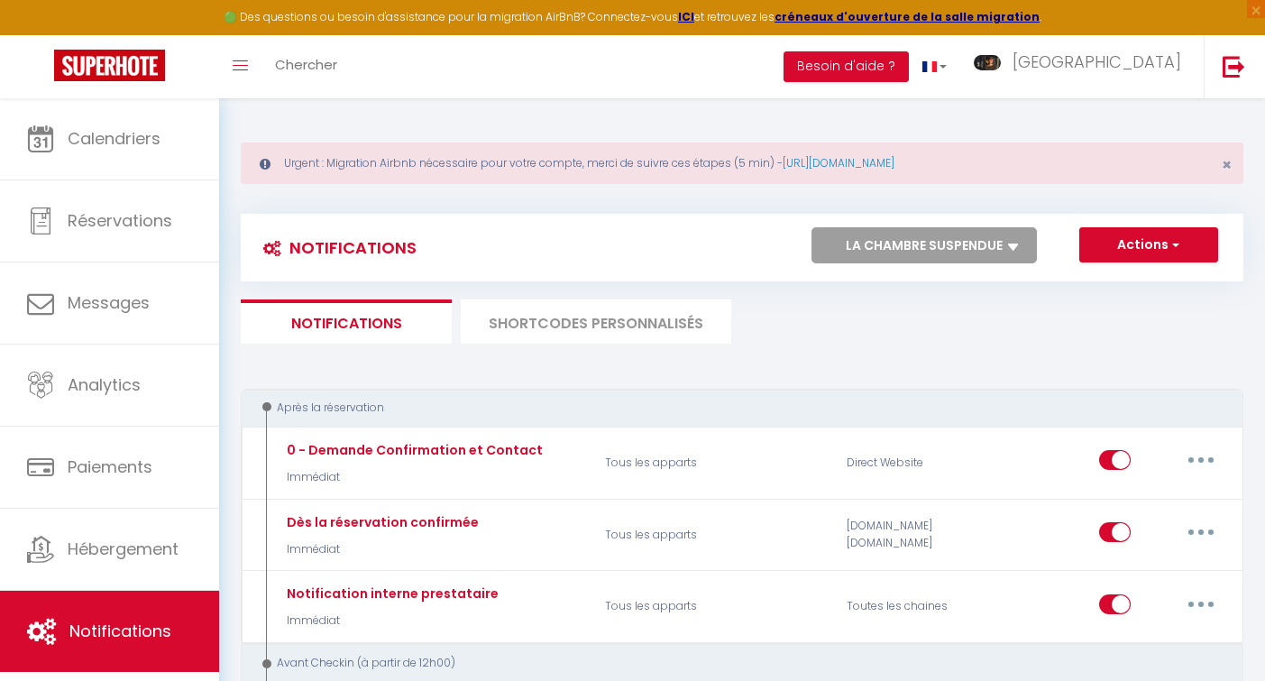
click at [993, 244] on select "Tous les apparts La Chambre Suspendue Le Loft Nautilus Studio Compostelle Le Pa…" at bounding box center [923, 245] width 225 height 36
click at [811, 227] on select "Tous les apparts La Chambre Suspendue Le Loft Nautilus Studio Compostelle Le Pa…" at bounding box center [923, 245] width 225 height 36
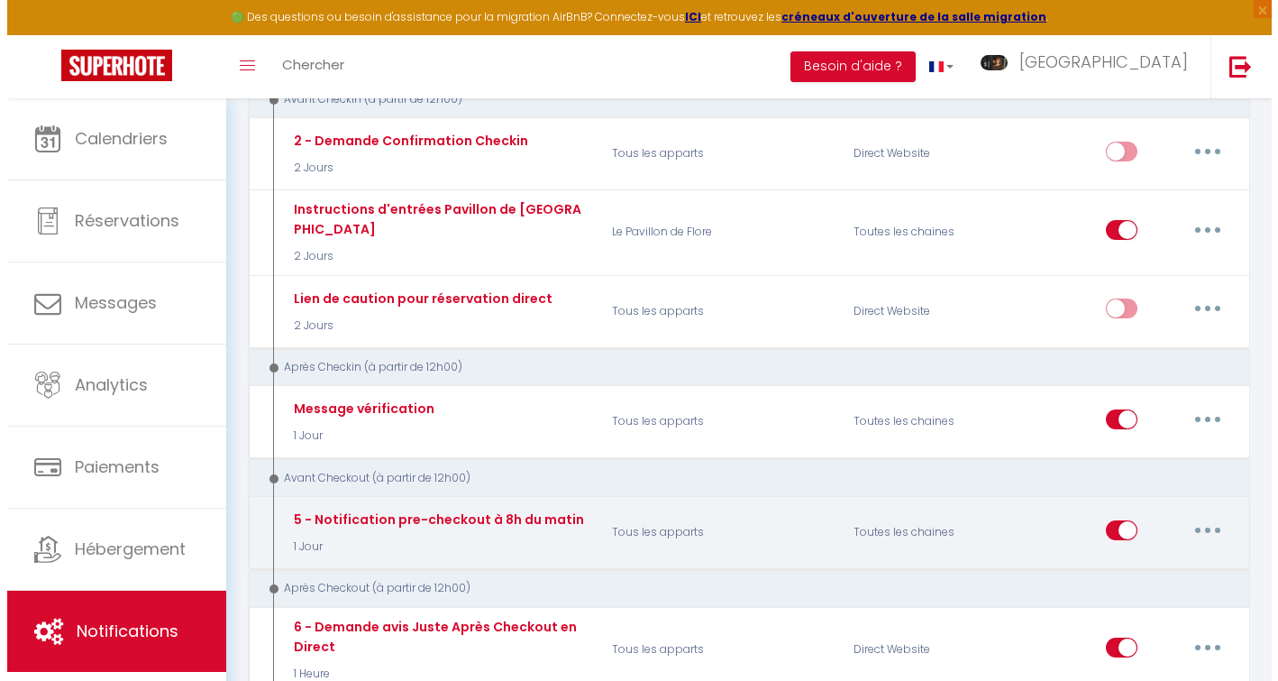
scroll to position [553, 0]
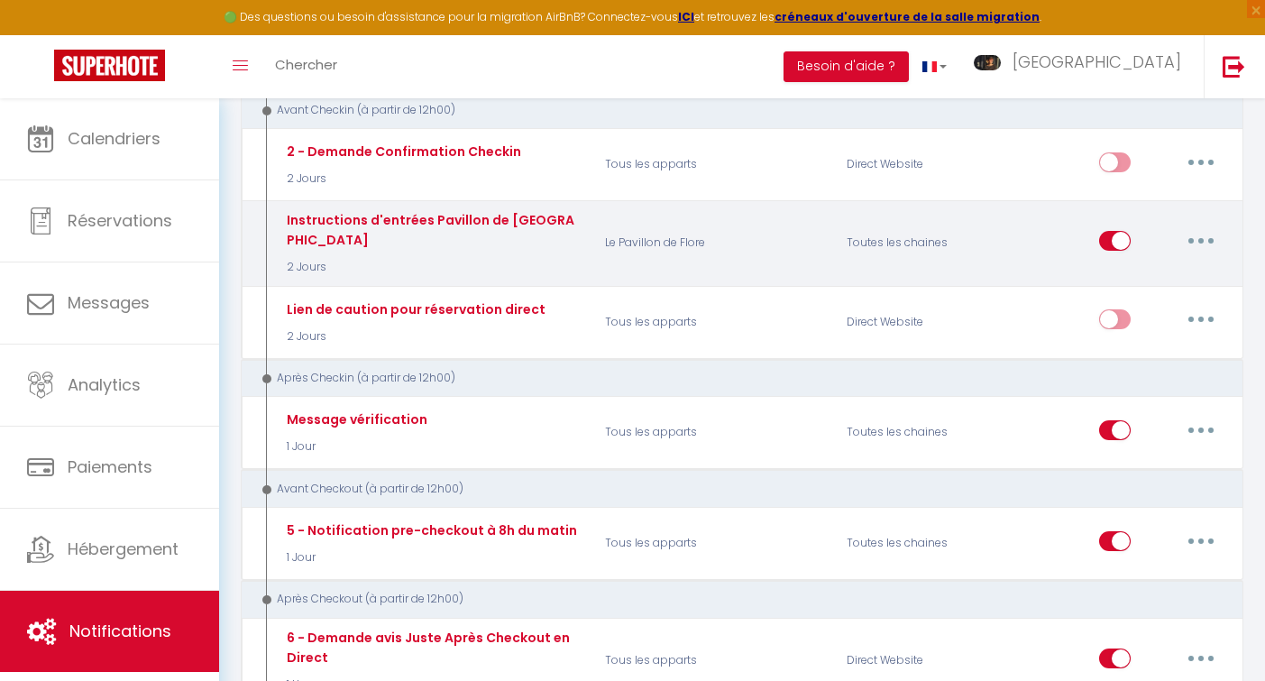
click at [1205, 229] on button "button" at bounding box center [1201, 240] width 50 height 29
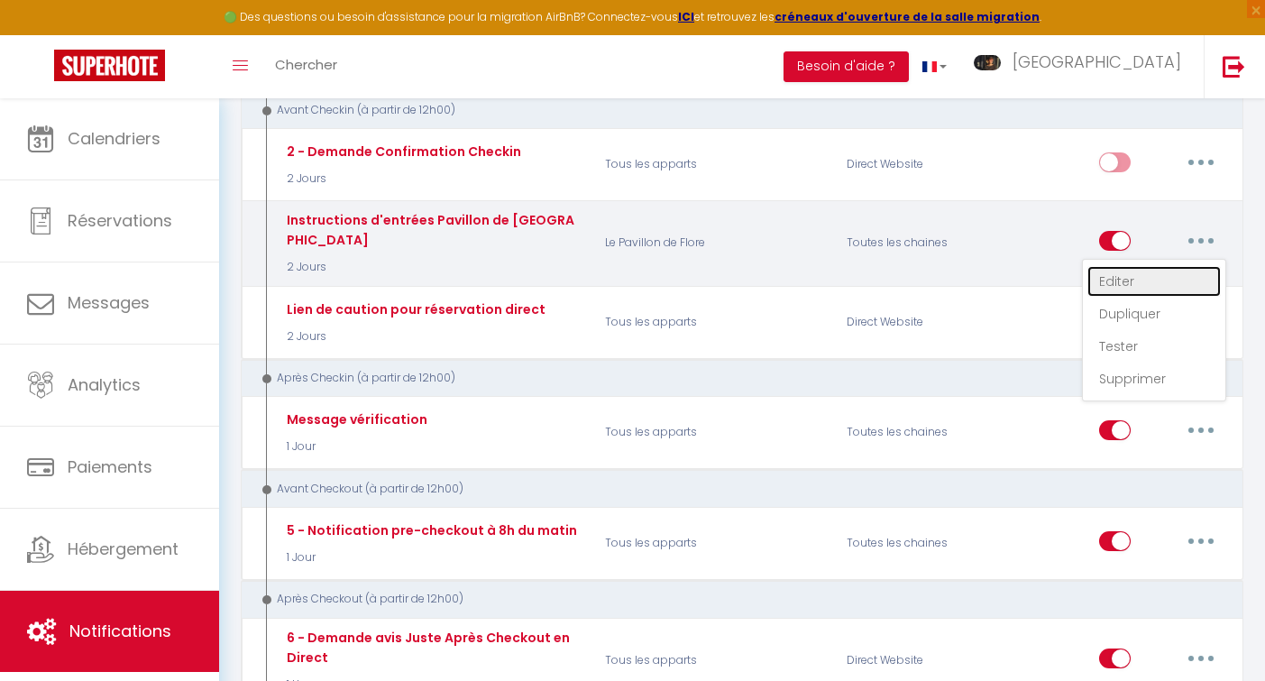
click at [1119, 278] on link "Editer" at bounding box center [1153, 281] width 133 height 31
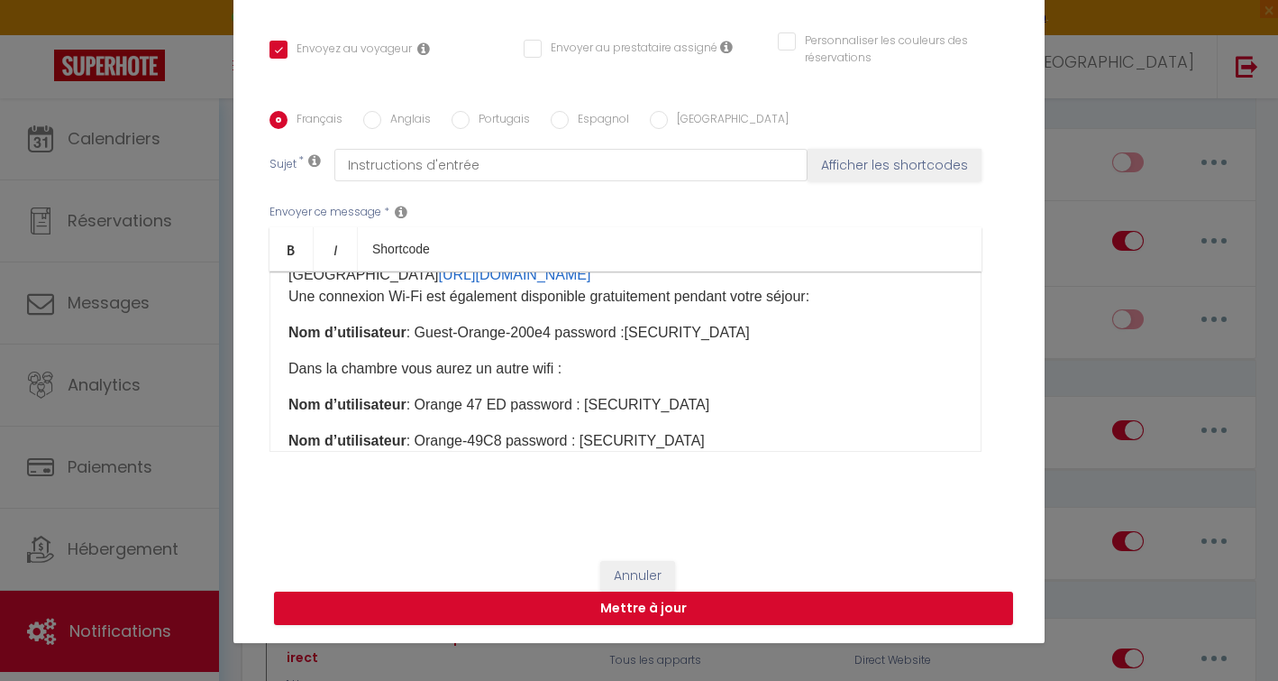
scroll to position [236, 0]
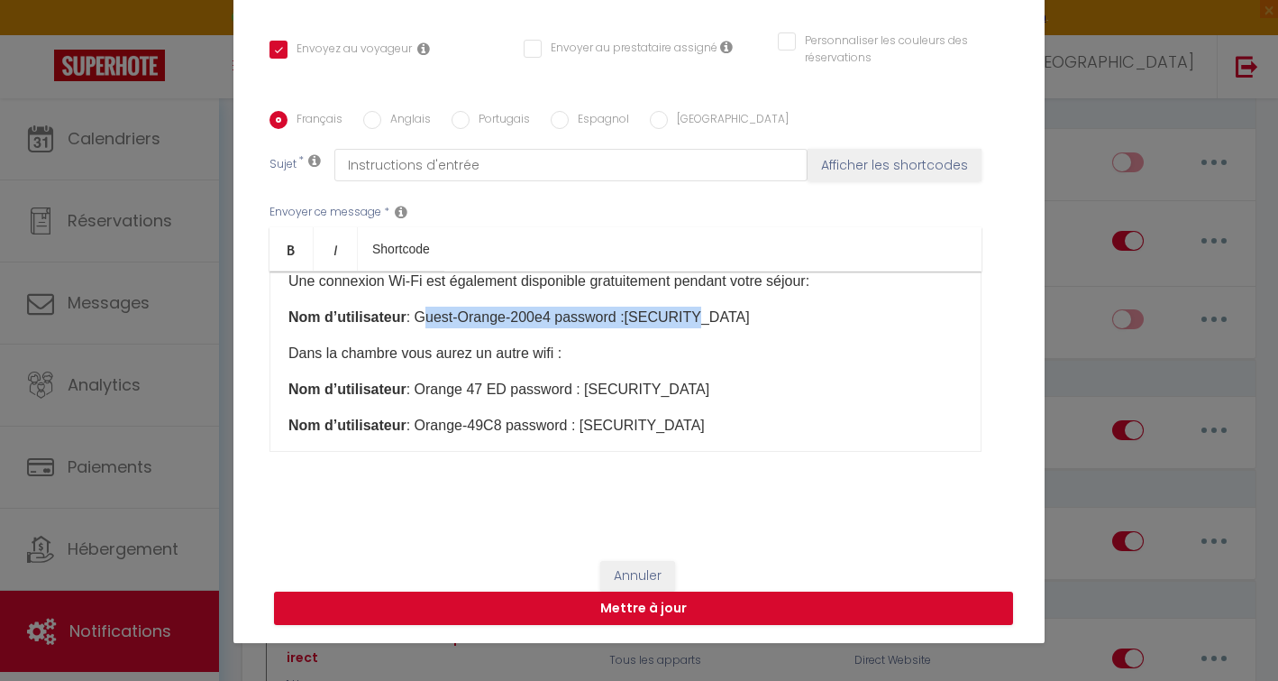
drag, startPoint x: 416, startPoint y: 338, endPoint x: 704, endPoint y: 339, distance: 288.5
click at [704, 328] on p "Nom d’utilisateur : Guest-Orange-200e4 password :[SECURITY_DATA]" at bounding box center [625, 318] width 674 height 22
copy p "Guest-Orange-200e4 password :[SECURITY_DATA]"
click at [714, 400] on p "Nom d’utilisateur : Orange 47 ED password : [SECURITY_DATA]" at bounding box center [625, 390] width 674 height 22
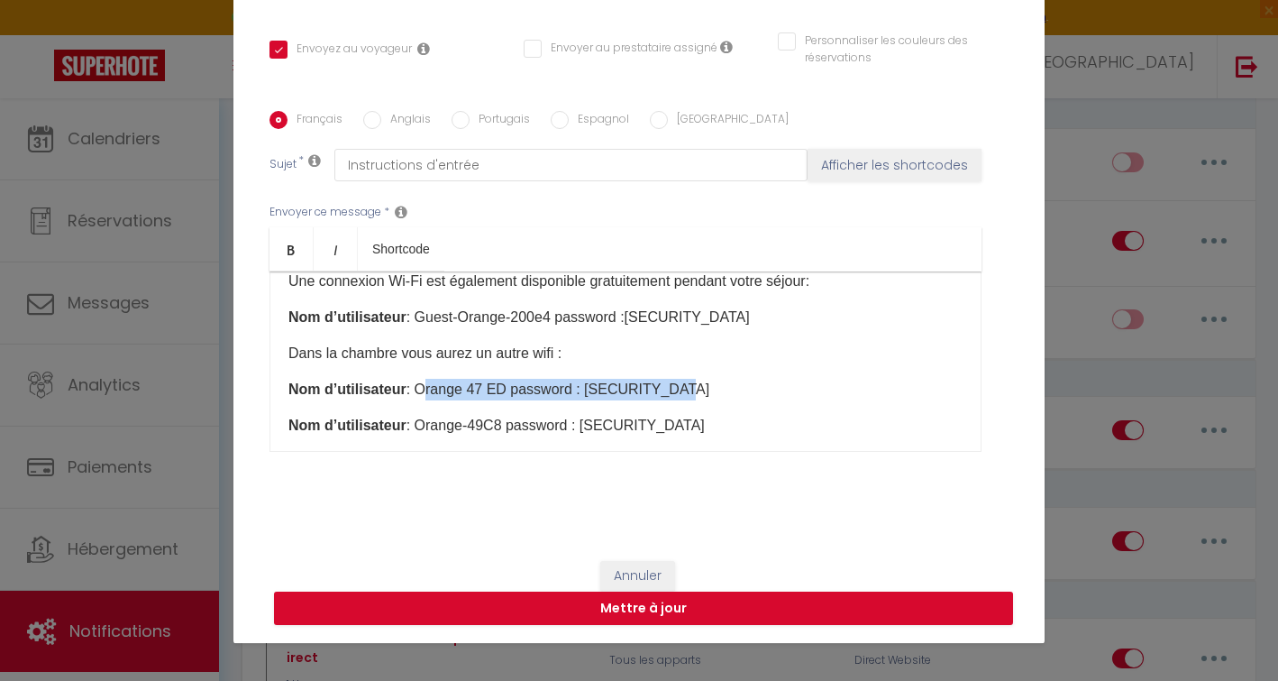
drag, startPoint x: 413, startPoint y: 412, endPoint x: 687, endPoint y: 408, distance: 274.1
click at [687, 400] on p "Nom d’utilisateur : Orange 47 ED password : [SECURITY_DATA]" at bounding box center [625, 390] width 674 height 22
click at [563, 400] on p "Nom d’utilisateur : Orange 47 ED password : [SECURITY_DATA]" at bounding box center [625, 390] width 674 height 22
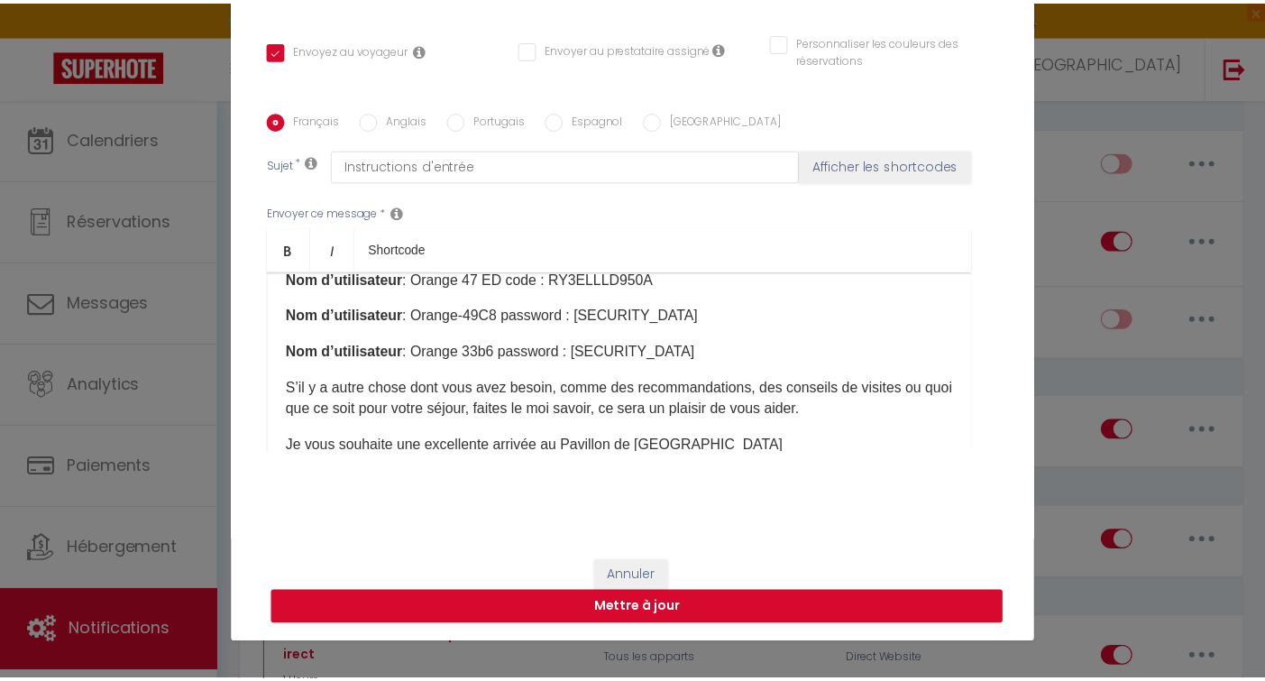
scroll to position [348, 0]
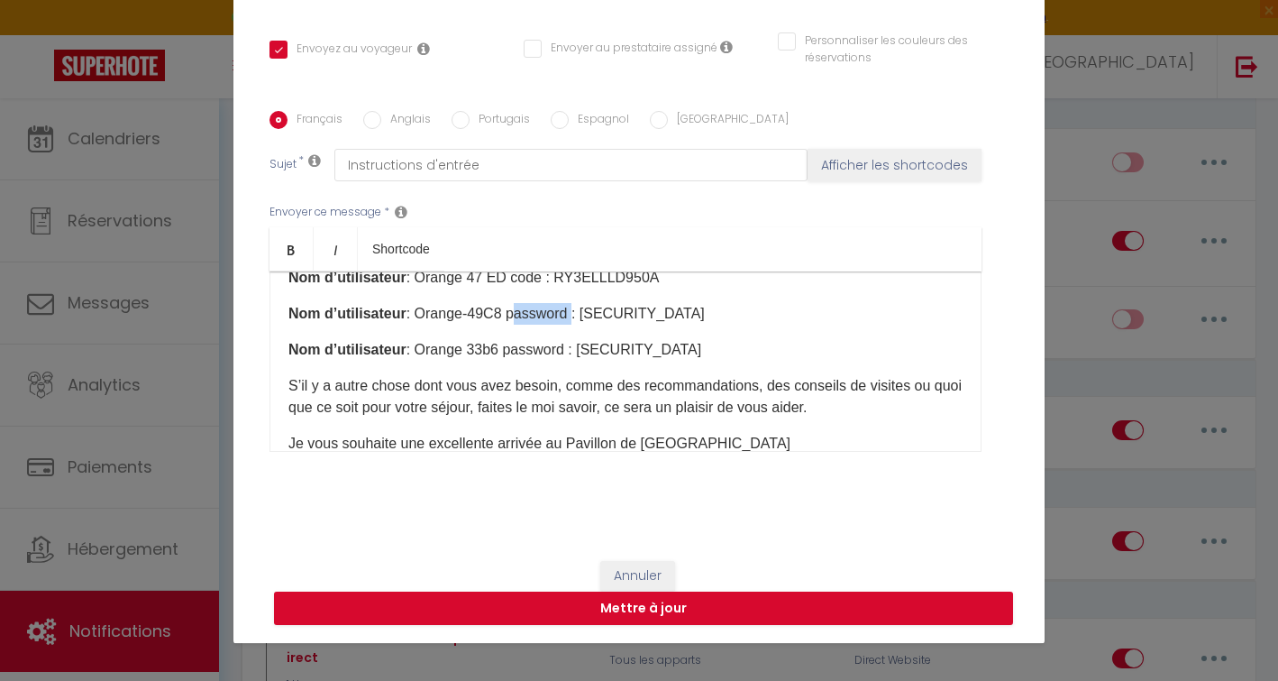
drag, startPoint x: 502, startPoint y: 336, endPoint x: 561, endPoint y: 337, distance: 58.6
click at [561, 325] on p "Nom d’utilisateur : Orange-49C8 password : [SECURITY_DATA]" at bounding box center [625, 314] width 674 height 22
click at [498, 361] on p "Nom d’utilisateur : Orange 33b6 password : [SECURITY_DATA]​" at bounding box center [625, 350] width 674 height 22
drag, startPoint x: 413, startPoint y: 298, endPoint x: 630, endPoint y: 333, distance: 220.0
click at [630, 333] on div "[PERSON_NAME] [GUEST:FIRST_NAME] Votre arrivée! Vous pouvez accéder le jour de …" at bounding box center [626, 361] width 712 height 180
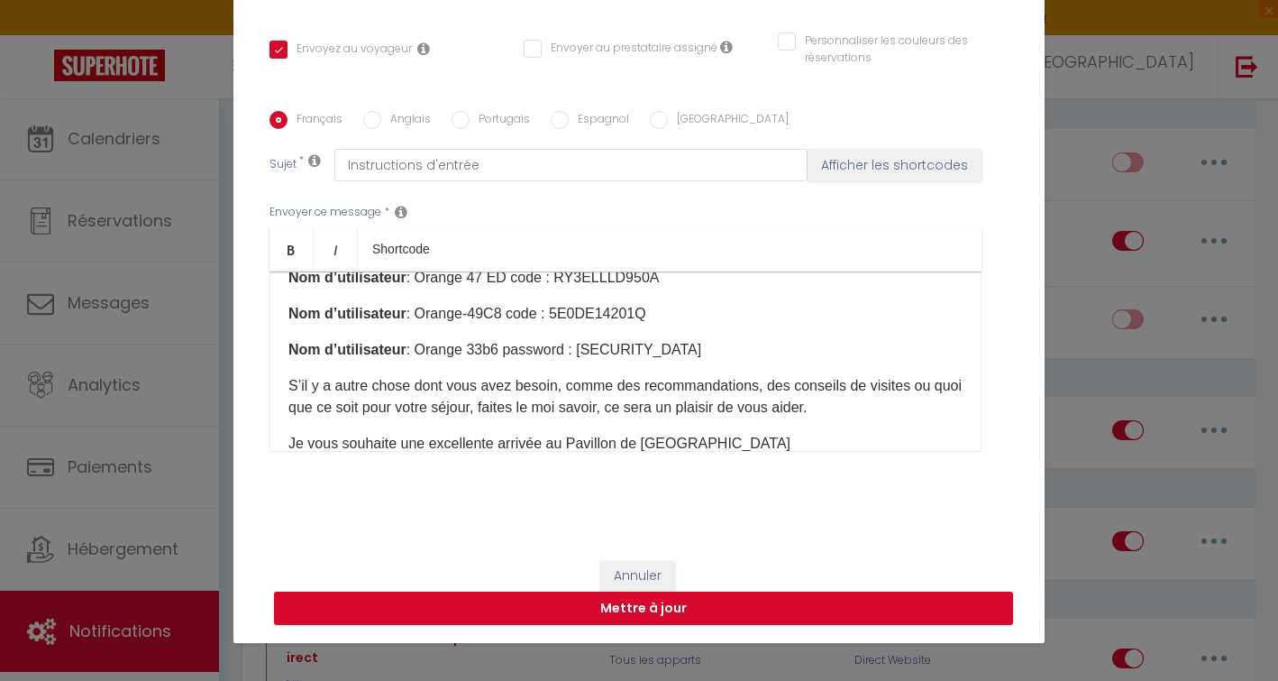
click at [645, 324] on p "Nom d’utilisateur : Orange-49C8 code : 5E0DE14201Q" at bounding box center [625, 314] width 674 height 22
drag, startPoint x: 415, startPoint y: 299, endPoint x: 654, endPoint y: 305, distance: 239.0
click at [655, 288] on p "Nom d’utilisateur : Orange 47 ED code : RY3ELLLD950A" at bounding box center [625, 278] width 674 height 22
copy p "Orange 47 ED code : RY3ELLLD950A"
click at [419, 345] on div "[PERSON_NAME] [GUEST:FIRST_NAME] Votre arrivée! Vous pouvez accéder le jour de …" at bounding box center [626, 361] width 712 height 180
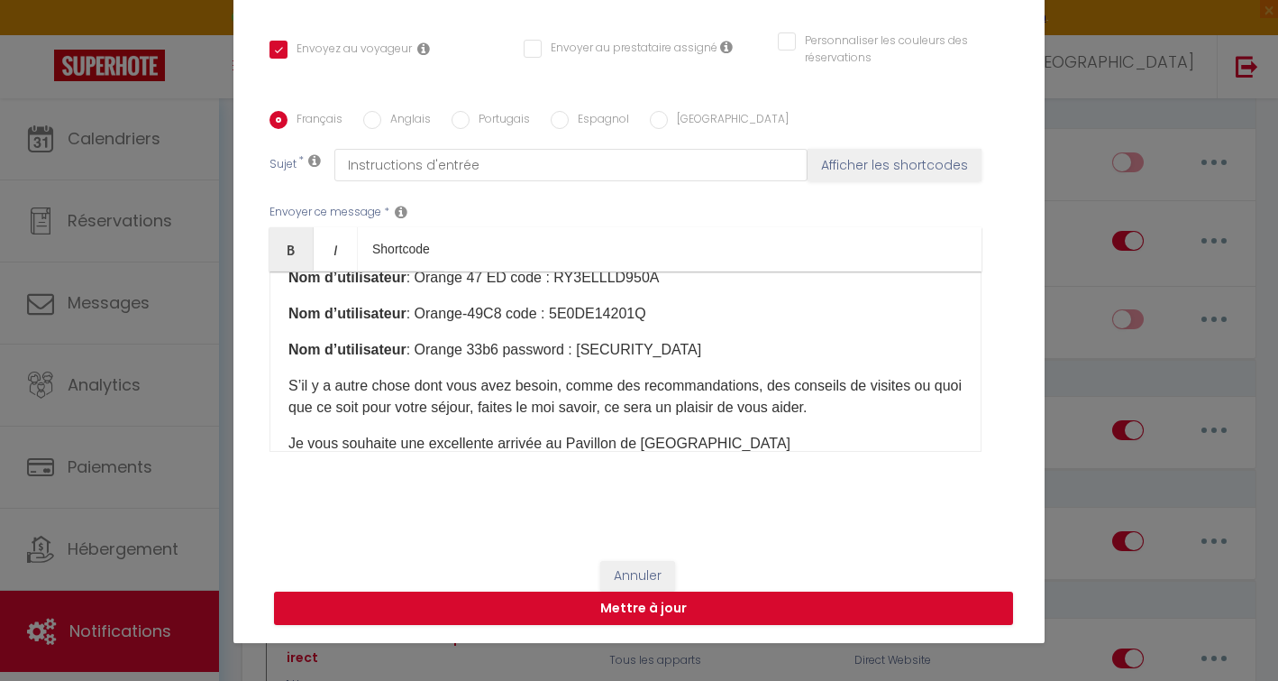
drag, startPoint x: 415, startPoint y: 334, endPoint x: 636, endPoint y: 330, distance: 220.9
click at [636, 325] on p "Nom d’utilisateur : Orange-49C8 code : 5E0DE14201Q" at bounding box center [625, 314] width 674 height 22
copy p "Orange-49C8 code : 5E0DE14201Q"
click at [618, 578] on button "Annuler" at bounding box center [637, 576] width 75 height 31
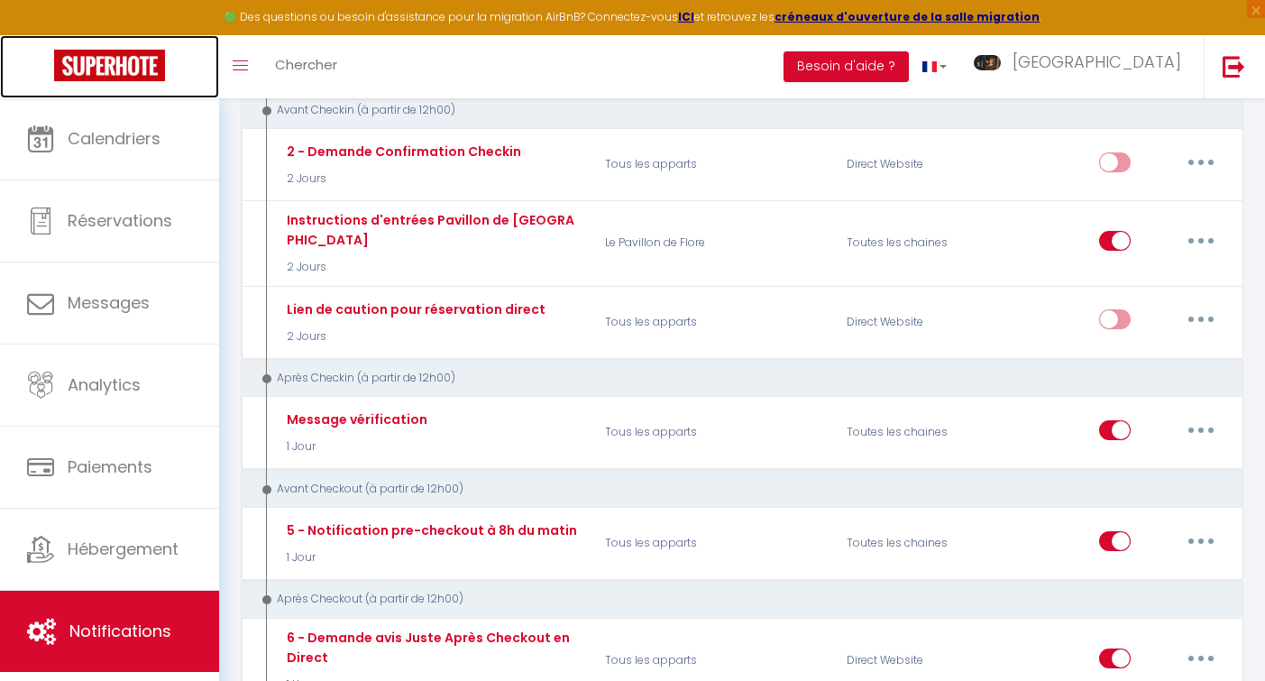
click at [114, 71] on img at bounding box center [109, 66] width 111 height 32
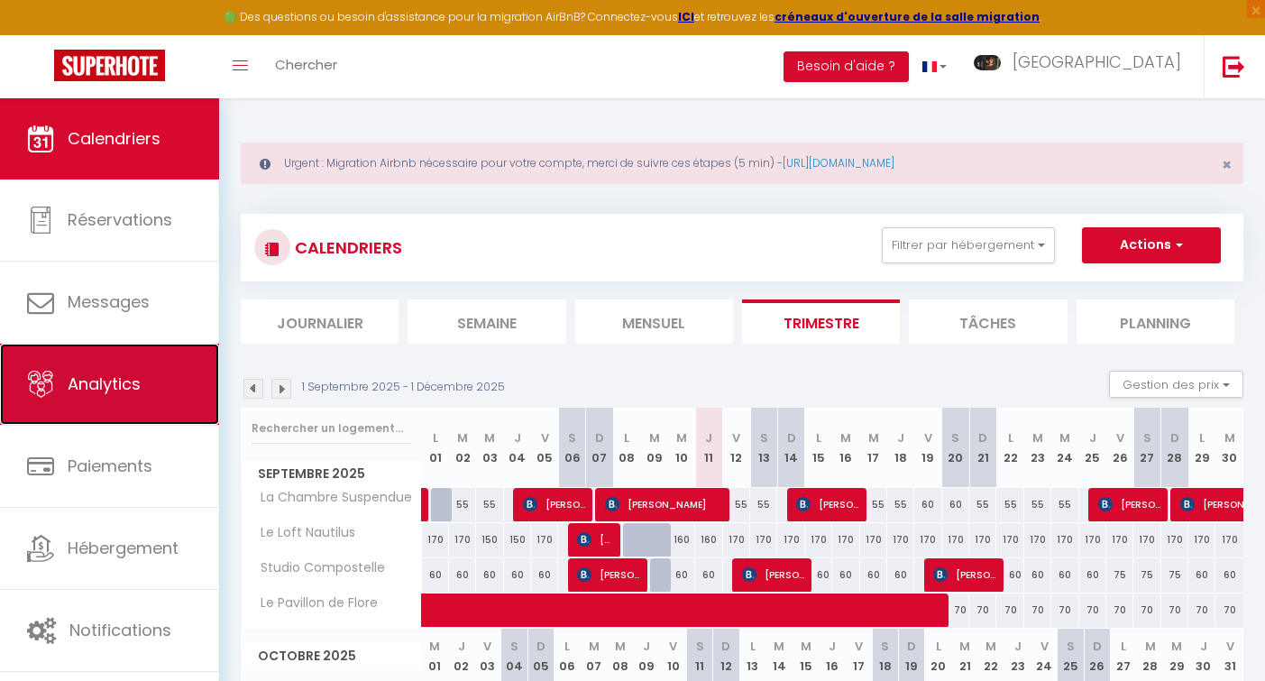
click at [81, 384] on span "Analytics" at bounding box center [104, 383] width 73 height 23
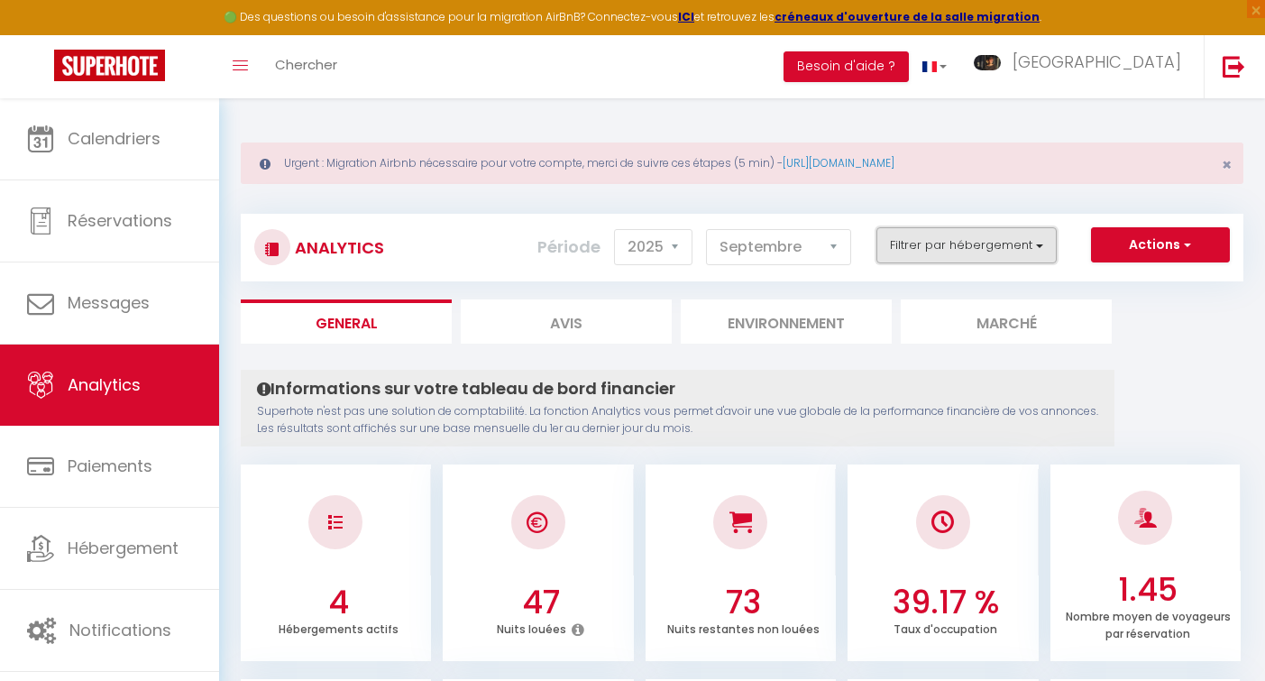
click at [1040, 249] on button "Filtrer par hébergement" at bounding box center [966, 245] width 180 height 36
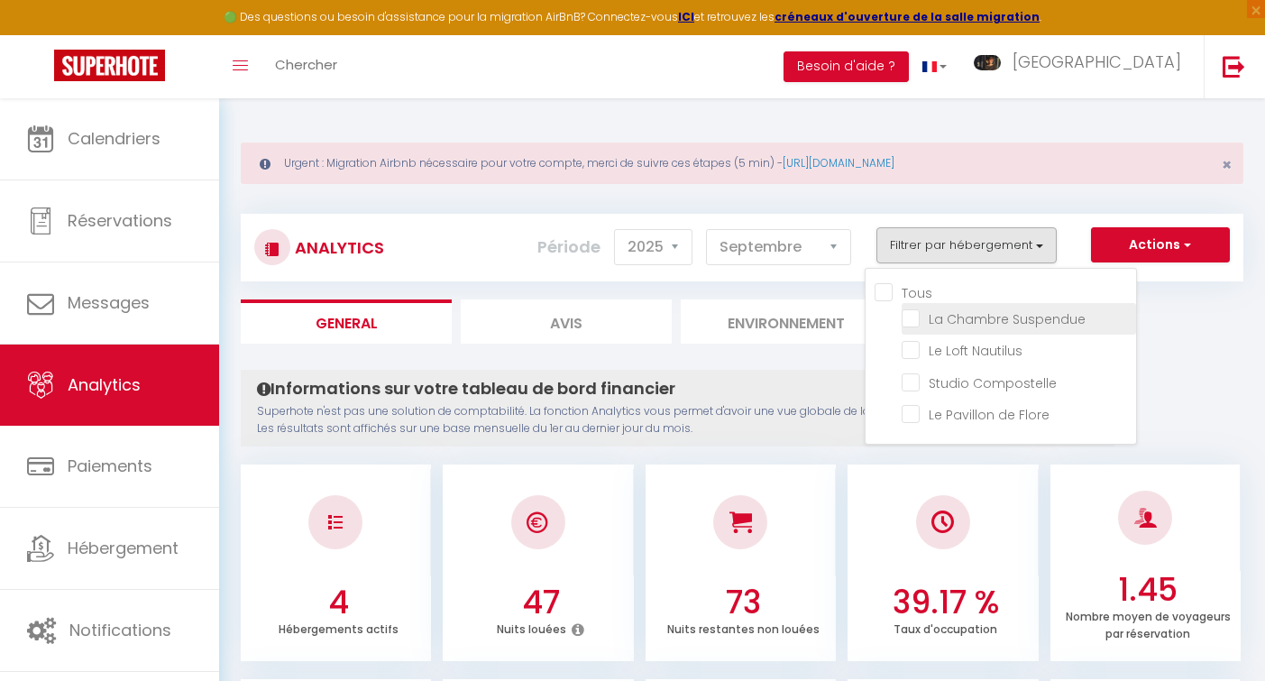
click at [912, 313] on Suspendue "checkbox" at bounding box center [1019, 317] width 234 height 18
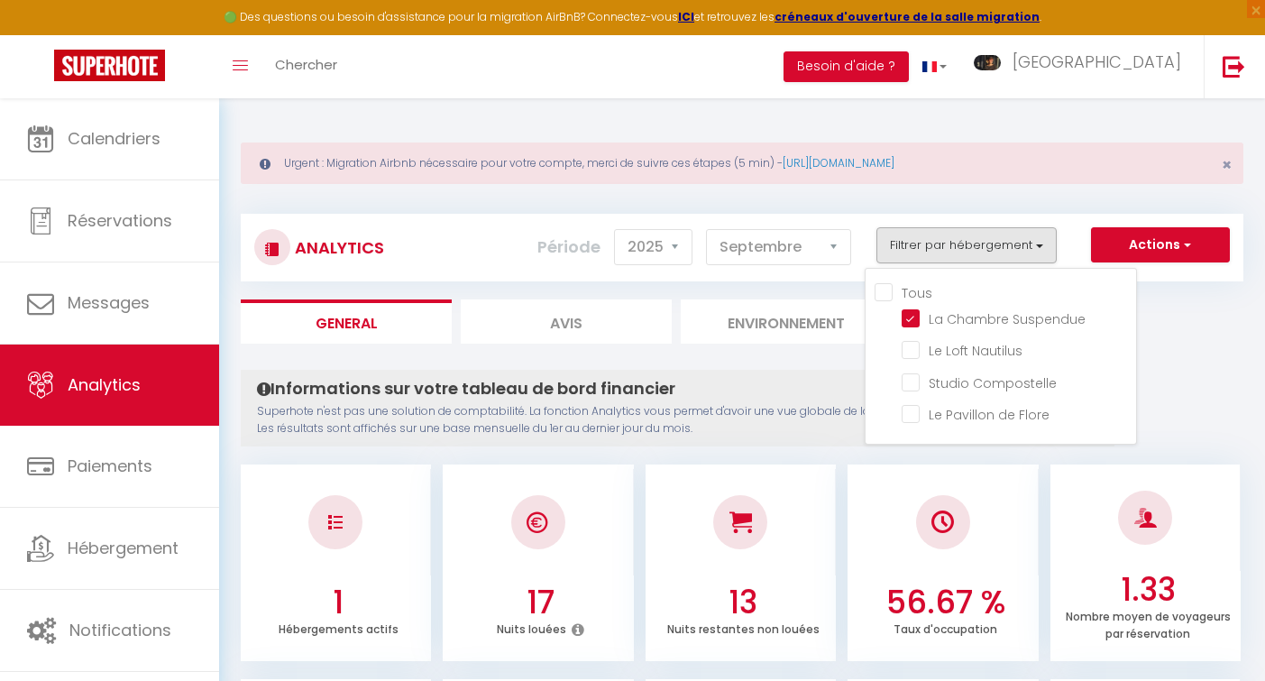
click at [589, 323] on li "Avis" at bounding box center [566, 321] width 211 height 44
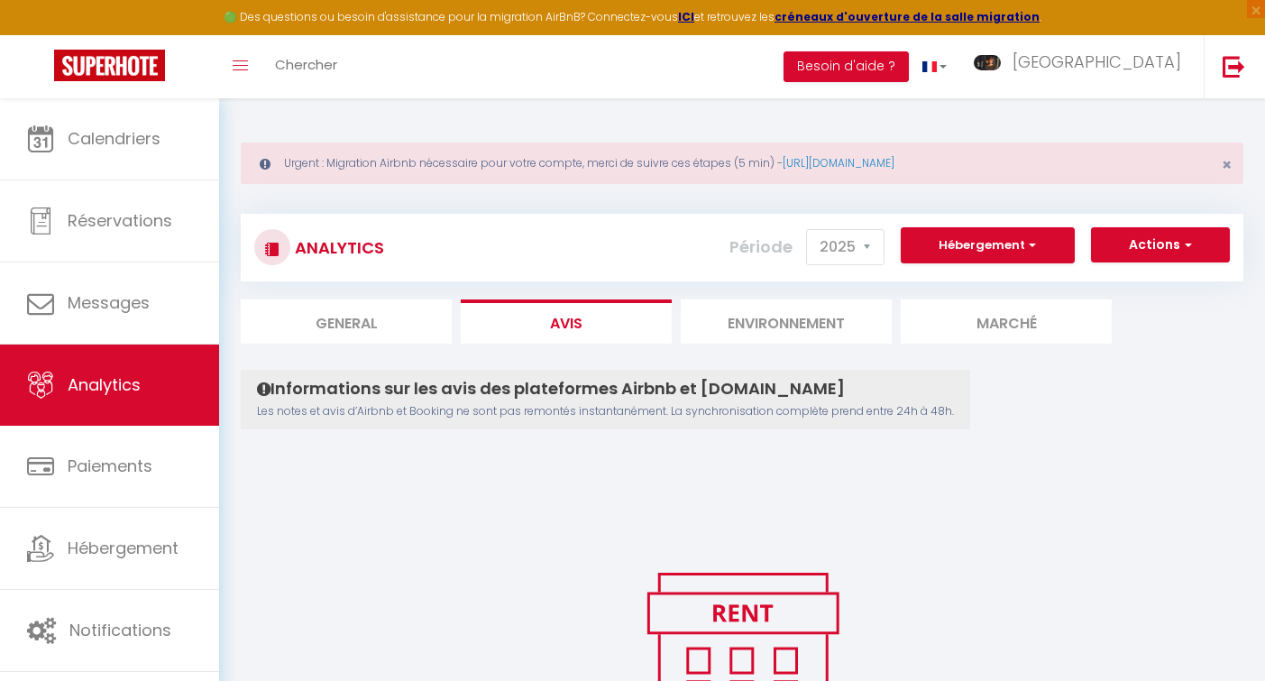
click at [798, 325] on li "Environnement" at bounding box center [786, 321] width 211 height 44
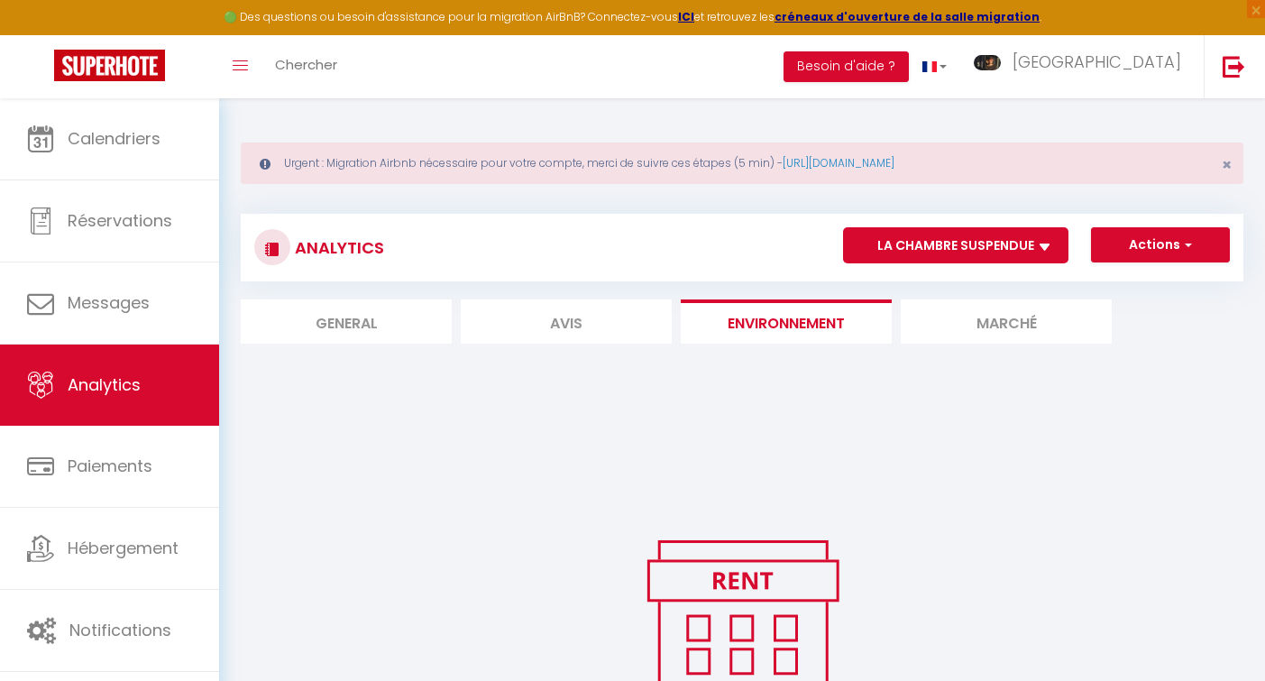
click at [1021, 317] on li "Marché" at bounding box center [1006, 321] width 211 height 44
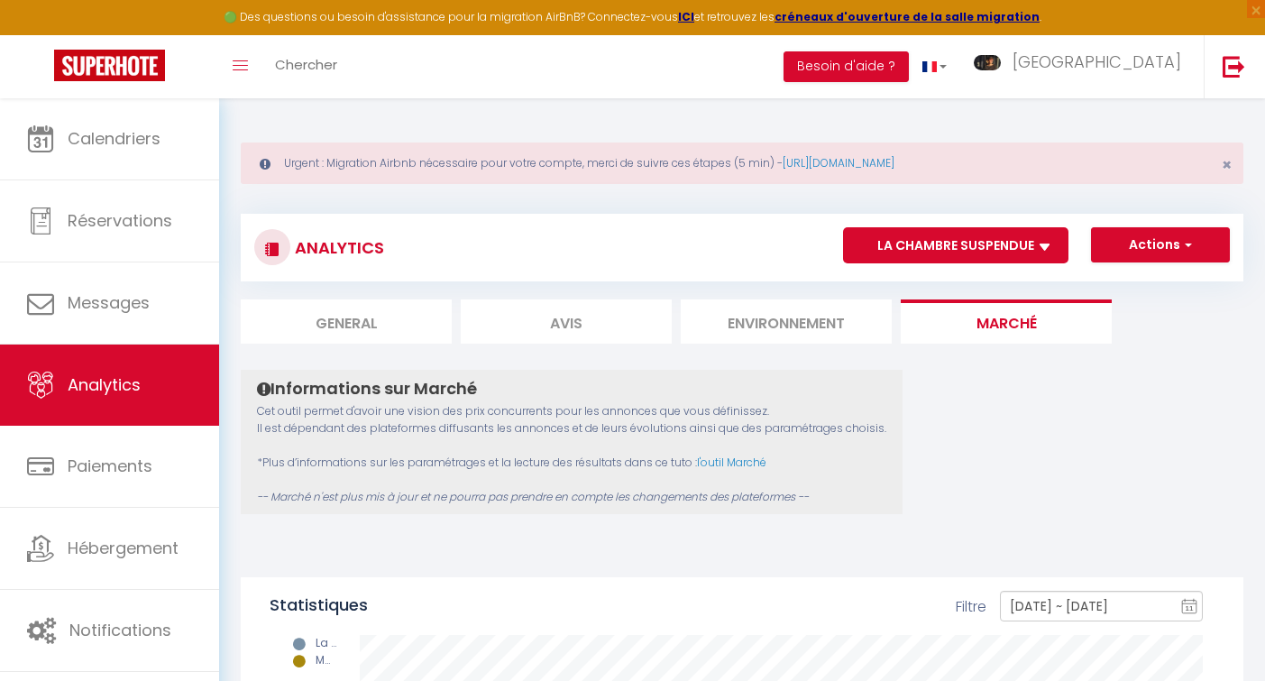
click at [354, 317] on li "General" at bounding box center [346, 321] width 211 height 44
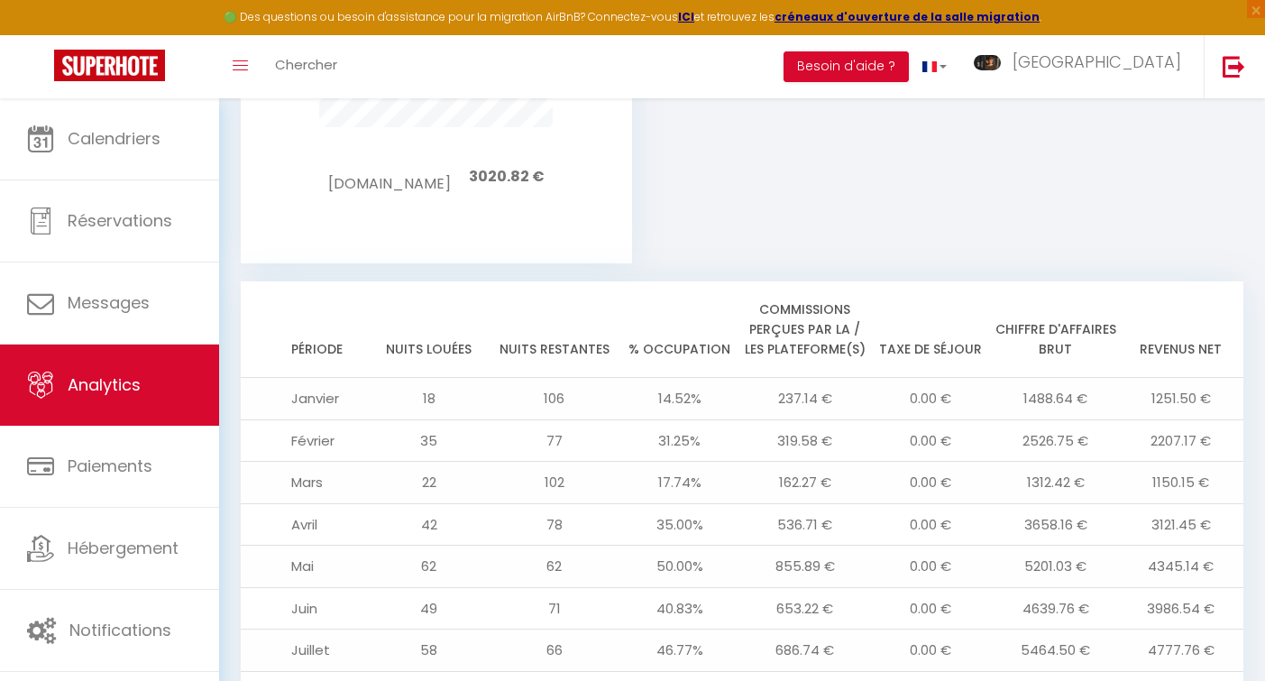
scroll to position [2023, 0]
